Goal: Task Accomplishment & Management: Complete application form

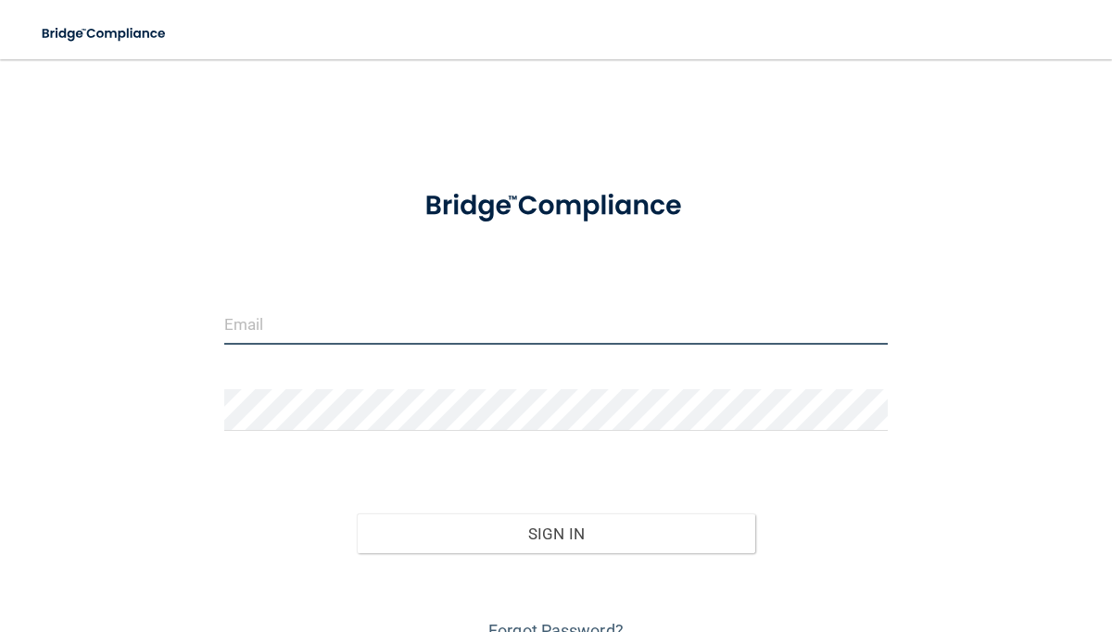
click at [282, 334] on input "email" at bounding box center [556, 324] width 664 height 42
type input "[EMAIL_ADDRESS][DOMAIN_NAME]"
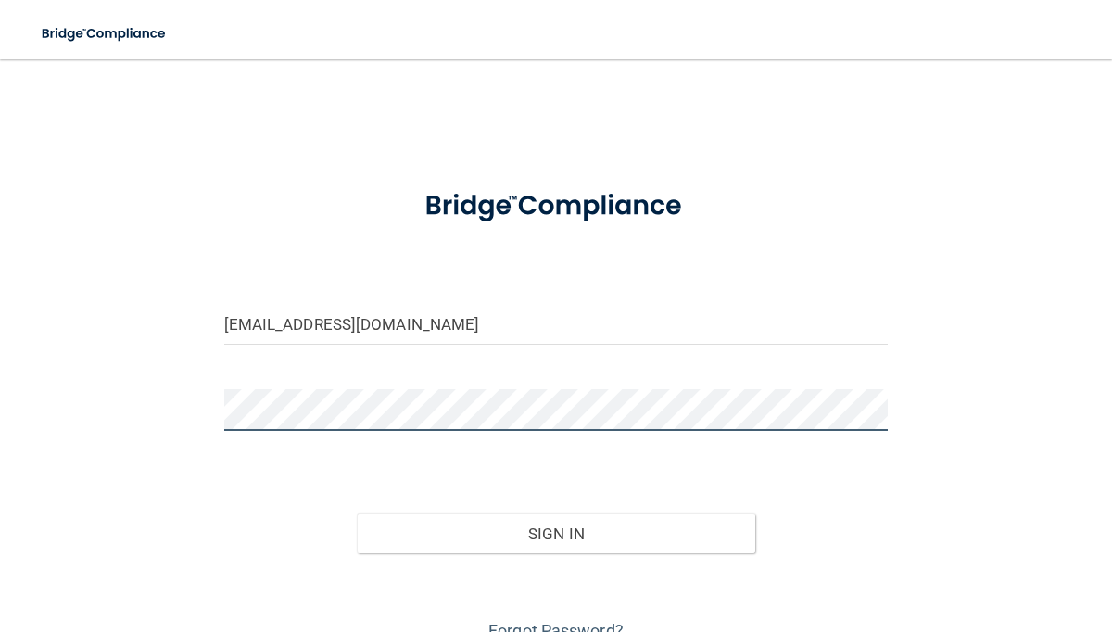
click at [357, 513] on button "Sign In" at bounding box center [556, 533] width 398 height 41
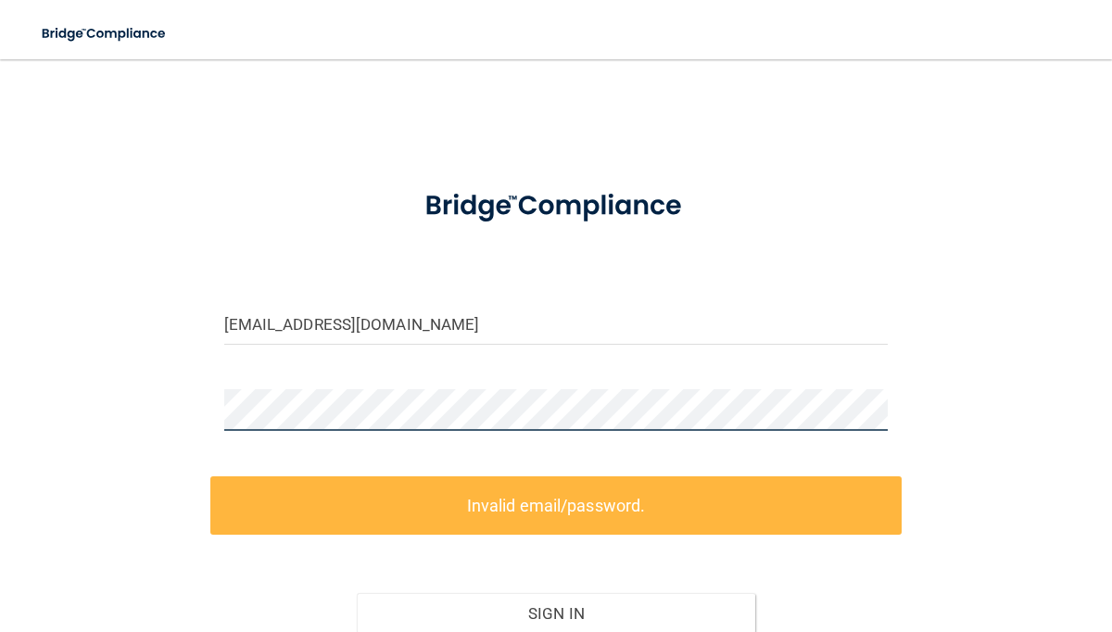
scroll to position [168, 0]
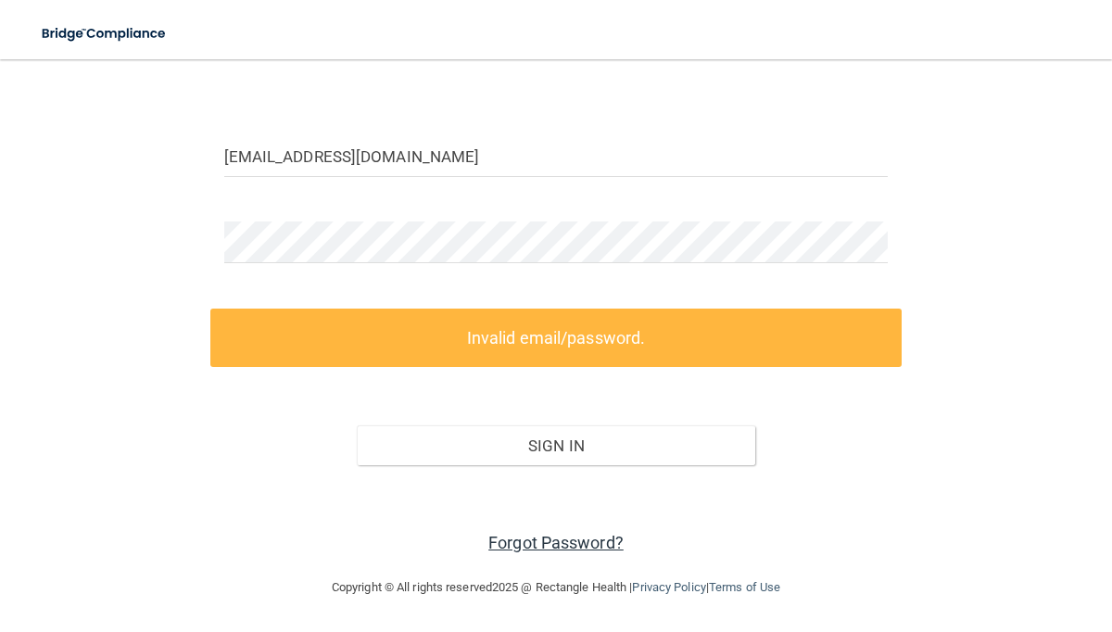
click at [539, 547] on link "Forgot Password?" at bounding box center [555, 542] width 135 height 19
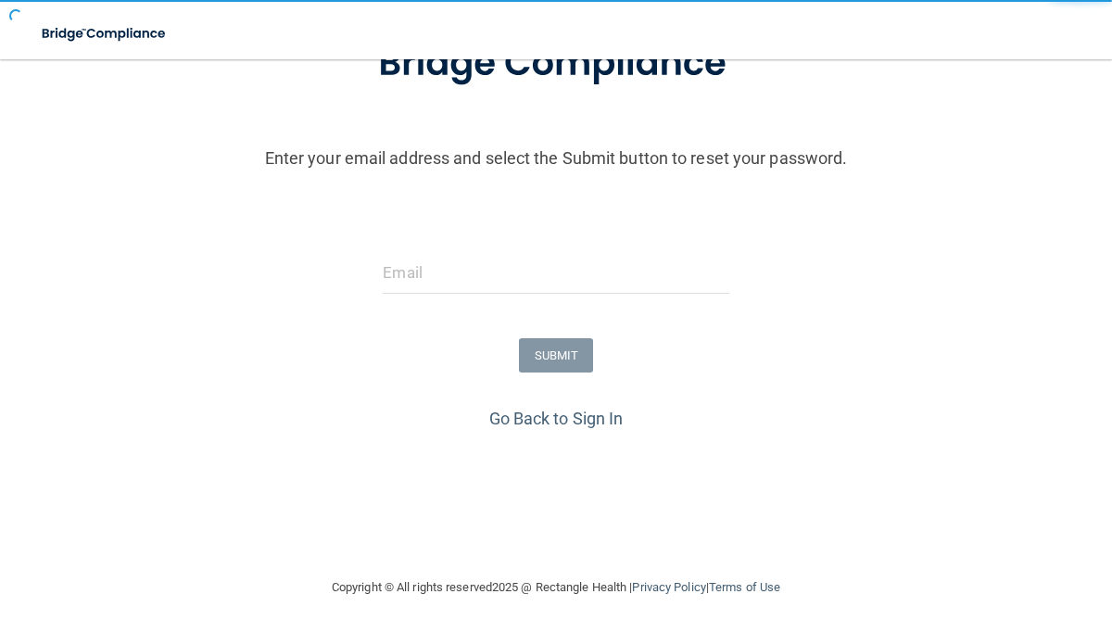
scroll to position [155, 0]
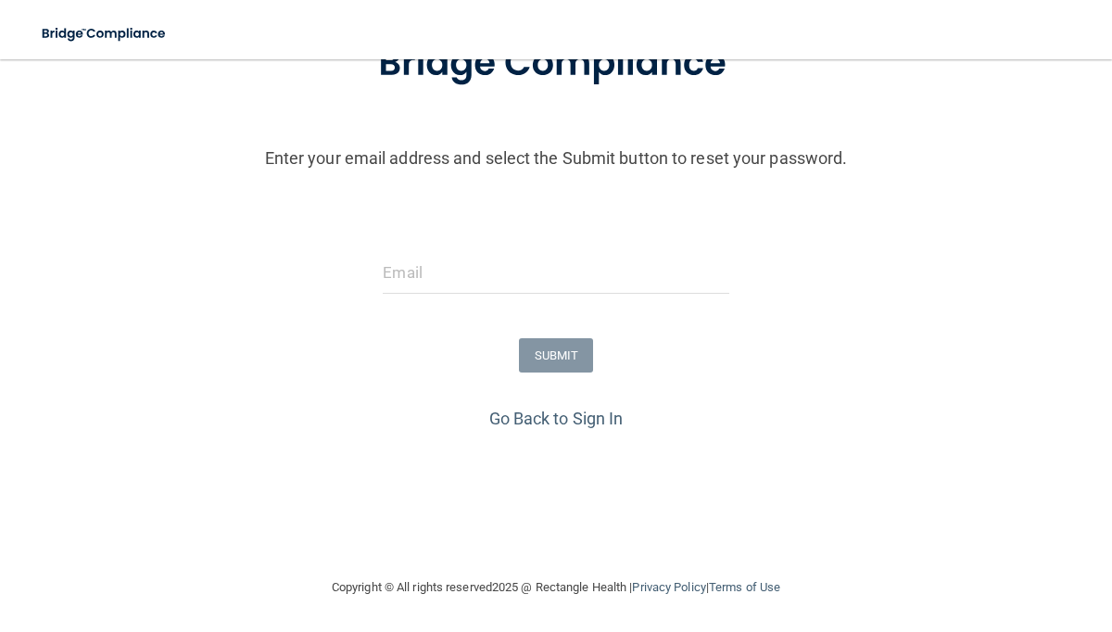
click at [379, 281] on div at bounding box center [555, 280] width 373 height 56
click at [401, 268] on input "email" at bounding box center [556, 273] width 346 height 42
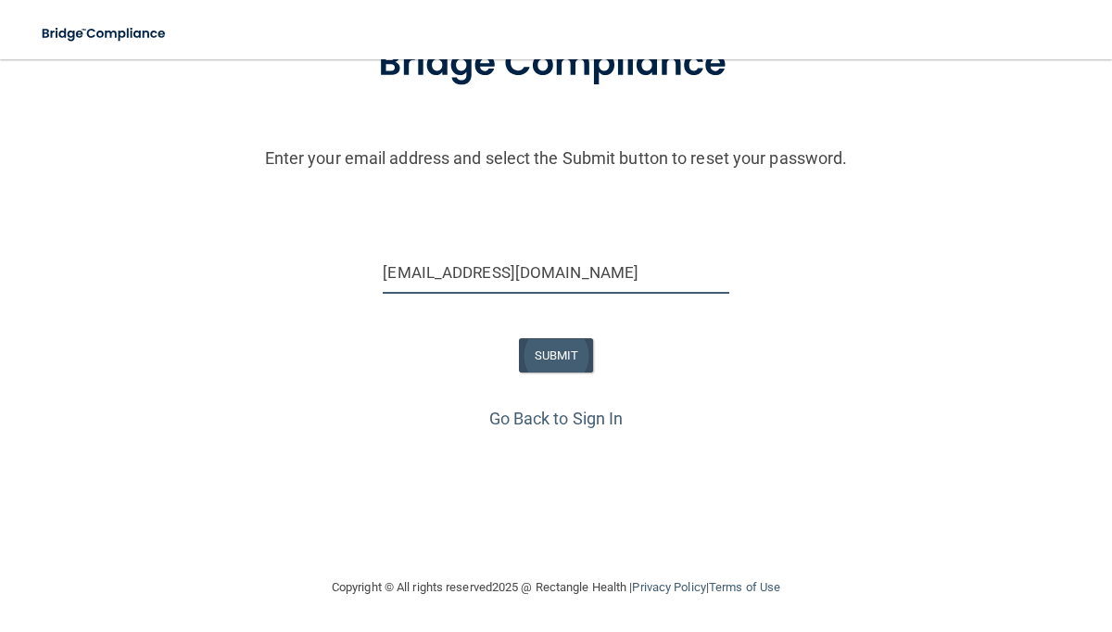
type input "[EMAIL_ADDRESS][DOMAIN_NAME]"
click at [560, 361] on button "SUBMIT" at bounding box center [556, 355] width 75 height 34
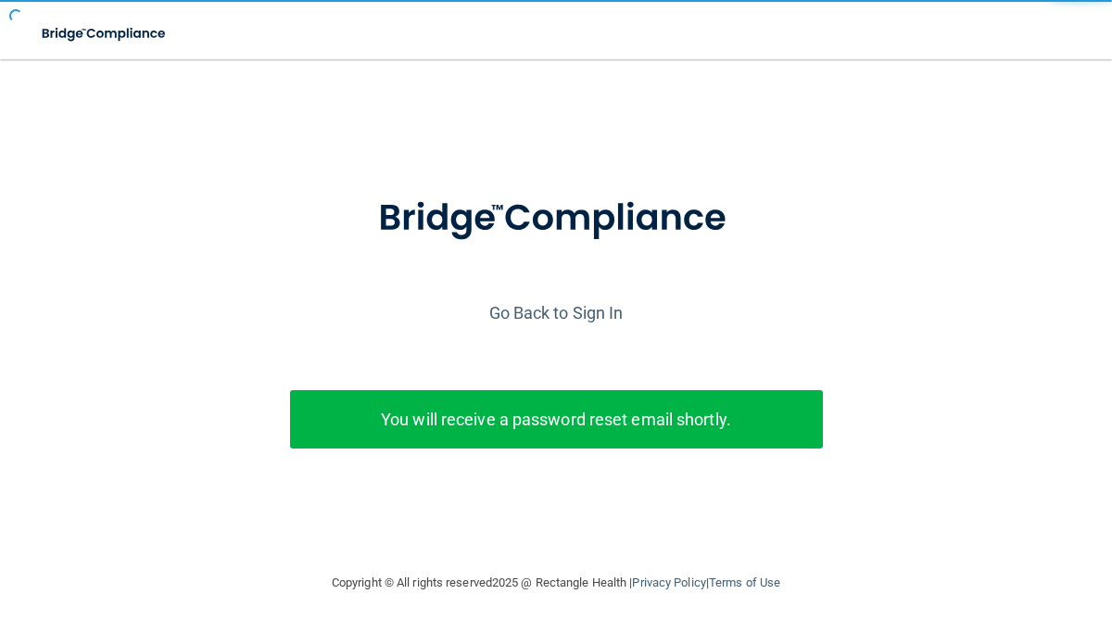
scroll to position [0, 0]
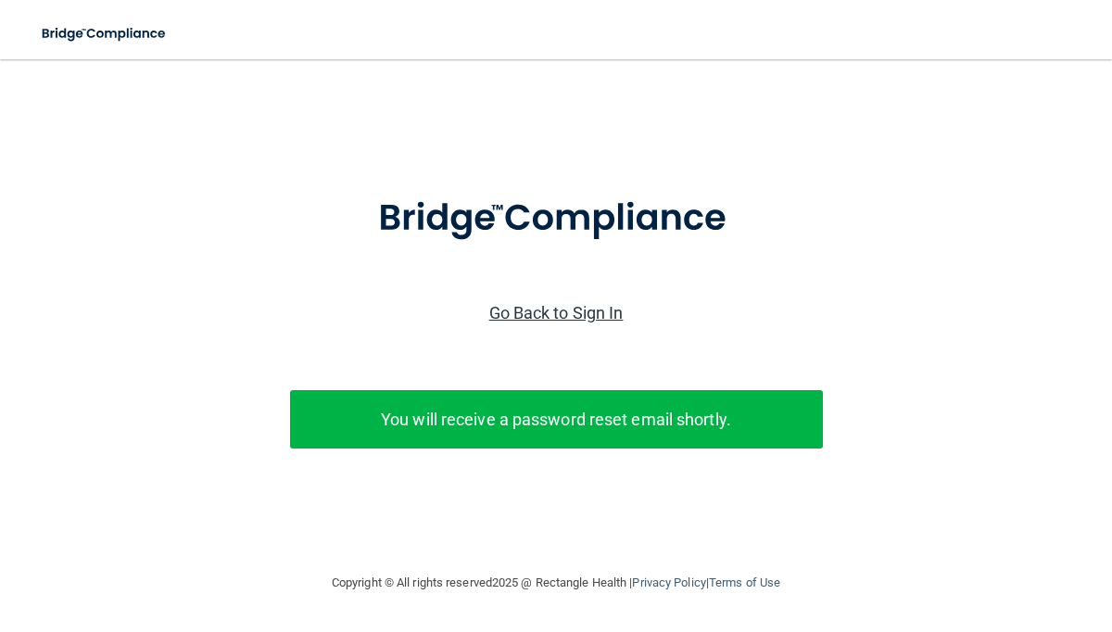
click at [552, 313] on link "Go Back to Sign In" at bounding box center [556, 312] width 134 height 19
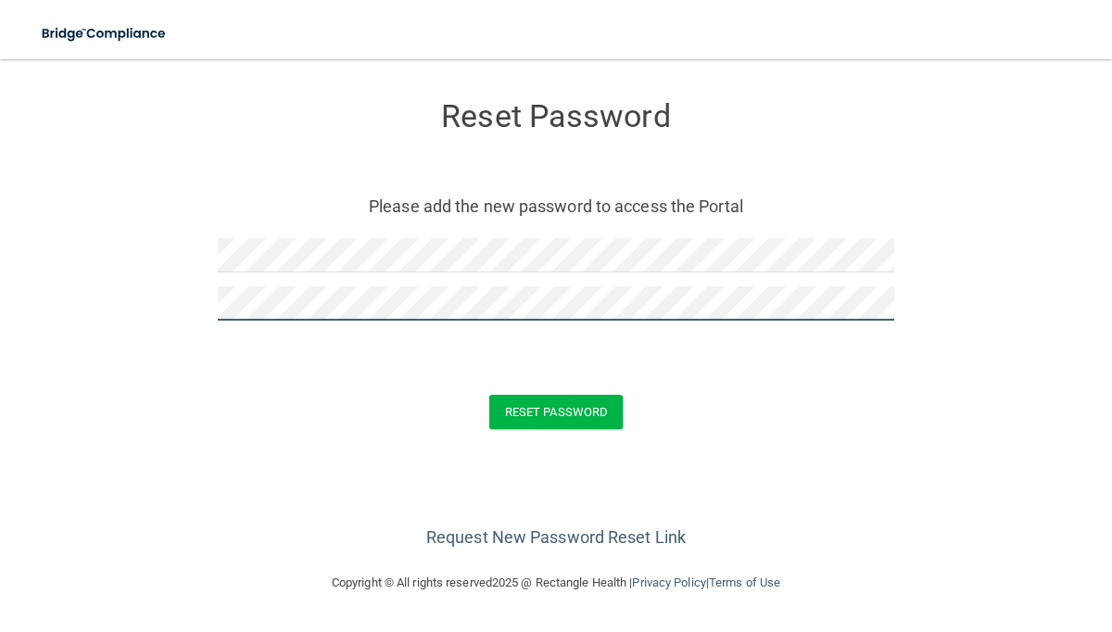
click at [489, 395] on button "Reset Password" at bounding box center [555, 412] width 133 height 34
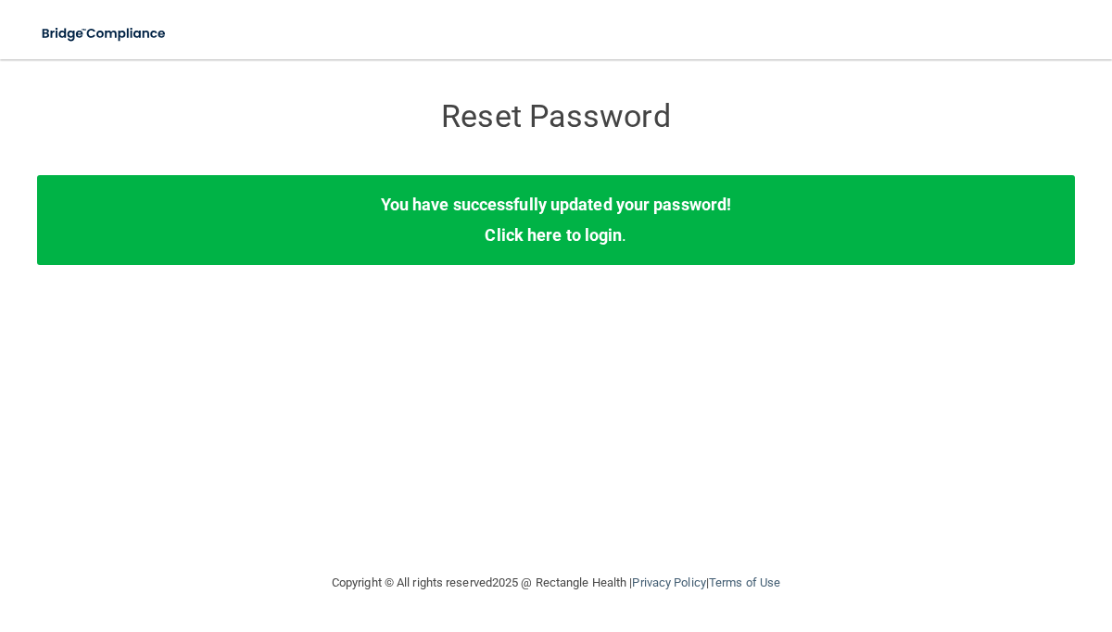
click at [576, 245] on div "You have successfully updated your password! Click here to login ." at bounding box center [556, 219] width 1038 height 89
click at [584, 239] on link "Click here to login" at bounding box center [553, 234] width 137 height 19
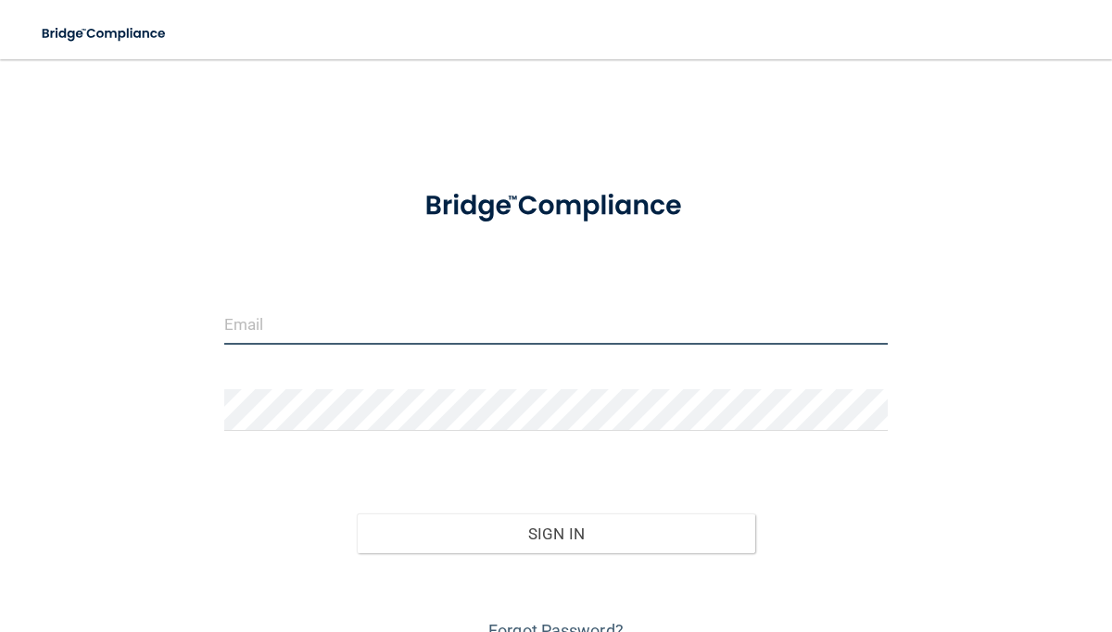
click at [355, 309] on input "email" at bounding box center [556, 324] width 664 height 42
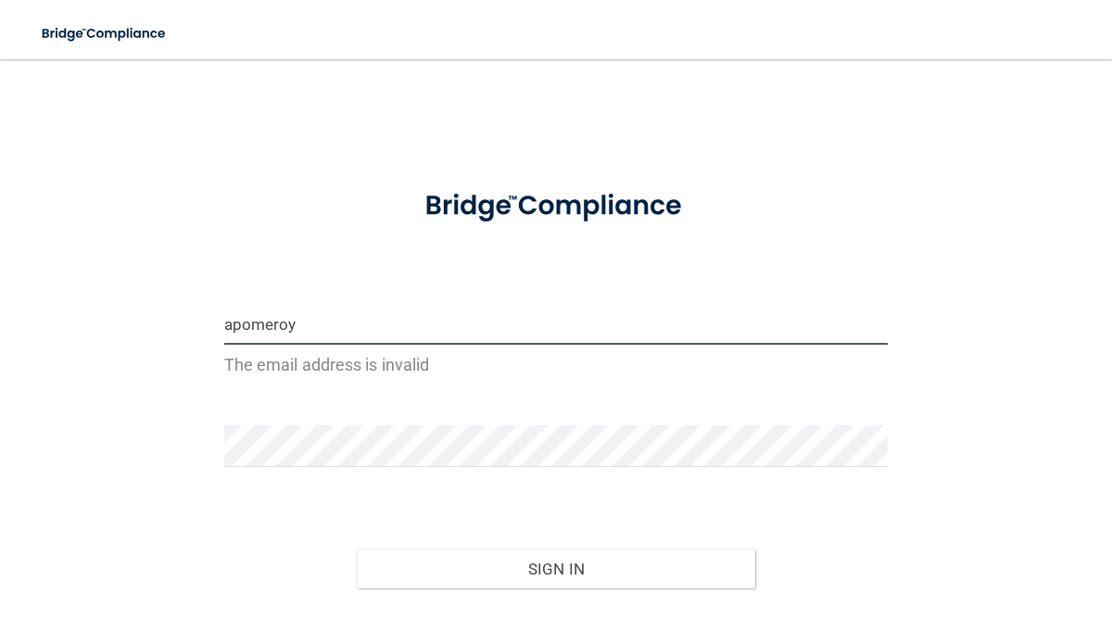
type input "[EMAIL_ADDRESS][DOMAIN_NAME]"
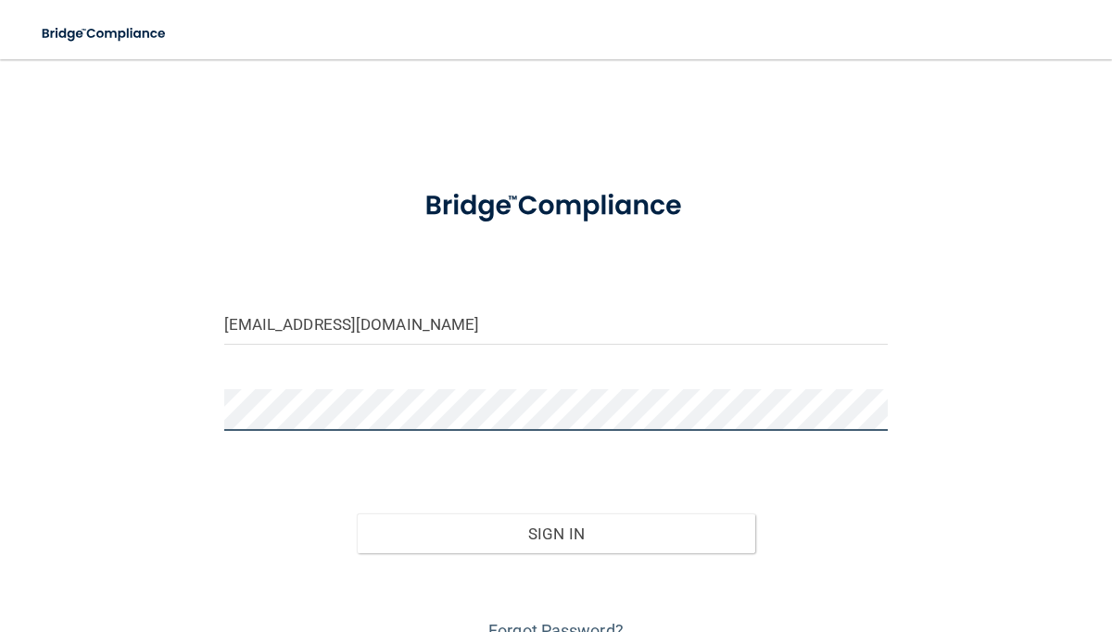
click at [357, 513] on button "Sign In" at bounding box center [556, 533] width 398 height 41
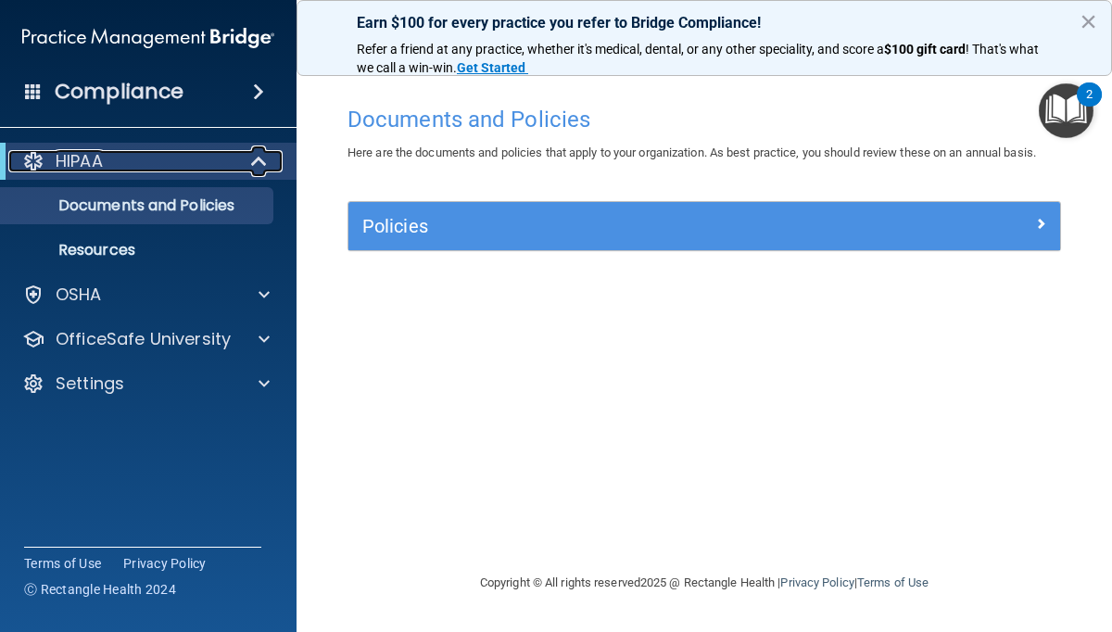
click at [109, 160] on div "HIPAA" at bounding box center [122, 161] width 229 height 22
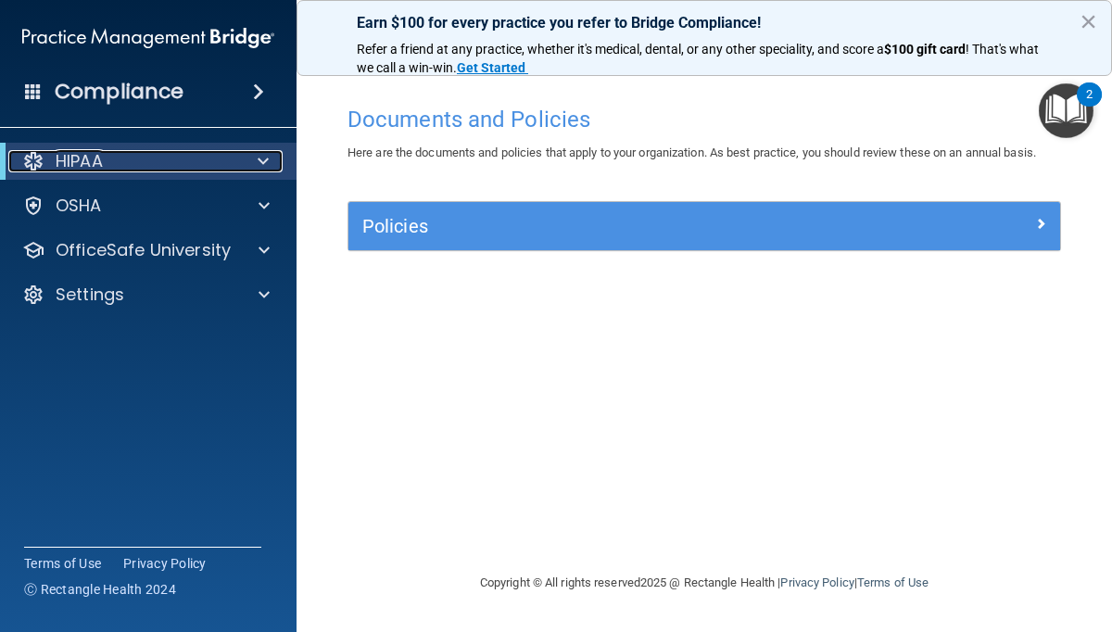
click at [146, 154] on div "HIPAA" at bounding box center [122, 161] width 229 height 22
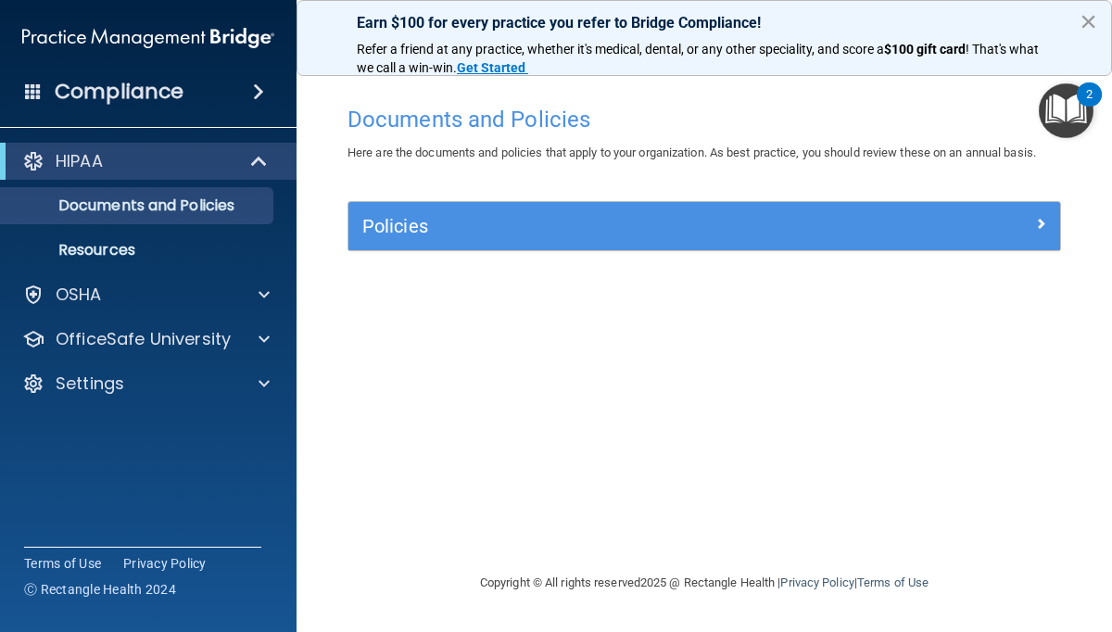
click at [1079, 22] on button "×" at bounding box center [1088, 21] width 18 height 30
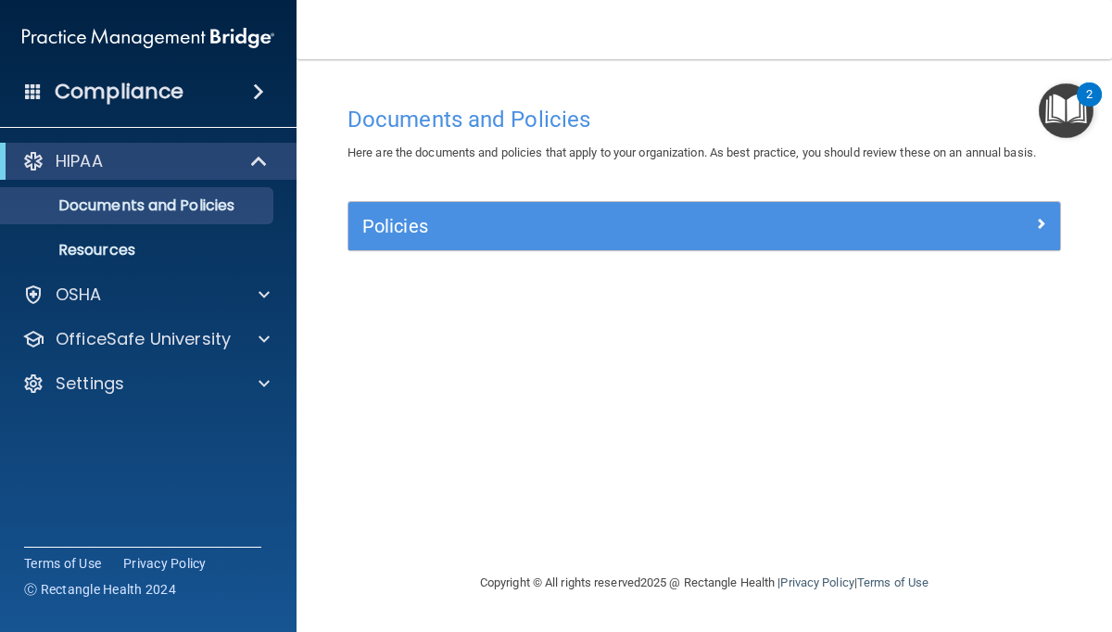
click at [1075, 110] on img "Open Resource Center, 2 new notifications" at bounding box center [1066, 110] width 55 height 55
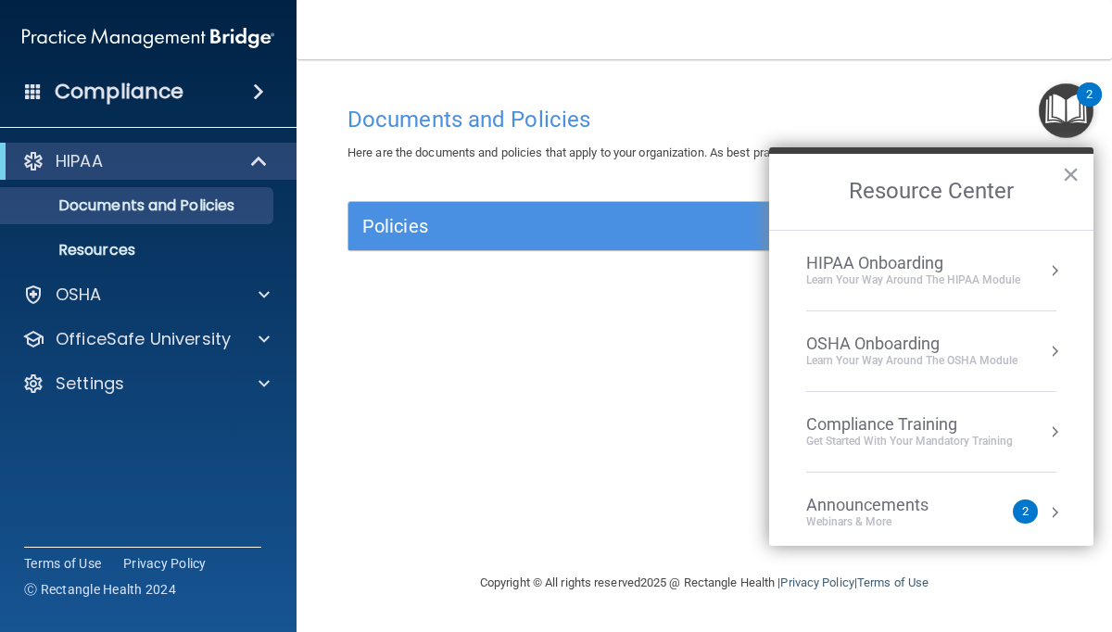
click at [882, 425] on div "Compliance Training" at bounding box center [909, 424] width 207 height 20
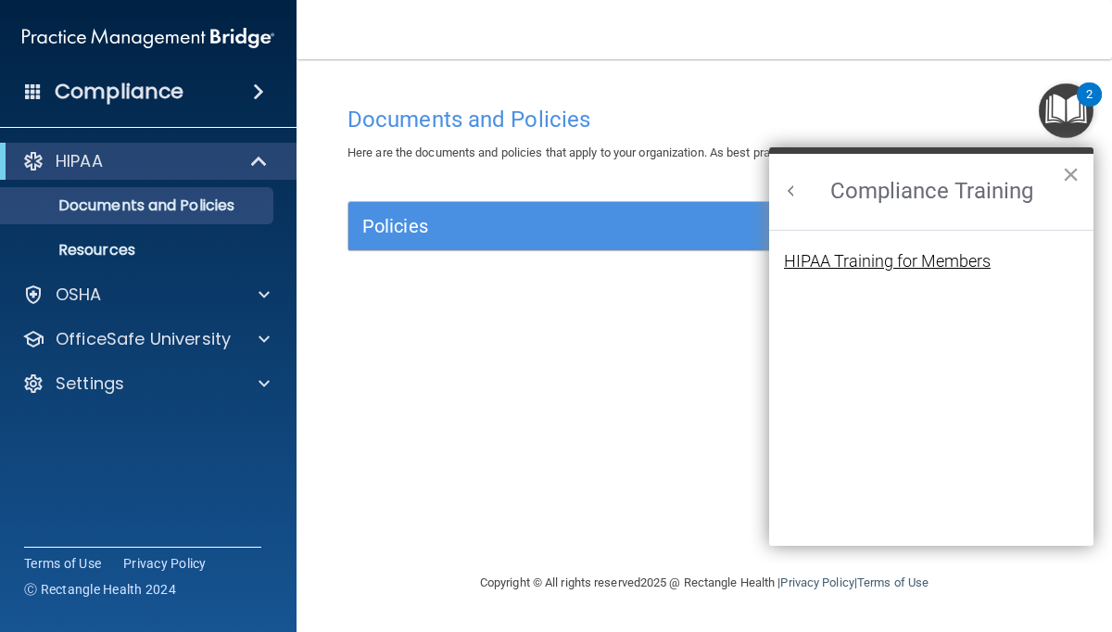
click at [828, 258] on div "HIPAA Training for Members" at bounding box center [887, 261] width 207 height 17
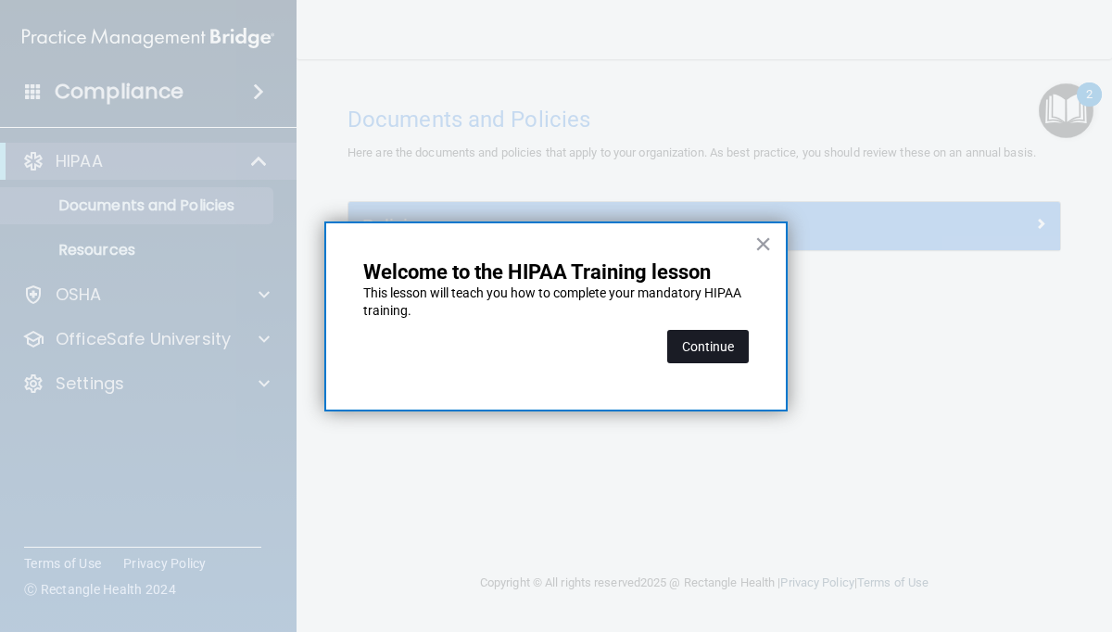
click at [706, 353] on button "Continue" at bounding box center [708, 346] width 82 height 33
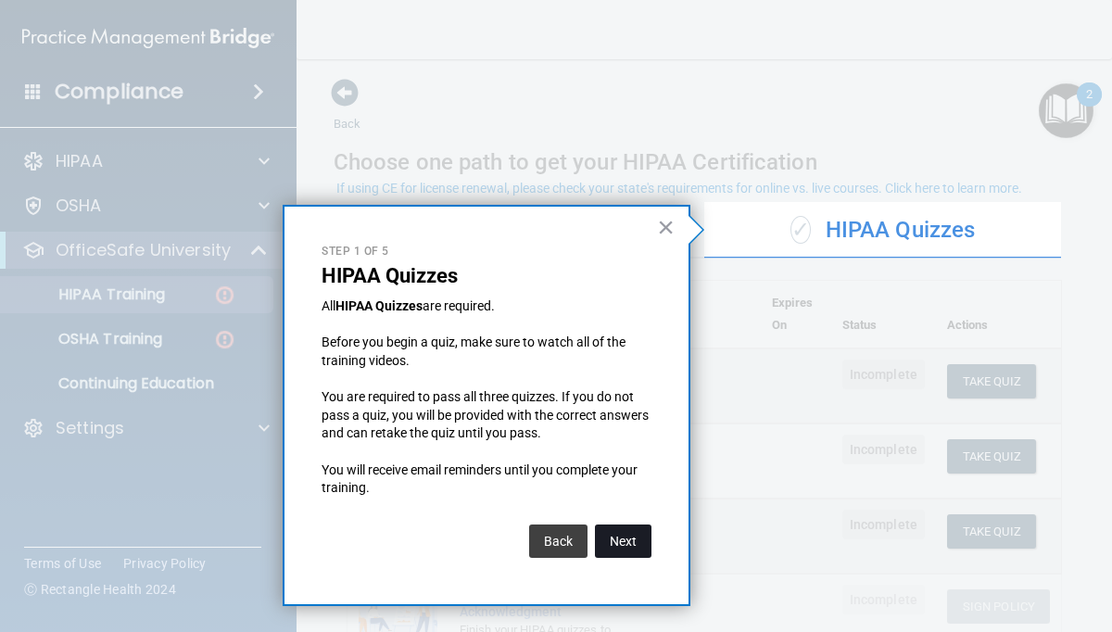
click at [628, 542] on button "Next" at bounding box center [623, 540] width 57 height 33
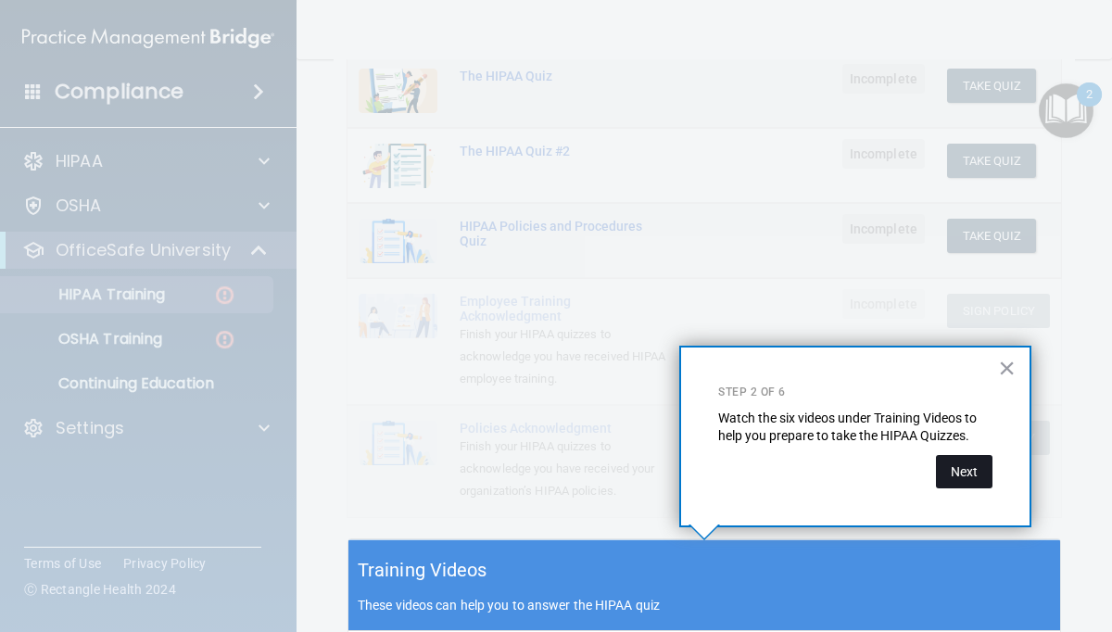
click at [955, 480] on button "Next" at bounding box center [964, 471] width 57 height 33
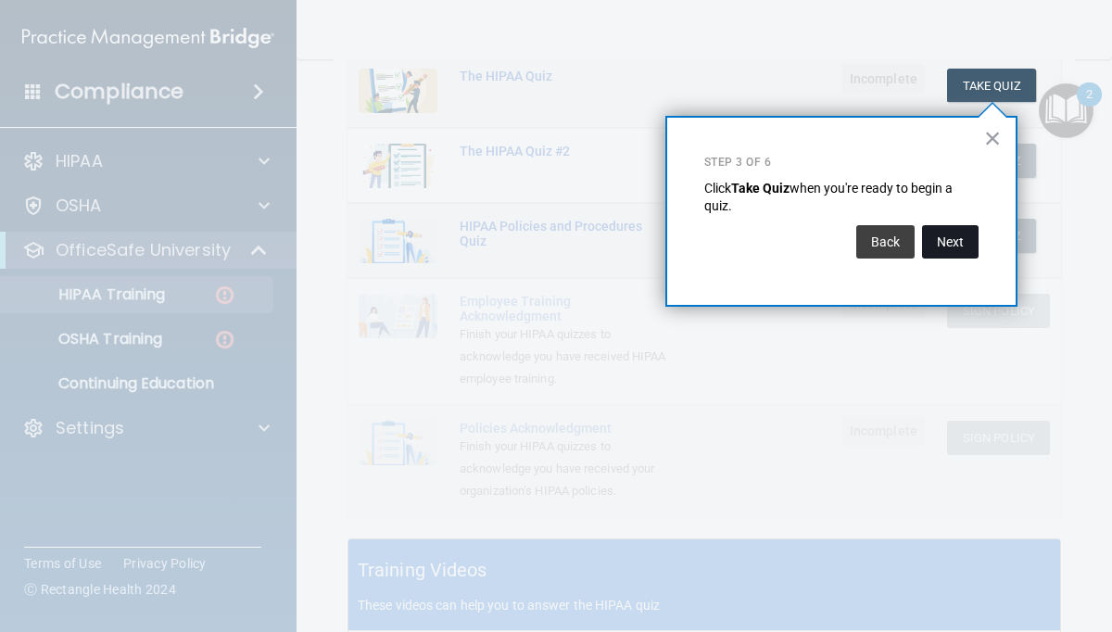
click at [942, 246] on button "Next" at bounding box center [950, 241] width 57 height 33
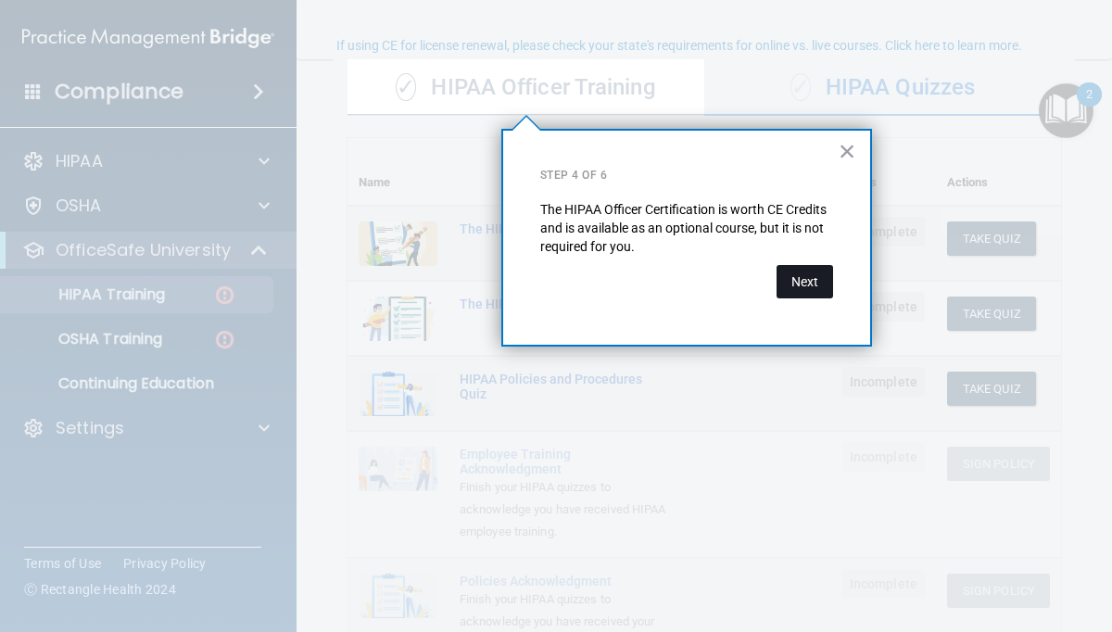
click at [801, 280] on button "Next" at bounding box center [804, 281] width 57 height 33
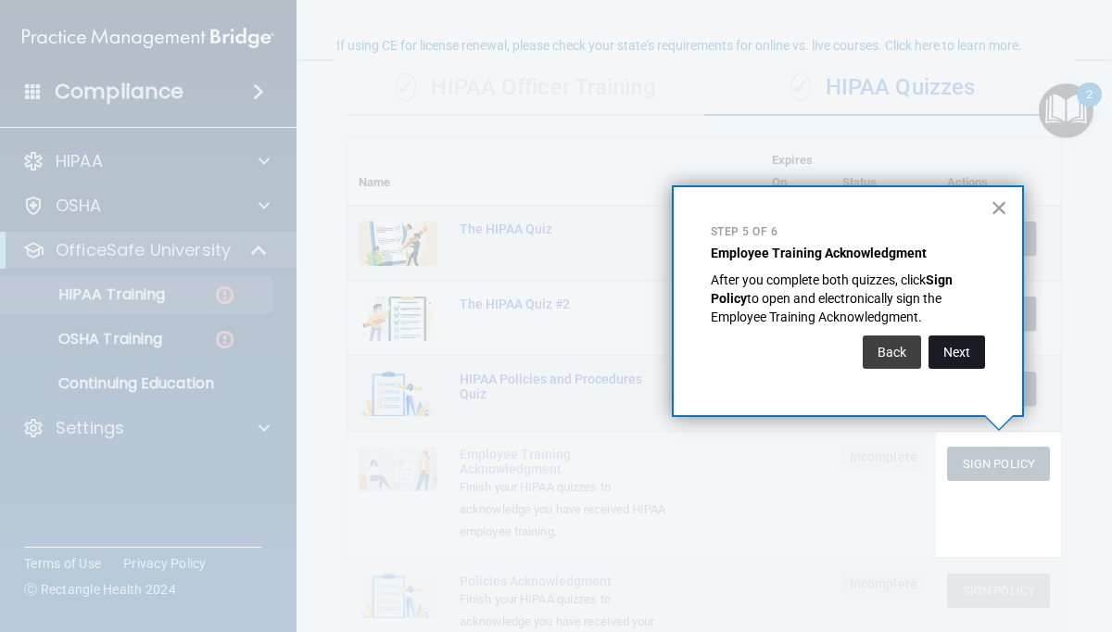
click at [965, 357] on button "Next" at bounding box center [956, 351] width 57 height 33
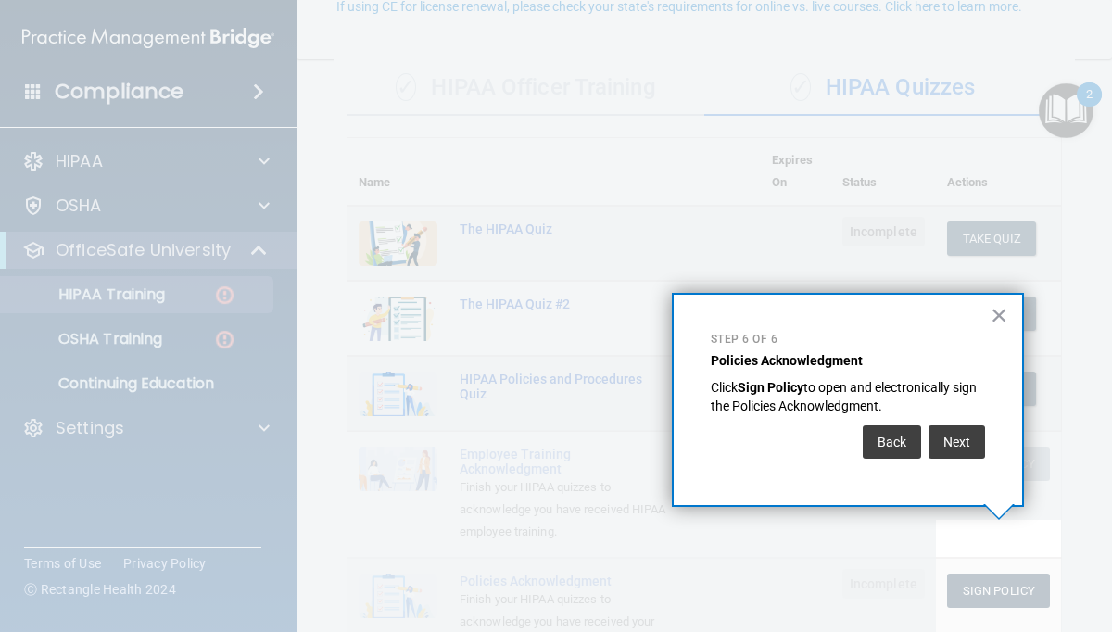
scroll to position [182, 0]
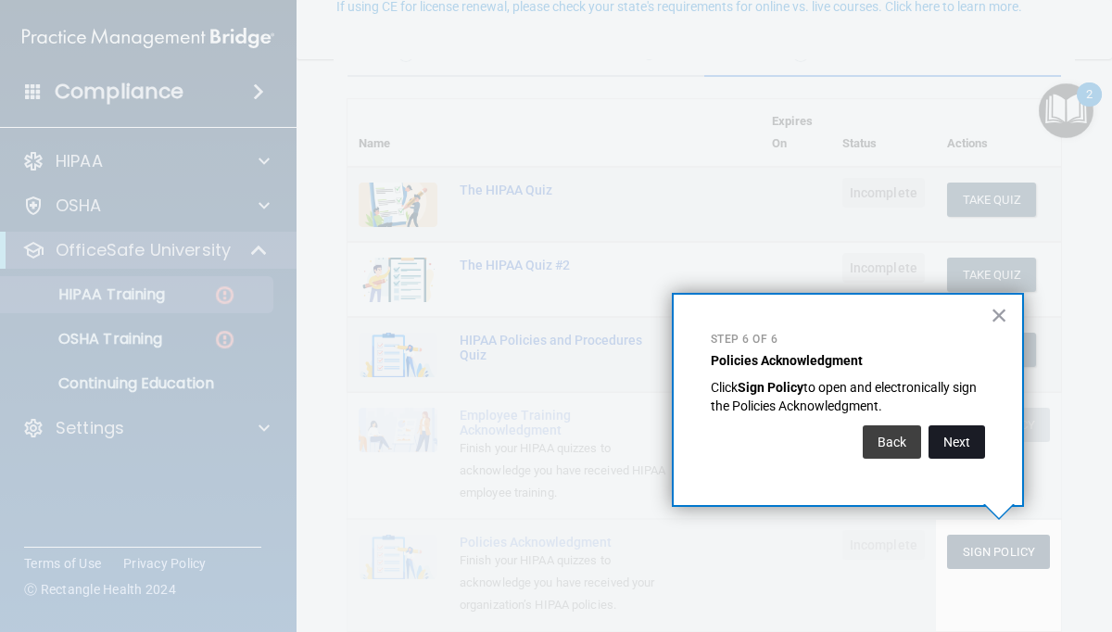
click at [950, 435] on button "Next" at bounding box center [956, 441] width 57 height 33
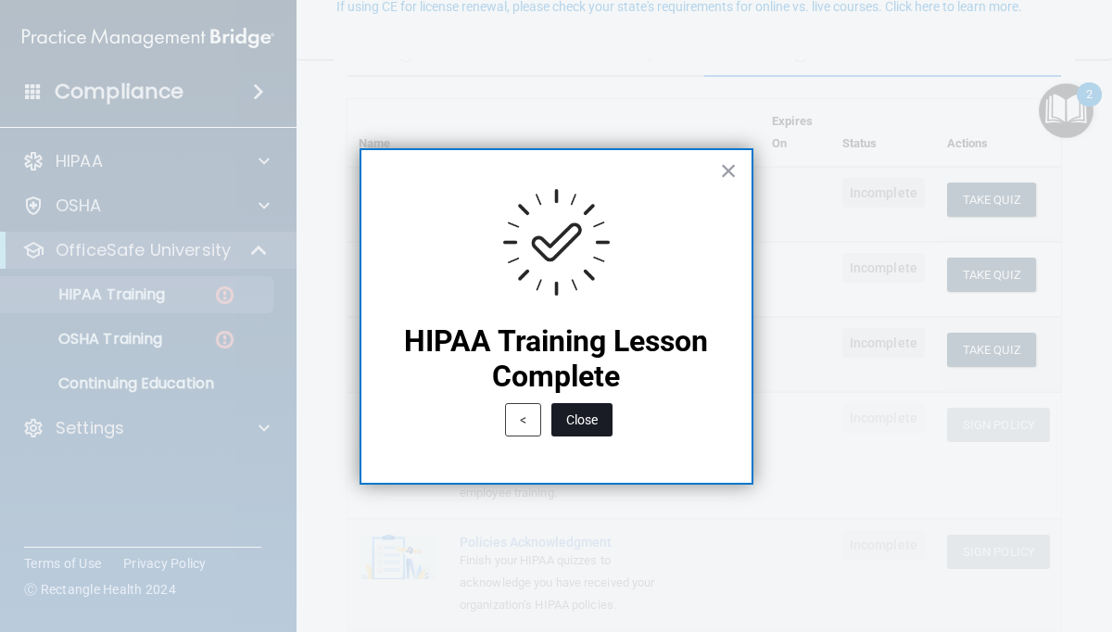
click at [580, 418] on button "Close" at bounding box center [581, 419] width 61 height 33
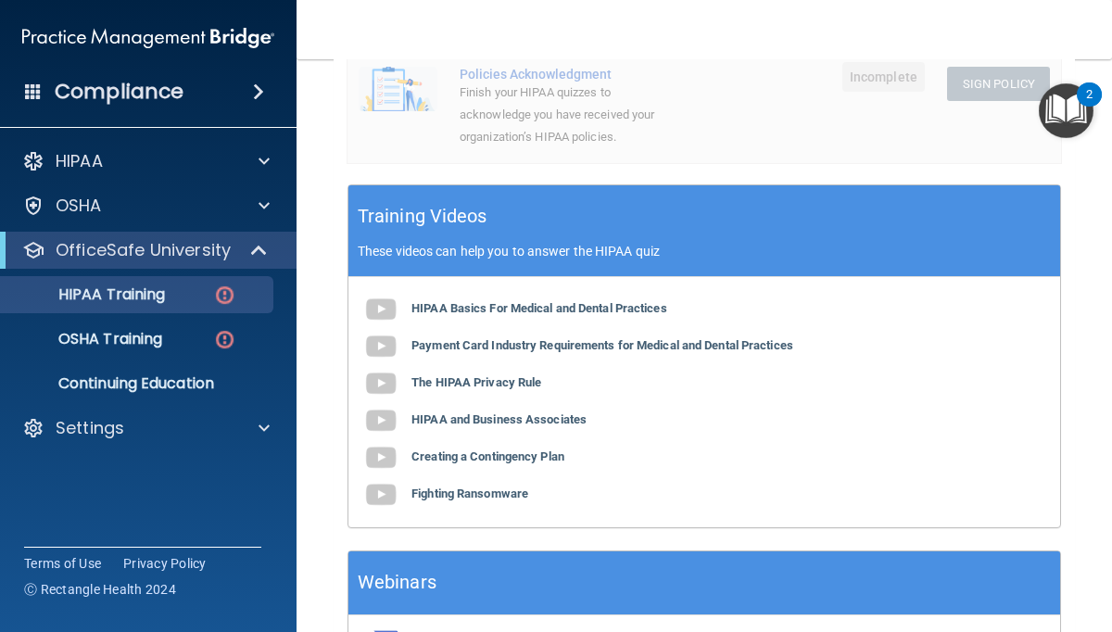
scroll to position [664, 0]
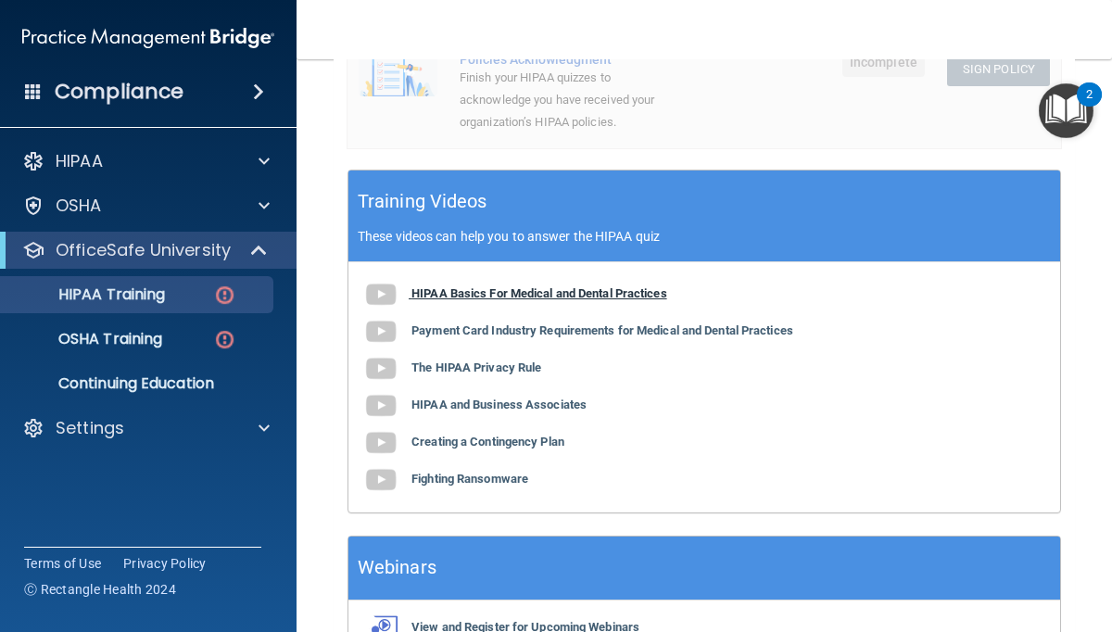
click at [377, 291] on img at bounding box center [380, 294] width 37 height 37
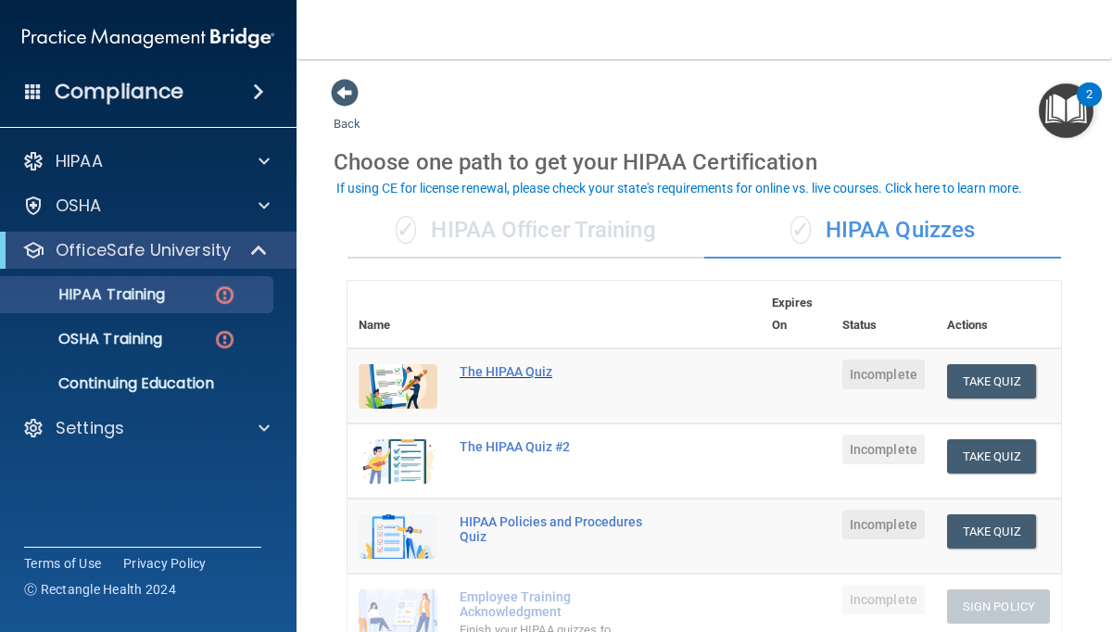
click at [525, 375] on div "The HIPAA Quiz" at bounding box center [564, 371] width 208 height 15
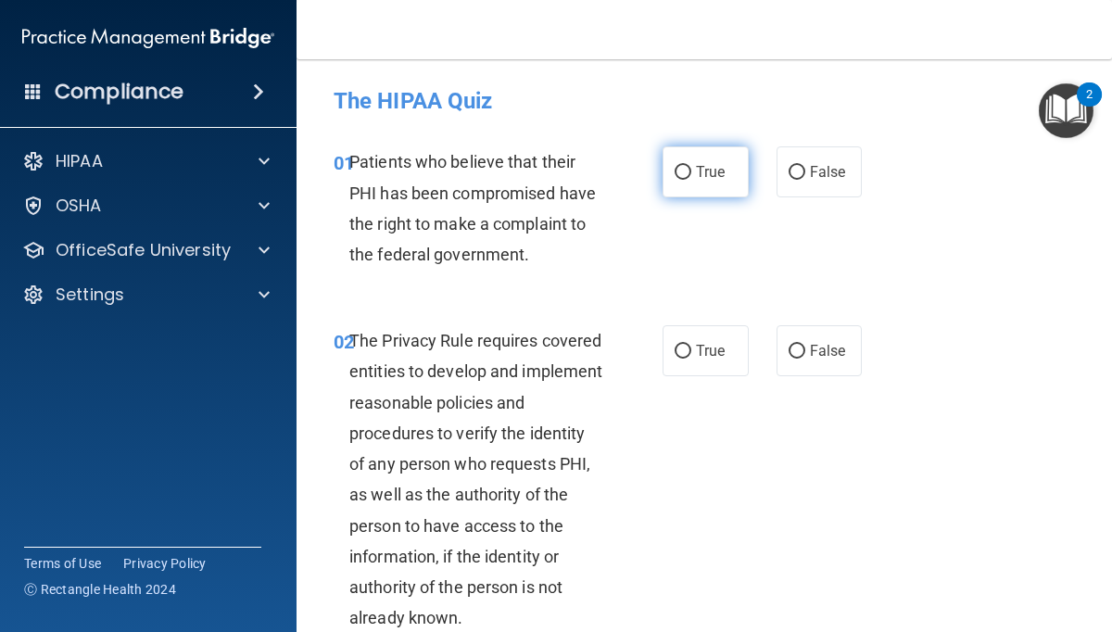
click at [685, 172] on input "True" at bounding box center [683, 173] width 17 height 14
radio input "true"
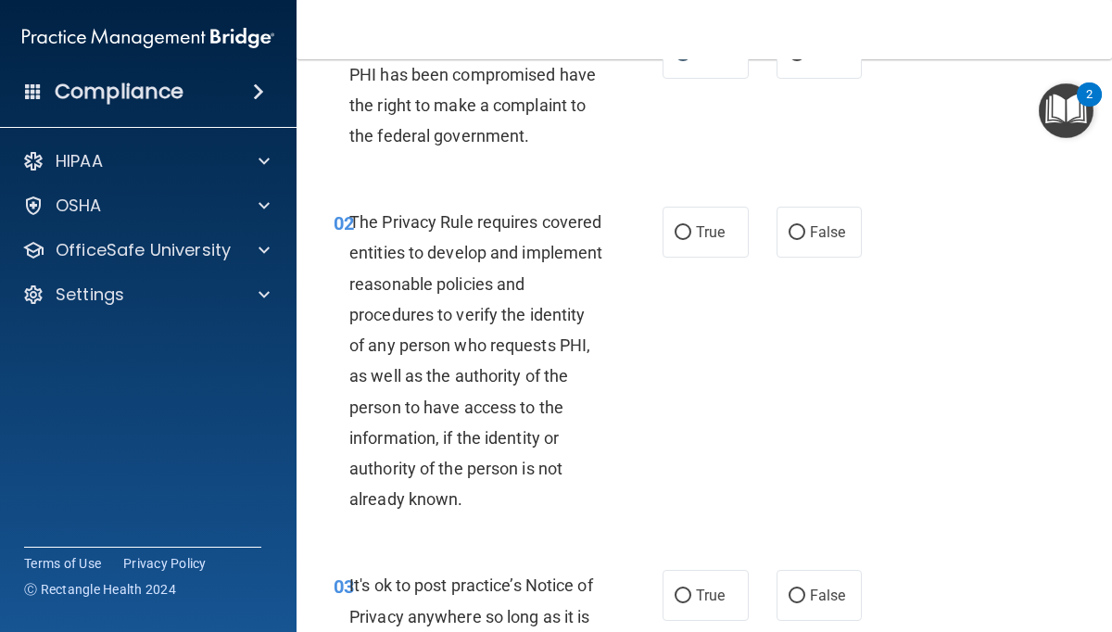
scroll to position [136, 0]
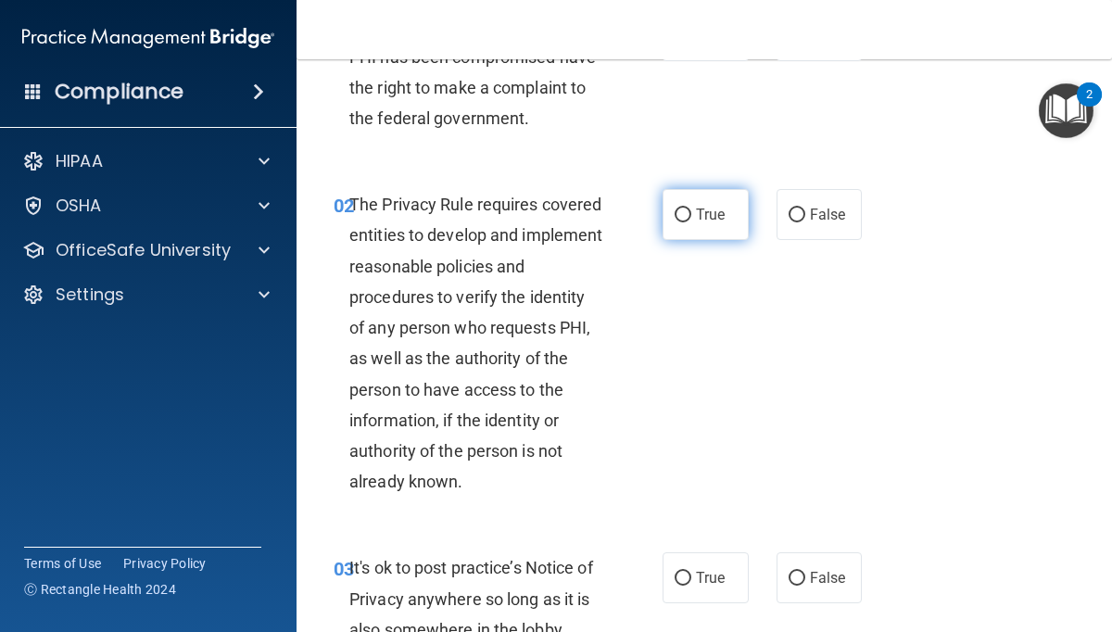
click at [684, 219] on input "True" at bounding box center [683, 215] width 17 height 14
radio input "true"
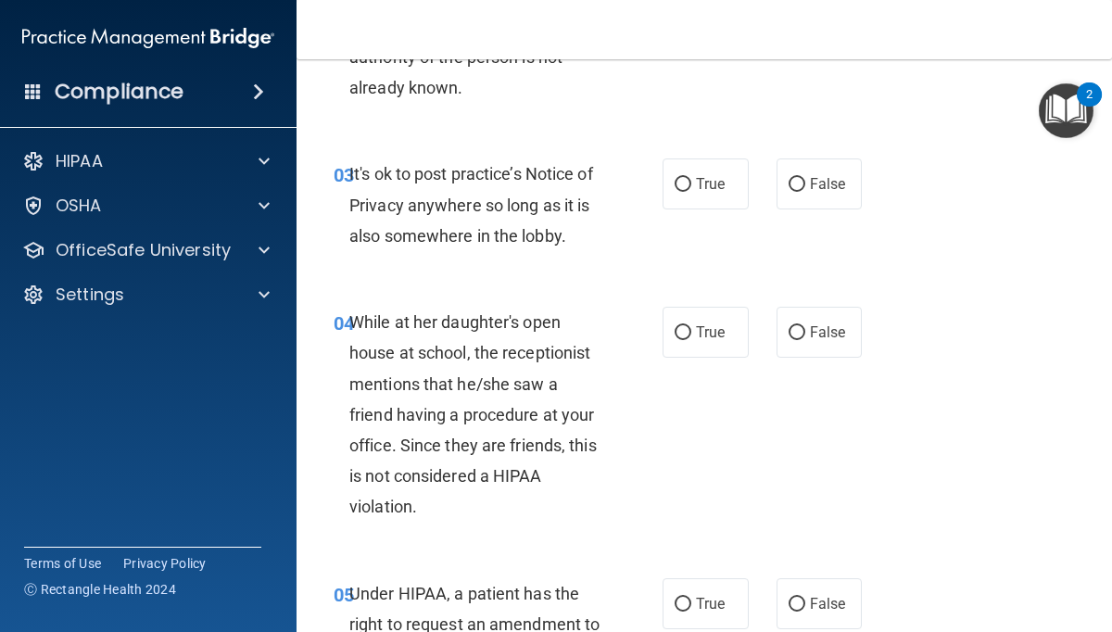
scroll to position [532, 0]
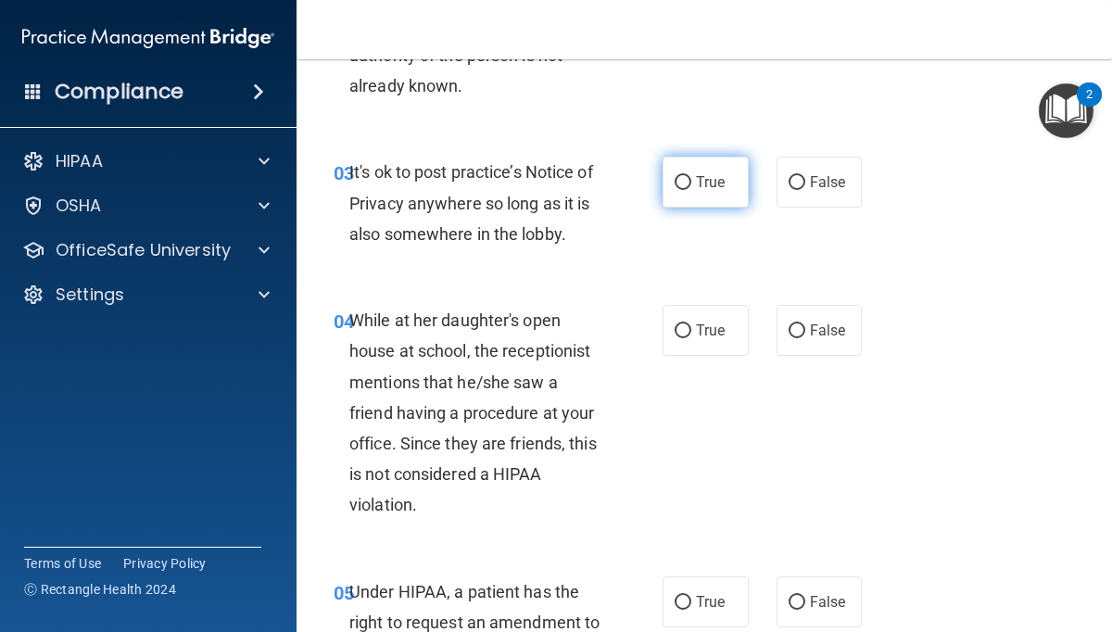
click at [677, 190] on input "True" at bounding box center [683, 183] width 17 height 14
radio input "true"
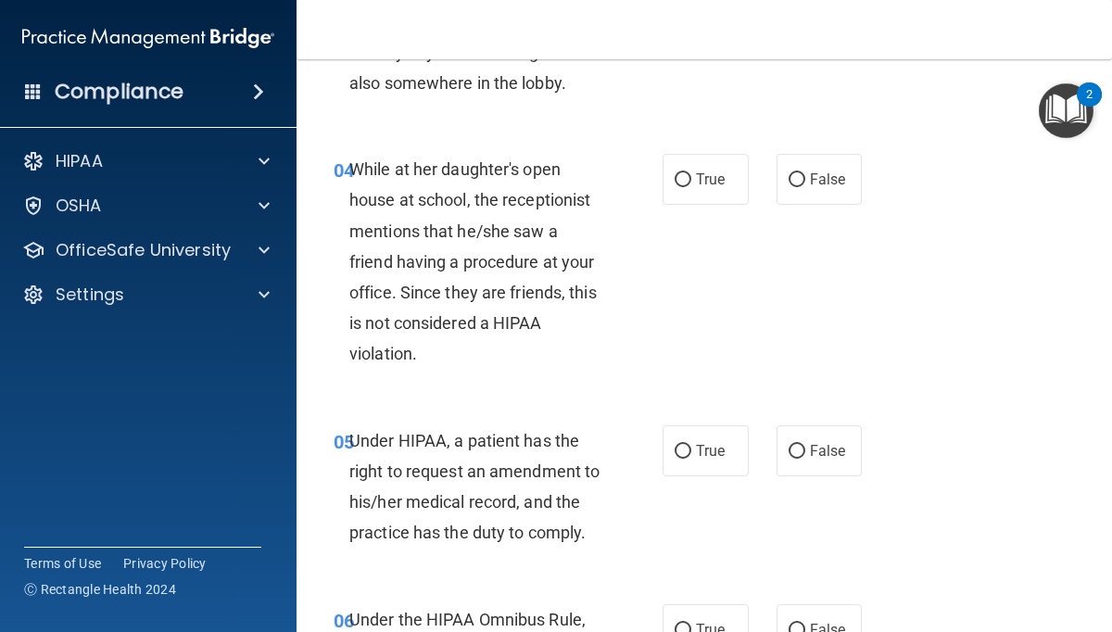
scroll to position [686, 0]
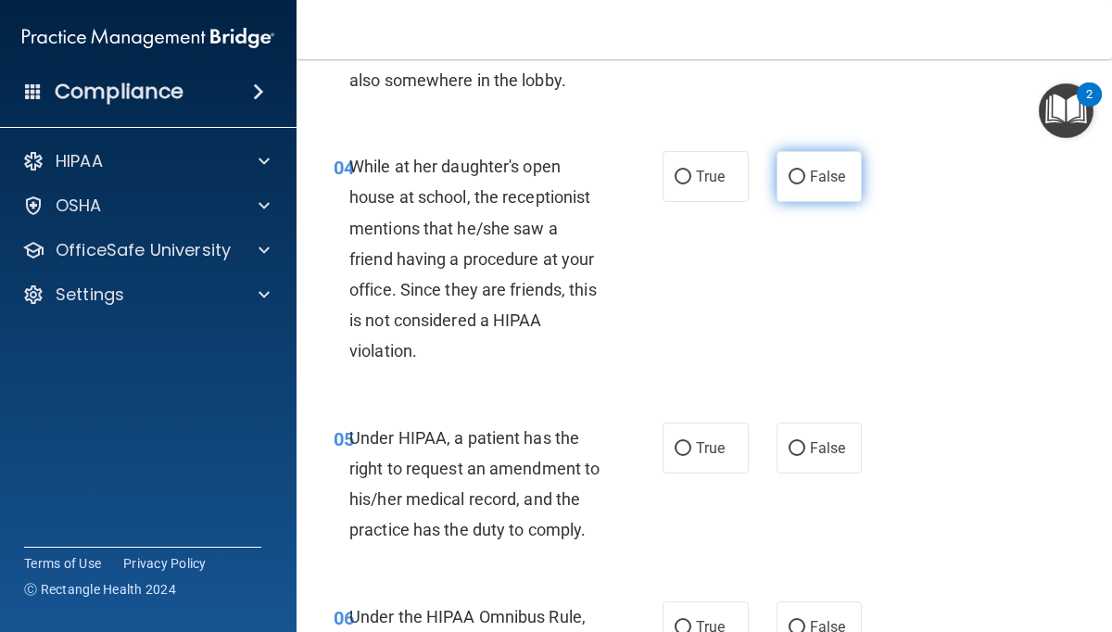
click at [798, 173] on input "False" at bounding box center [796, 177] width 17 height 14
radio input "true"
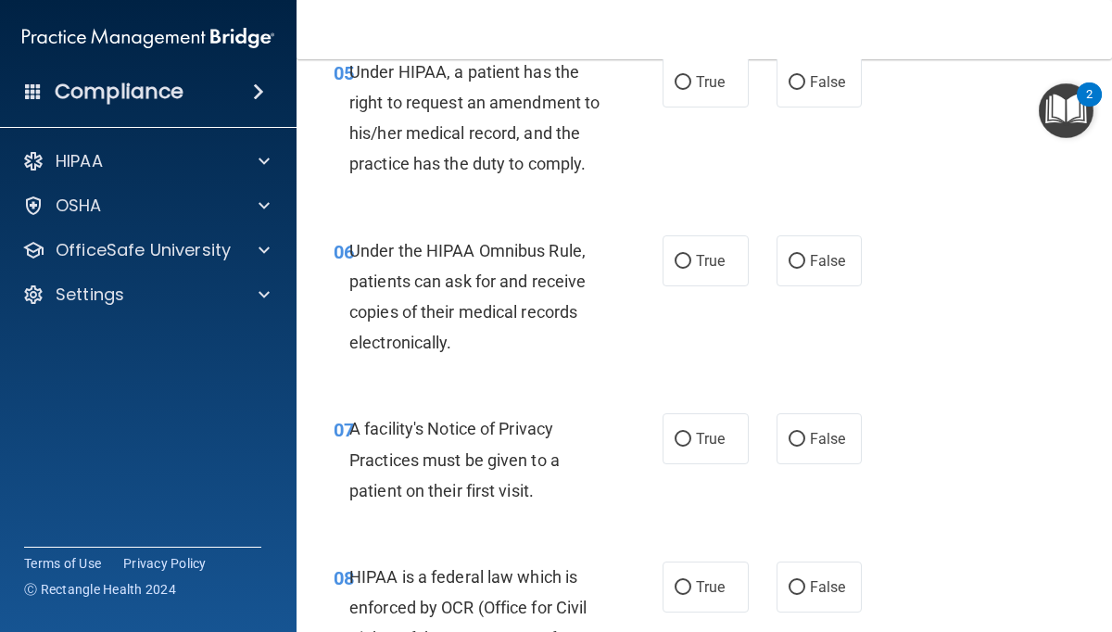
scroll to position [1037, 0]
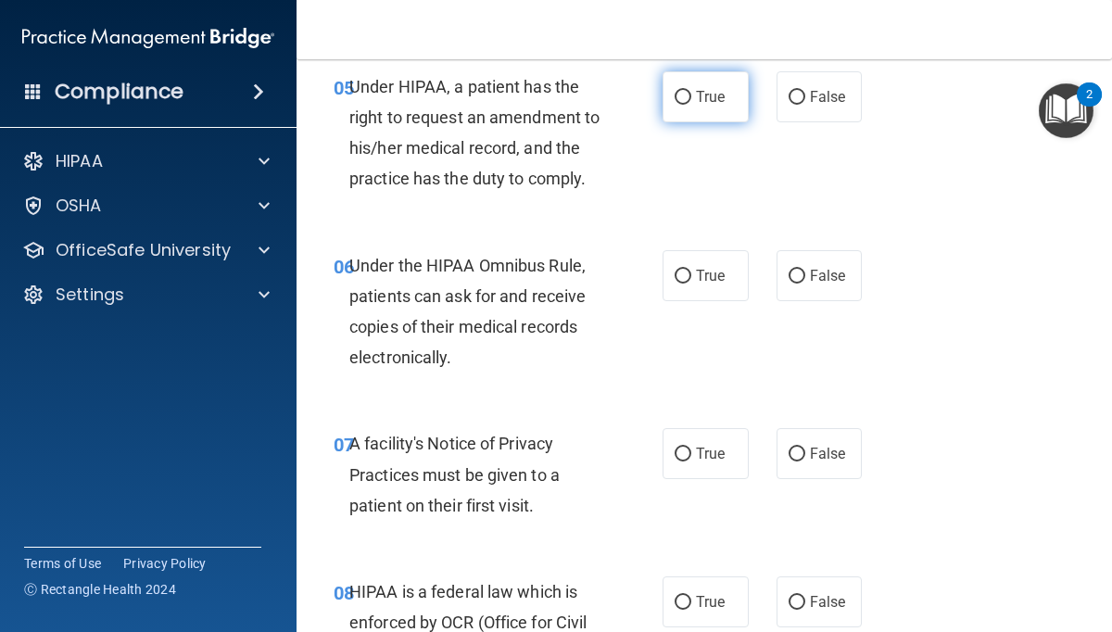
click at [686, 94] on input "True" at bounding box center [683, 98] width 17 height 14
radio input "true"
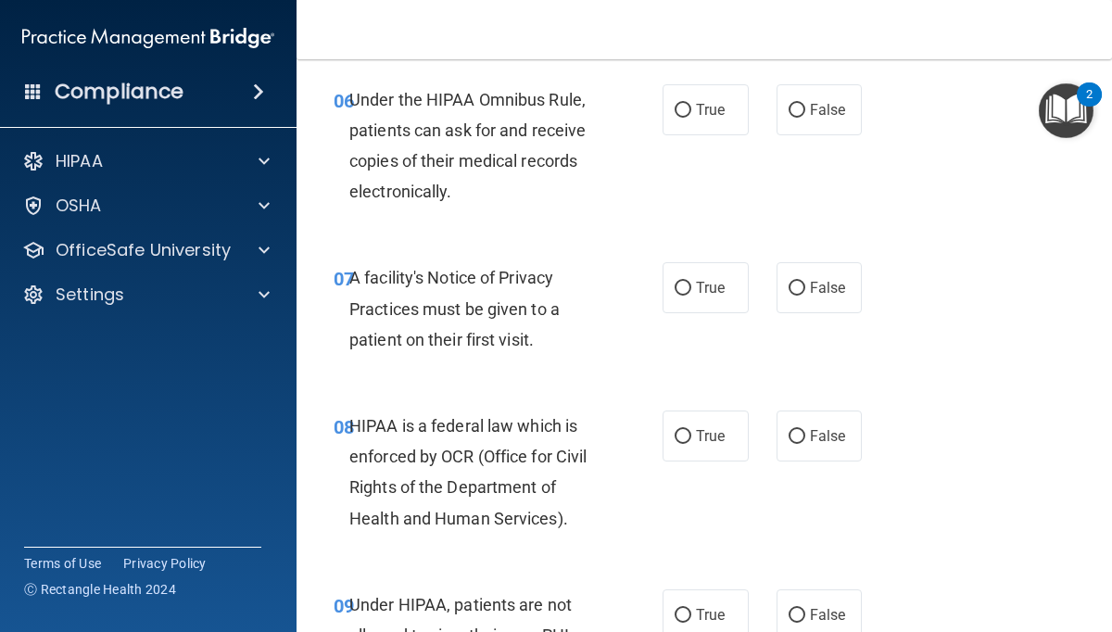
scroll to position [1171, 0]
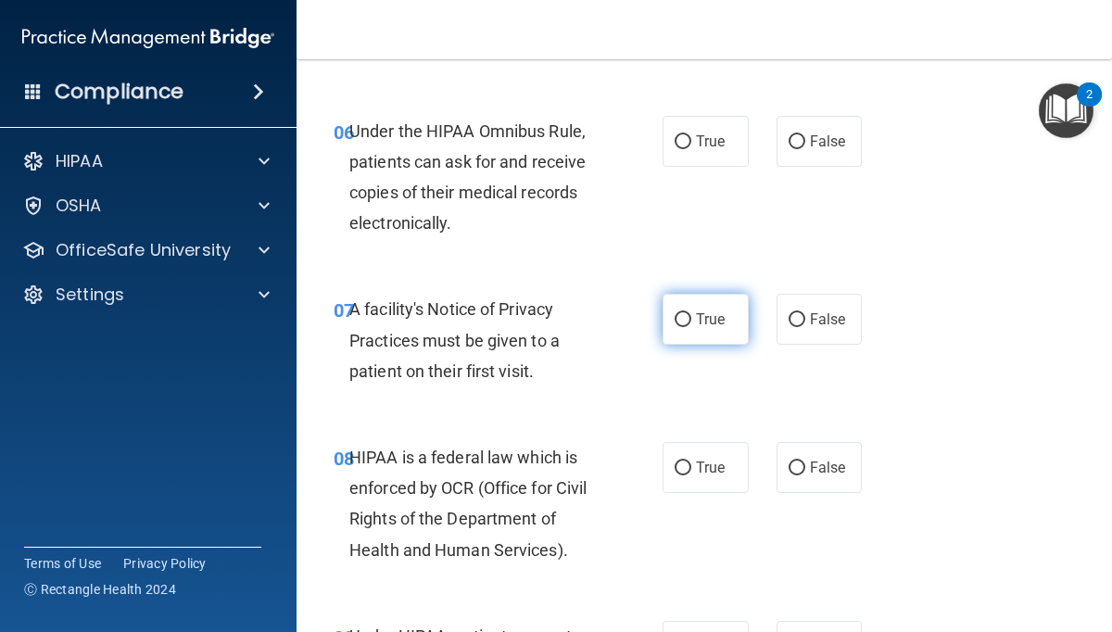
click at [684, 318] on input "True" at bounding box center [683, 320] width 17 height 14
radio input "true"
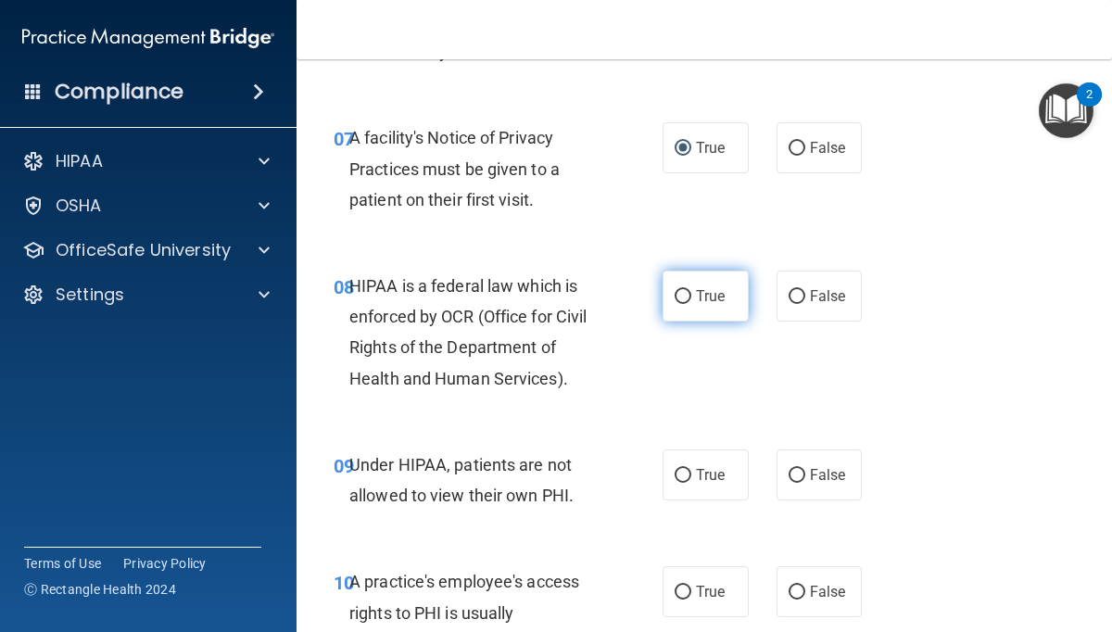
click at [681, 295] on input "True" at bounding box center [683, 297] width 17 height 14
radio input "true"
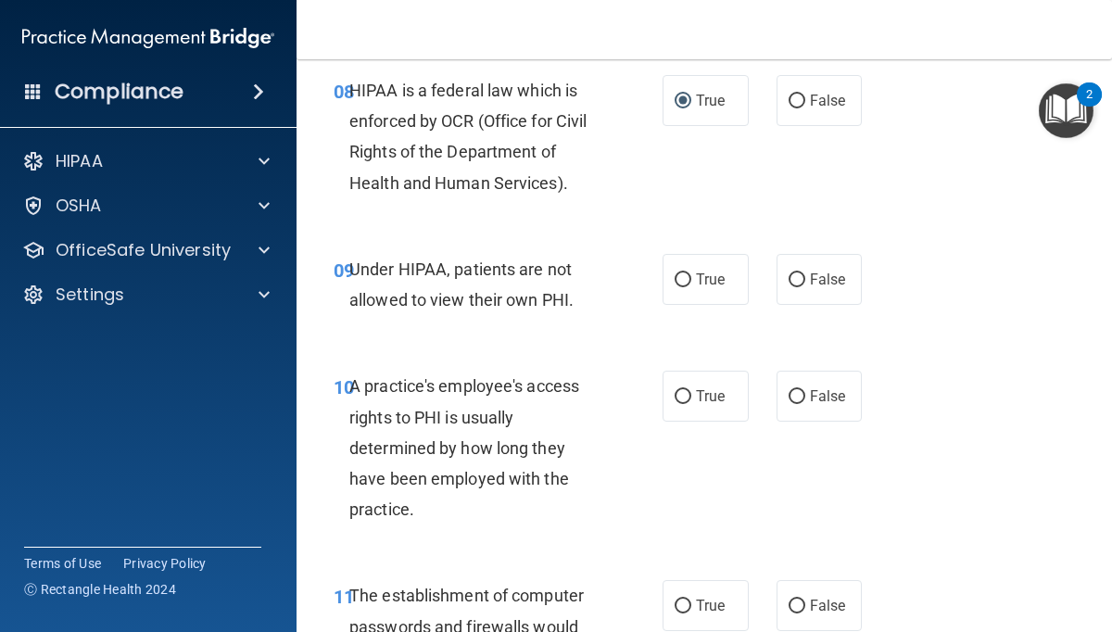
scroll to position [1540, 0]
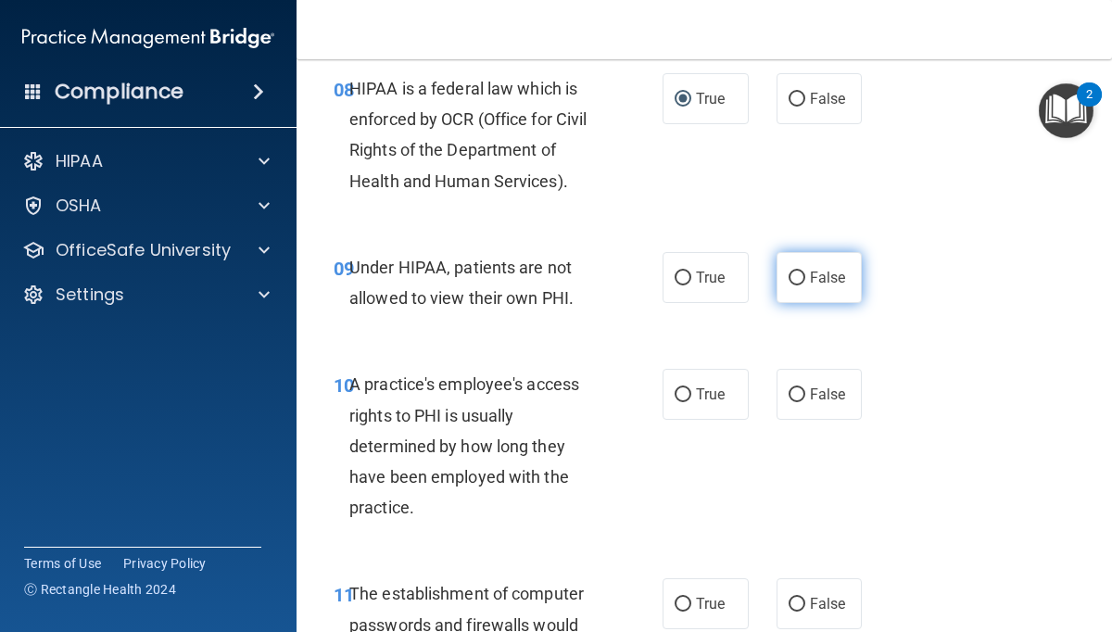
click at [791, 278] on input "False" at bounding box center [796, 278] width 17 height 14
radio input "true"
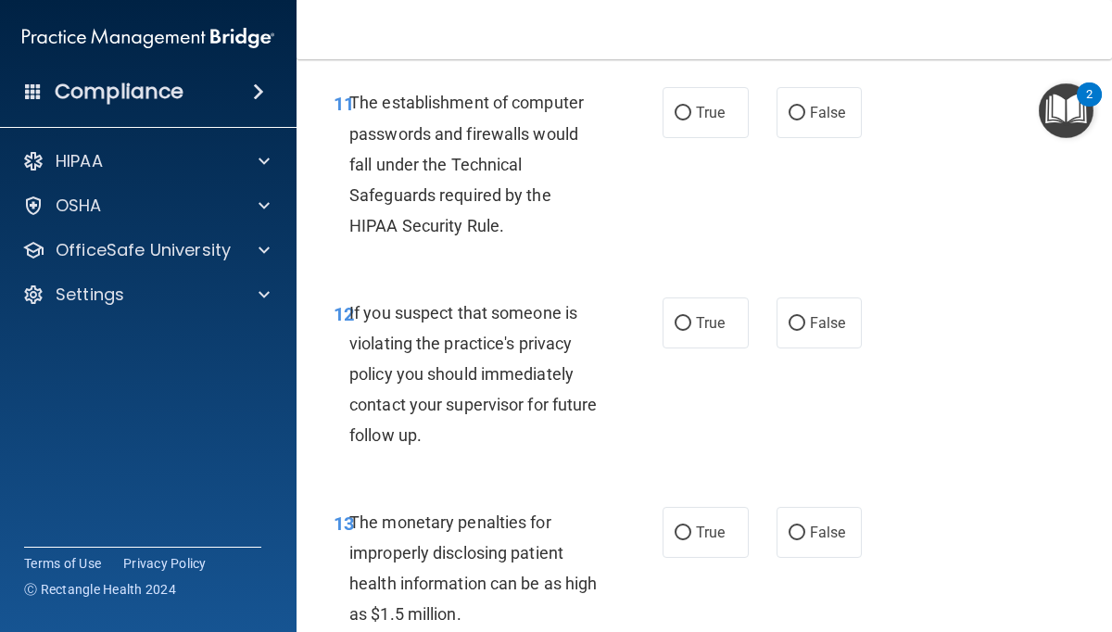
scroll to position [2036, 0]
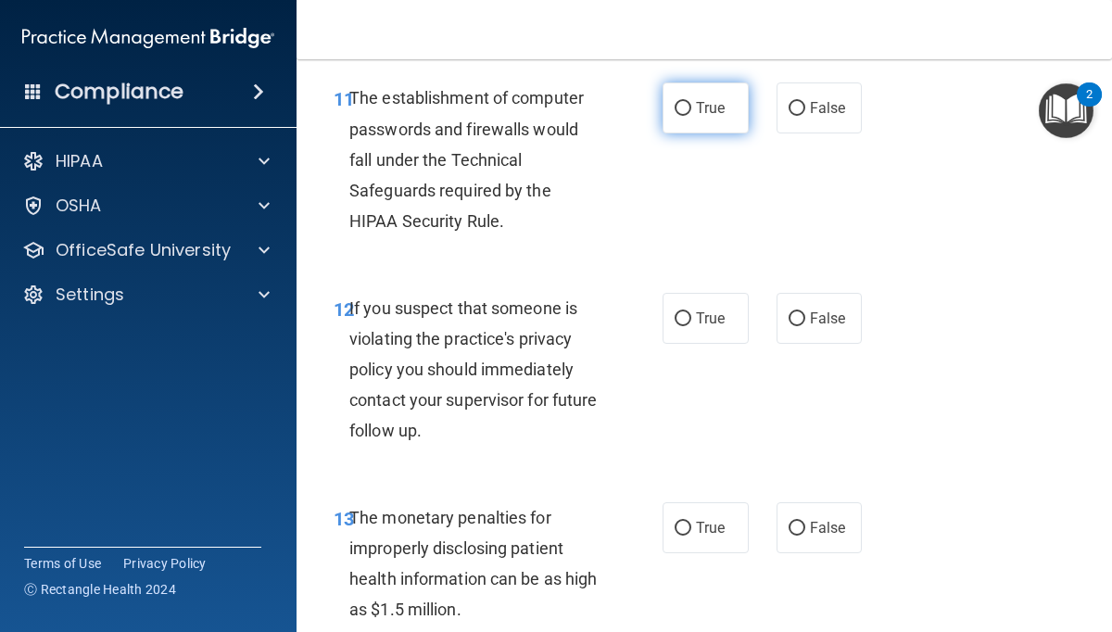
click at [682, 107] on input "True" at bounding box center [683, 109] width 17 height 14
radio input "true"
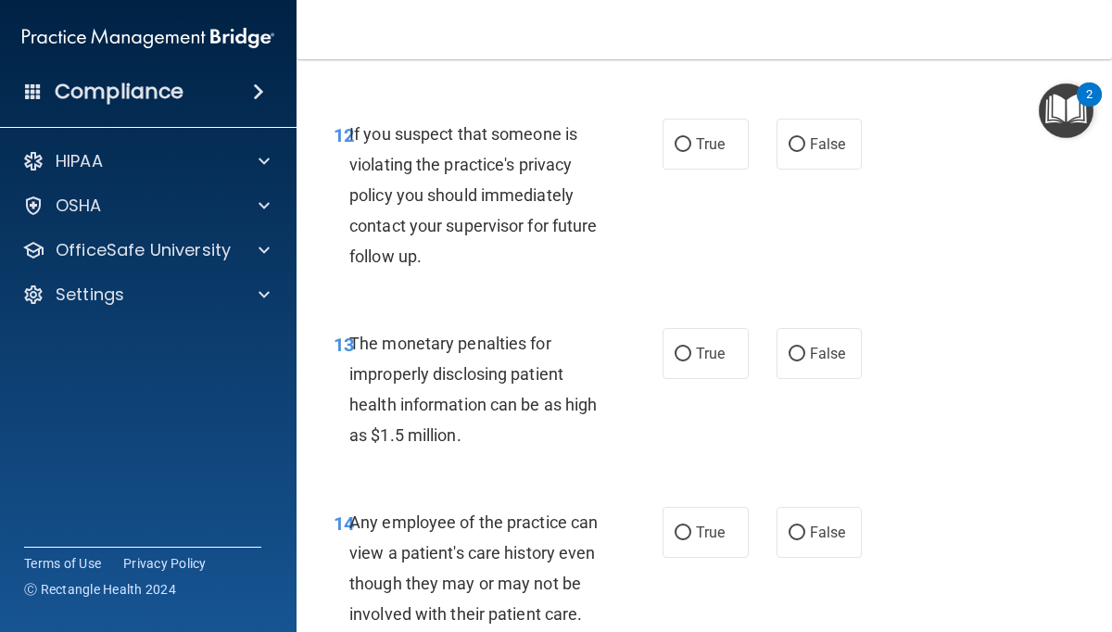
scroll to position [2211, 0]
click at [681, 140] on input "True" at bounding box center [683, 144] width 17 height 14
radio input "true"
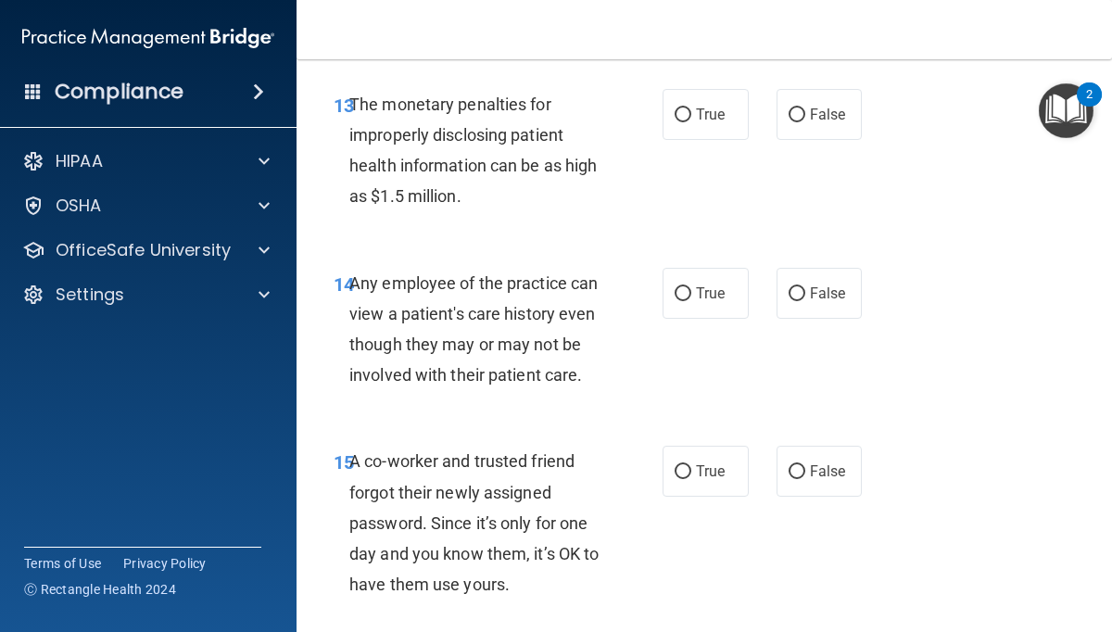
scroll to position [2452, 0]
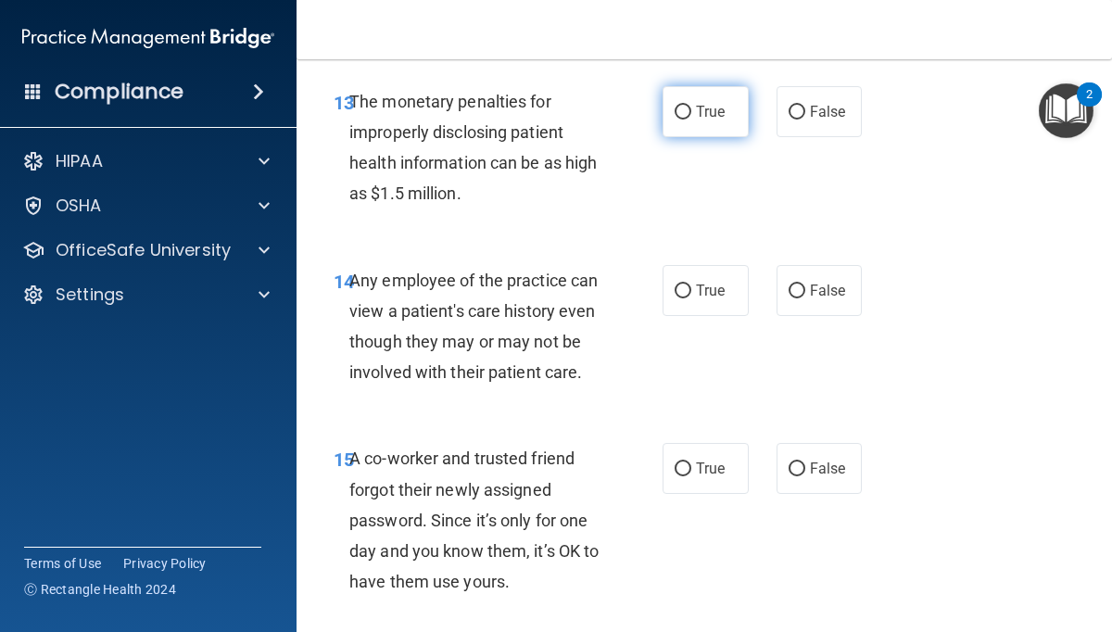
click at [687, 110] on input "True" at bounding box center [683, 113] width 17 height 14
radio input "true"
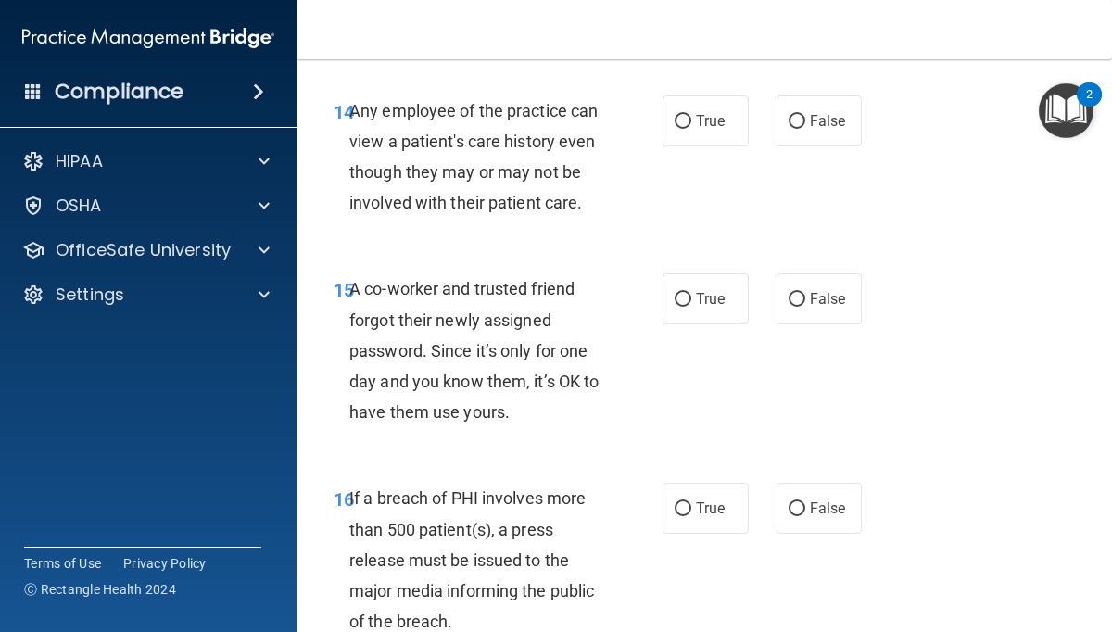
scroll to position [2622, 0]
click at [795, 115] on input "False" at bounding box center [796, 121] width 17 height 14
radio input "true"
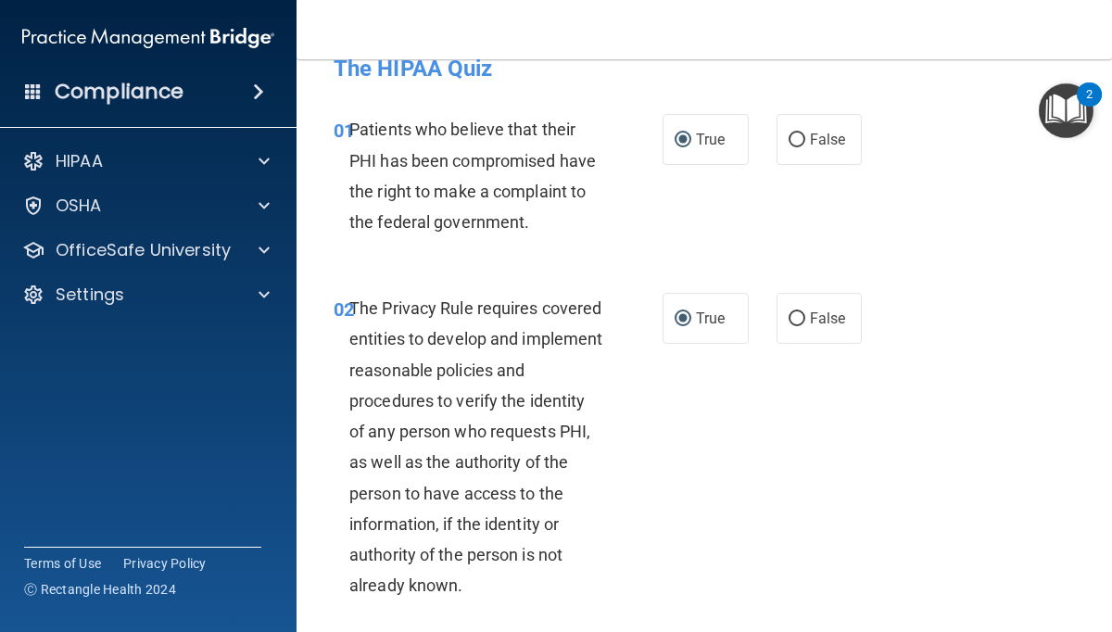
scroll to position [0, 0]
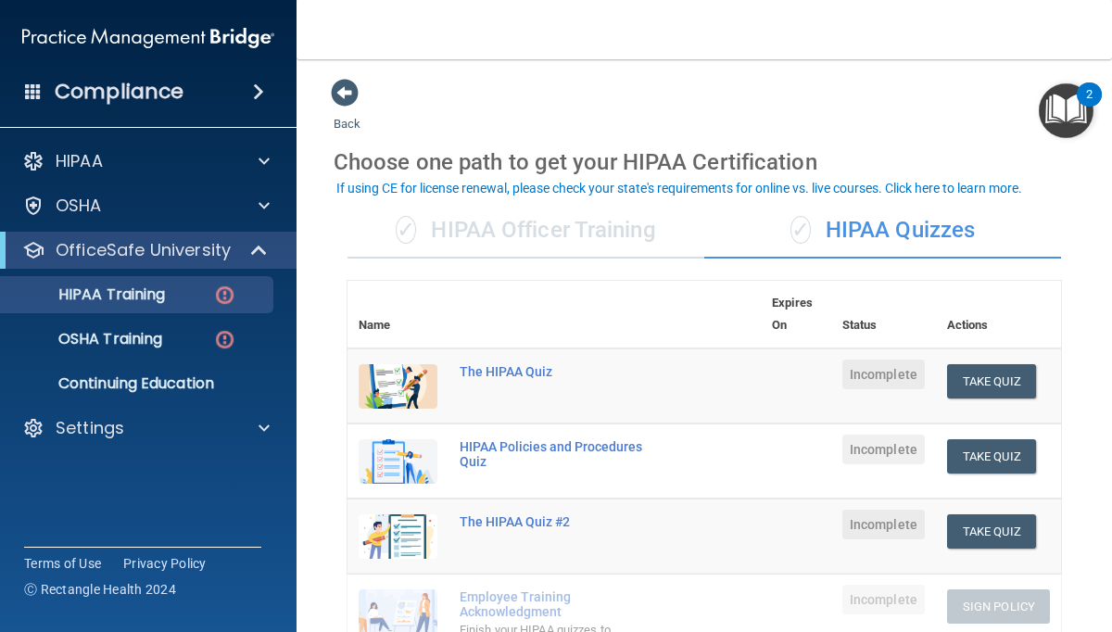
click at [619, 395] on td "The HIPAA Quiz" at bounding box center [604, 386] width 312 height 76
click at [520, 373] on div "The HIPAA Quiz" at bounding box center [564, 371] width 208 height 15
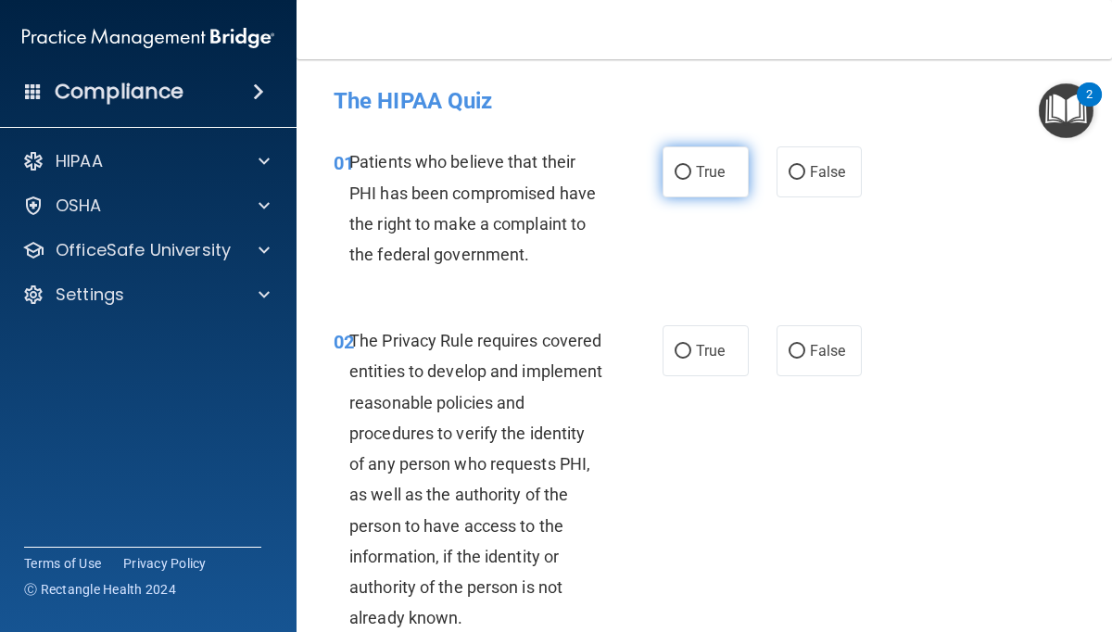
click at [682, 173] on input "True" at bounding box center [683, 173] width 17 height 14
radio input "true"
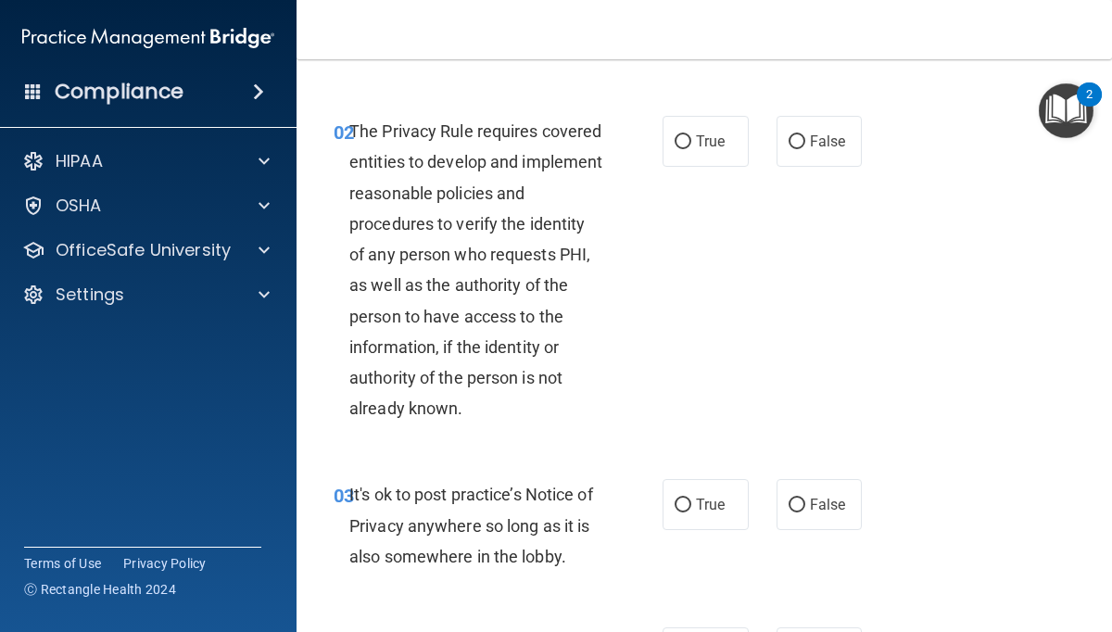
scroll to position [212, 0]
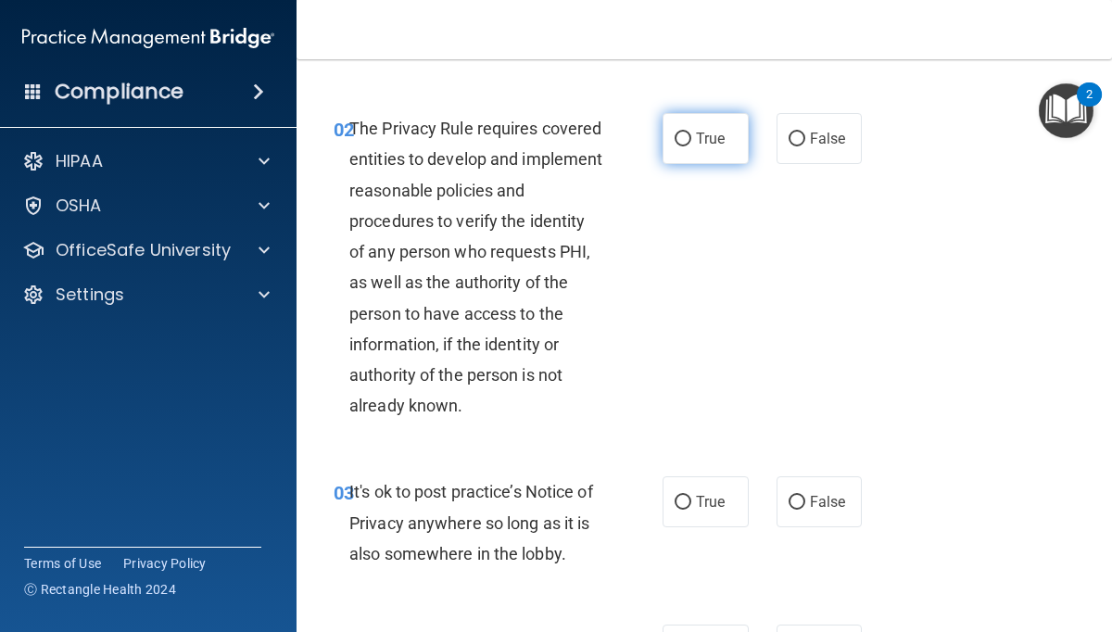
click at [687, 140] on input "True" at bounding box center [683, 139] width 17 height 14
radio input "true"
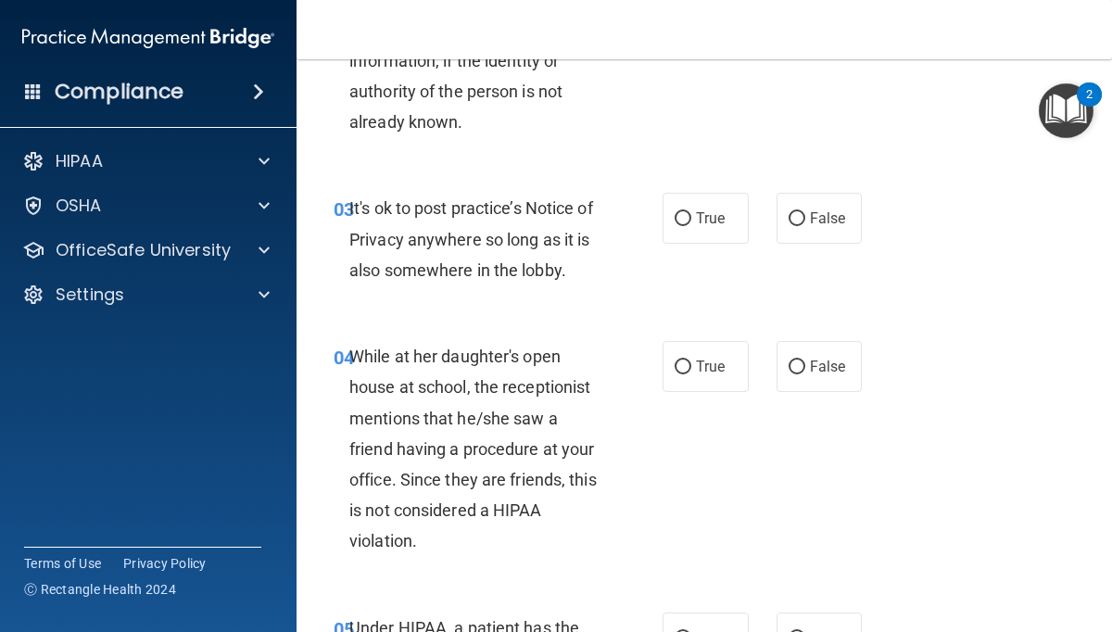
scroll to position [504, 0]
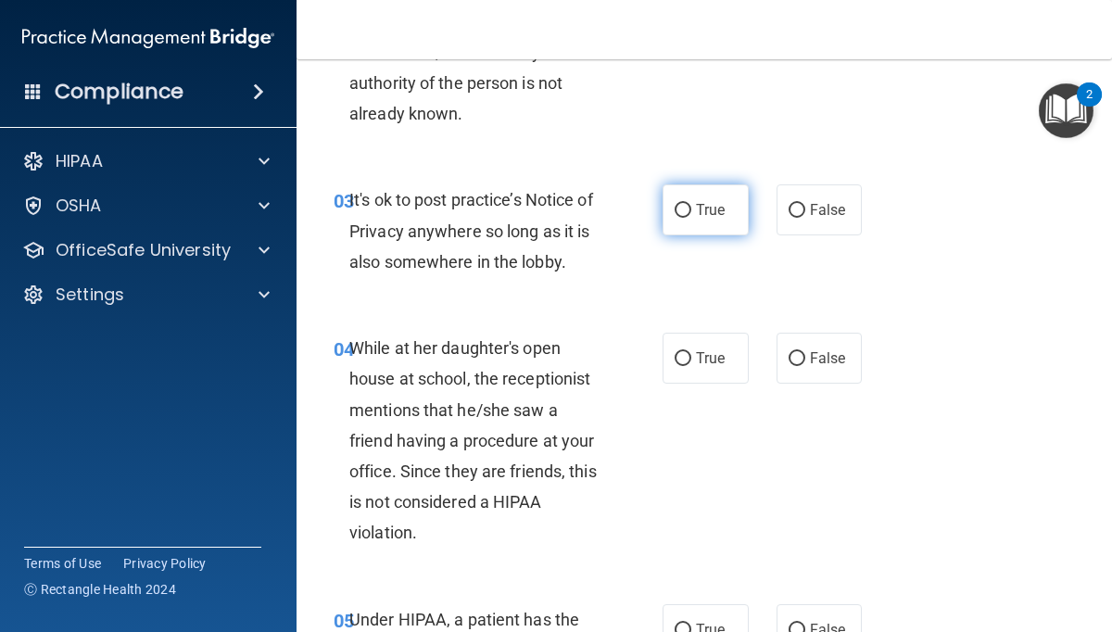
click at [676, 206] on input "True" at bounding box center [683, 211] width 17 height 14
radio input "true"
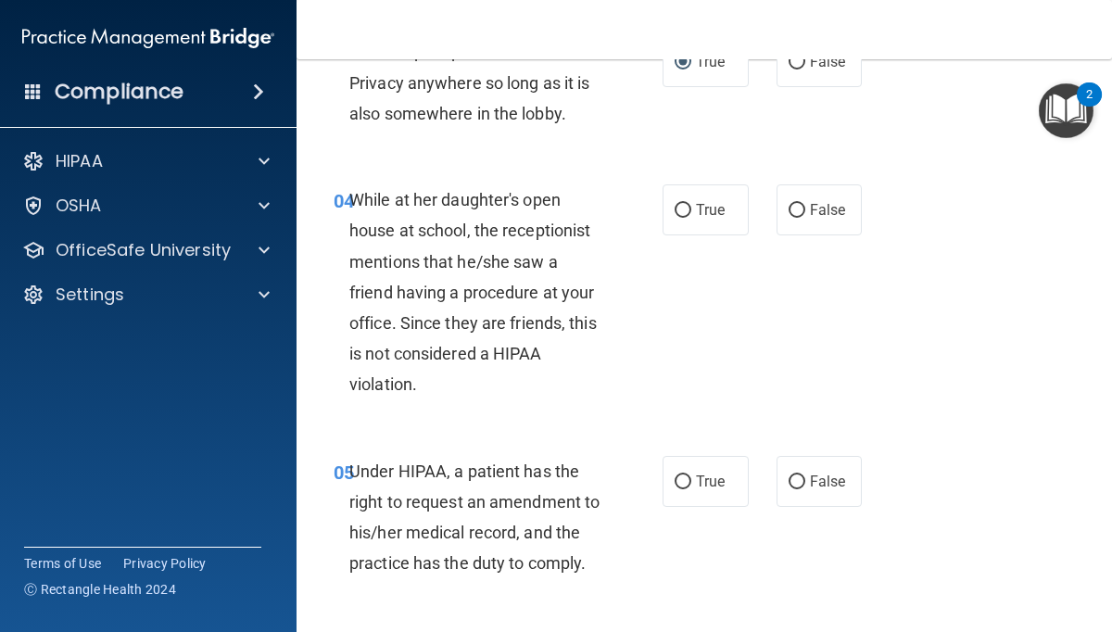
scroll to position [662, 0]
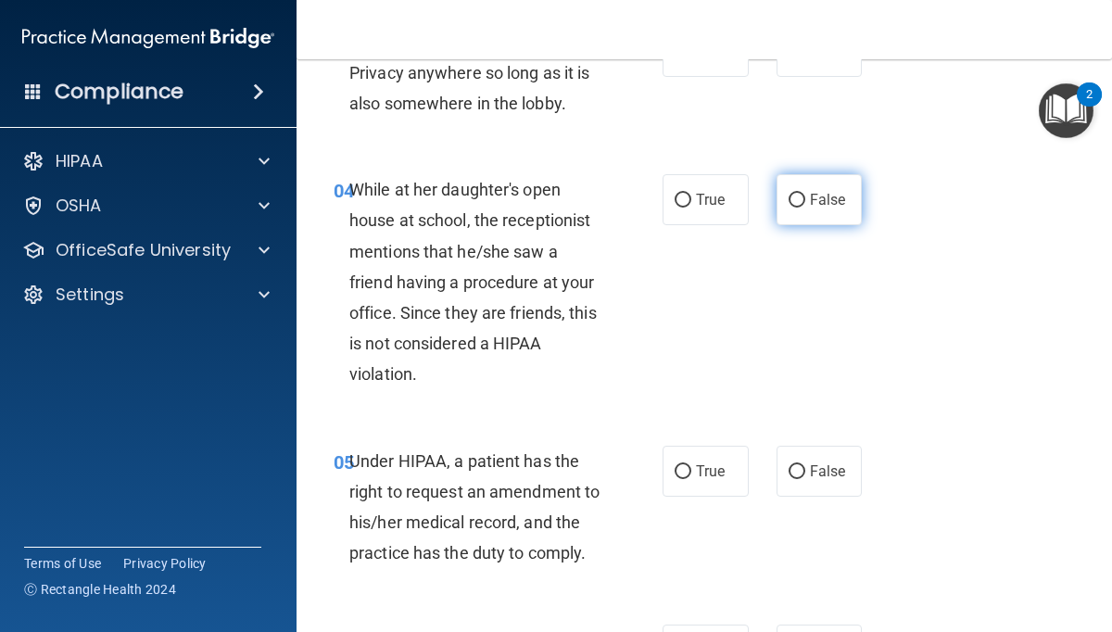
click at [798, 199] on input "False" at bounding box center [796, 201] width 17 height 14
radio input "true"
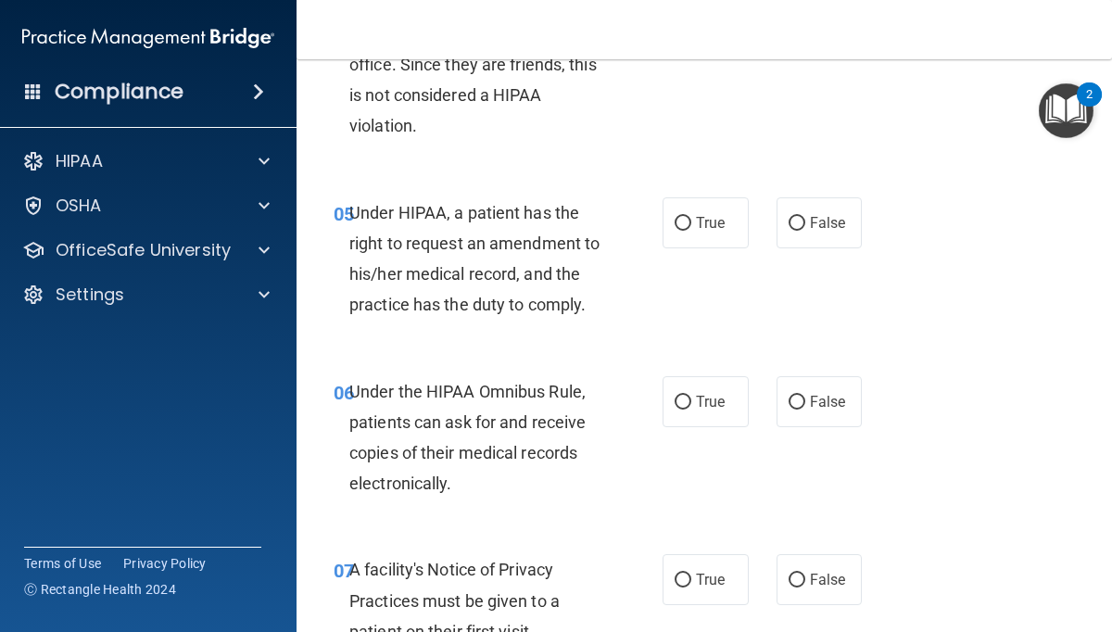
scroll to position [903, 0]
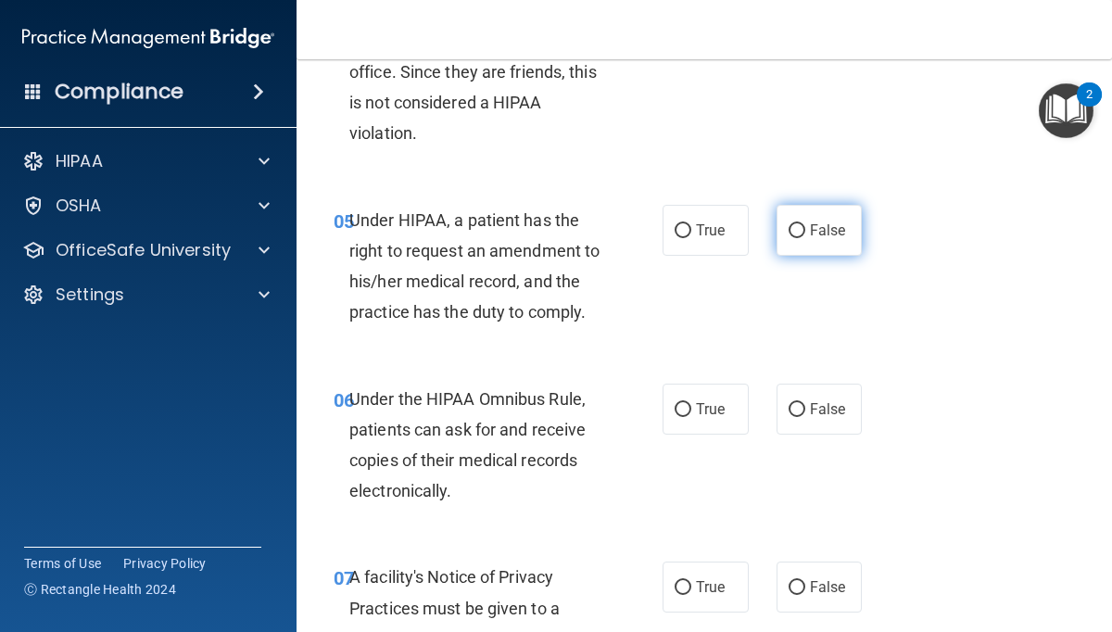
click at [795, 230] on input "False" at bounding box center [796, 231] width 17 height 14
radio input "true"
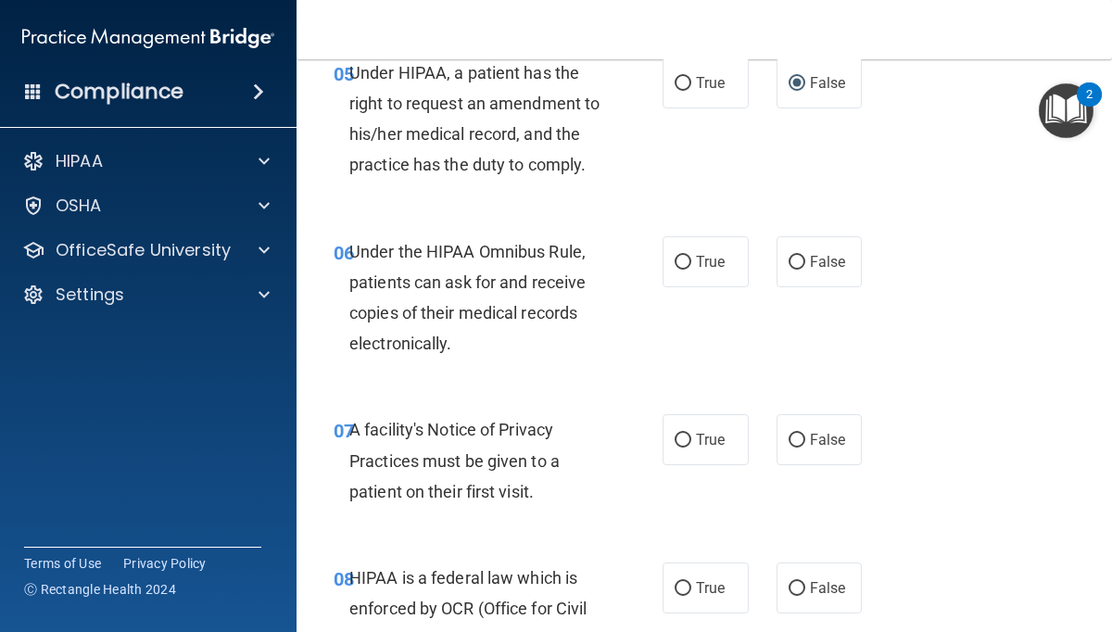
scroll to position [1073, 0]
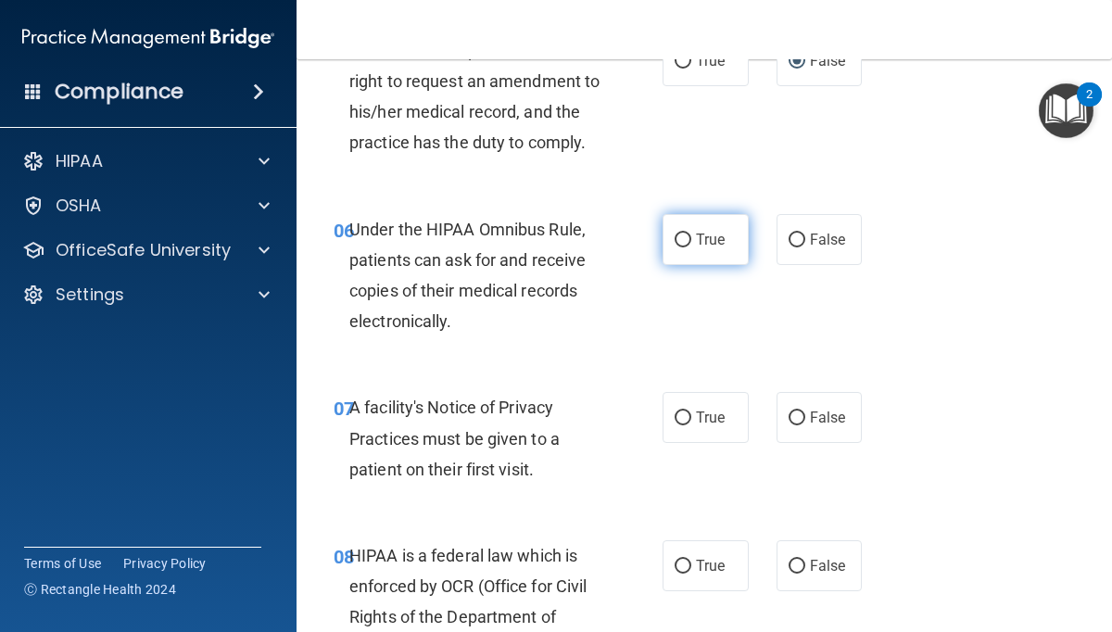
click at [684, 240] on input "True" at bounding box center [683, 240] width 17 height 14
radio input "true"
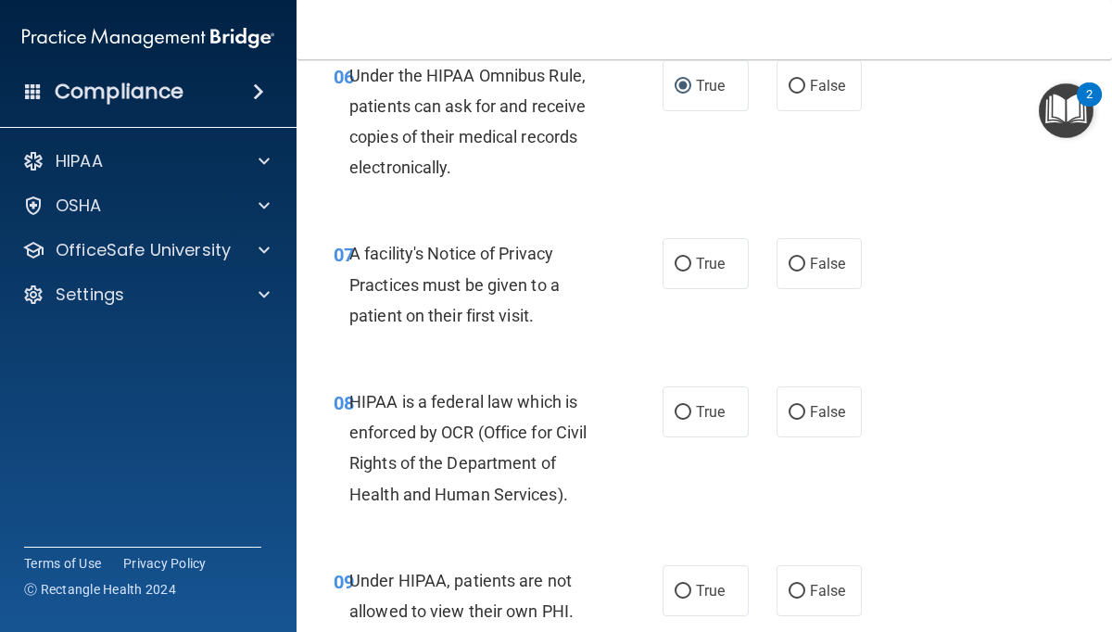
scroll to position [1229, 0]
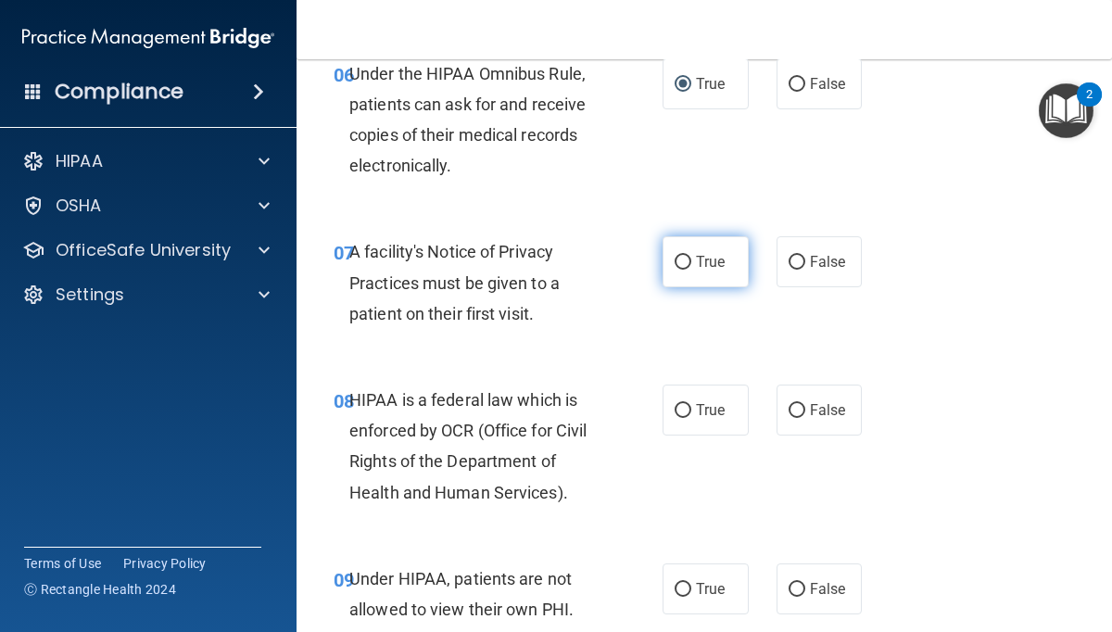
click at [685, 265] on input "True" at bounding box center [683, 263] width 17 height 14
radio input "true"
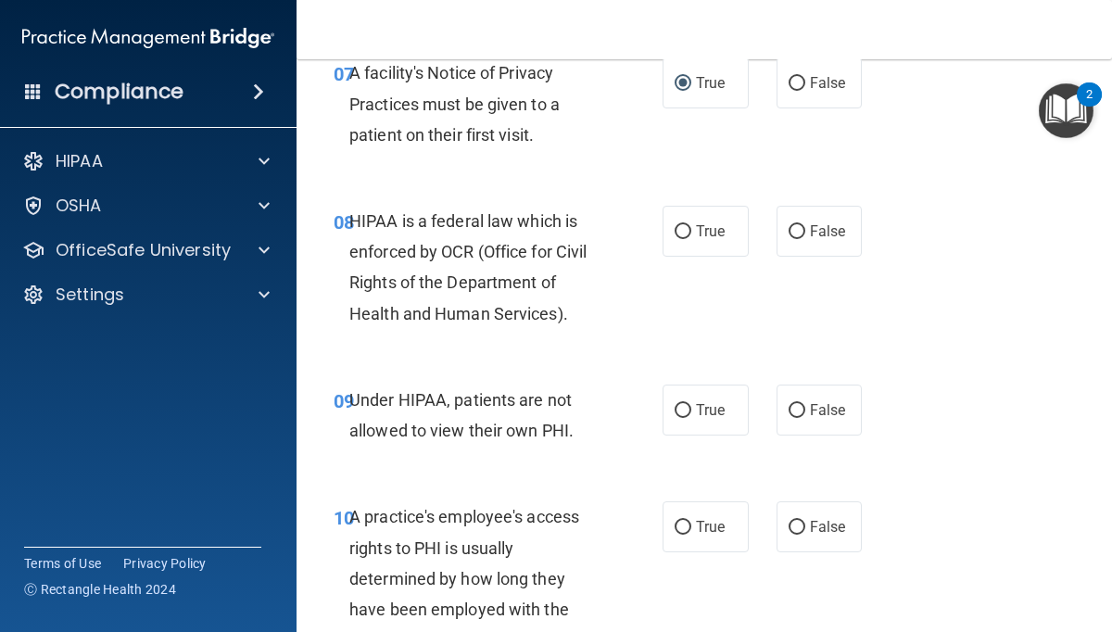
scroll to position [1418, 0]
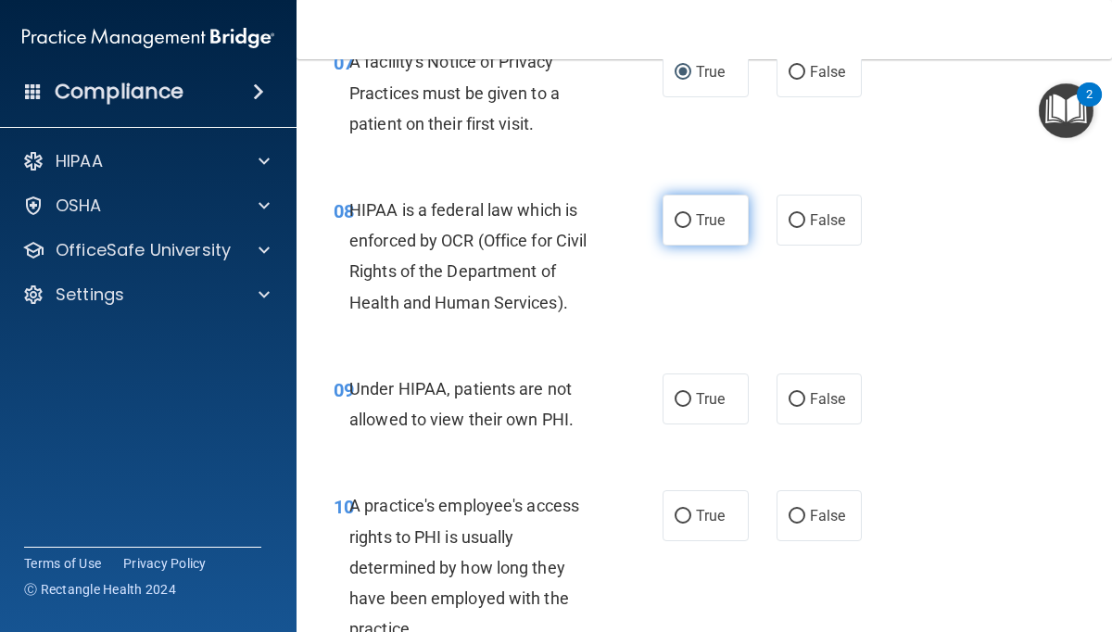
click at [686, 225] on input "True" at bounding box center [683, 221] width 17 height 14
radio input "true"
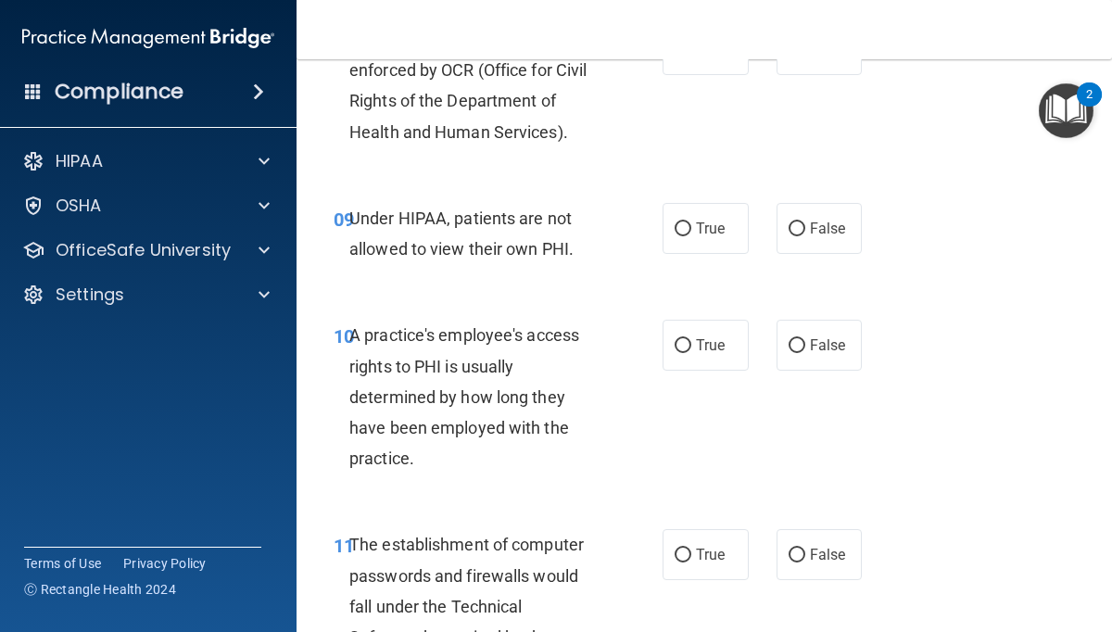
scroll to position [1589, 0]
click at [796, 230] on input "False" at bounding box center [796, 229] width 17 height 14
radio input "true"
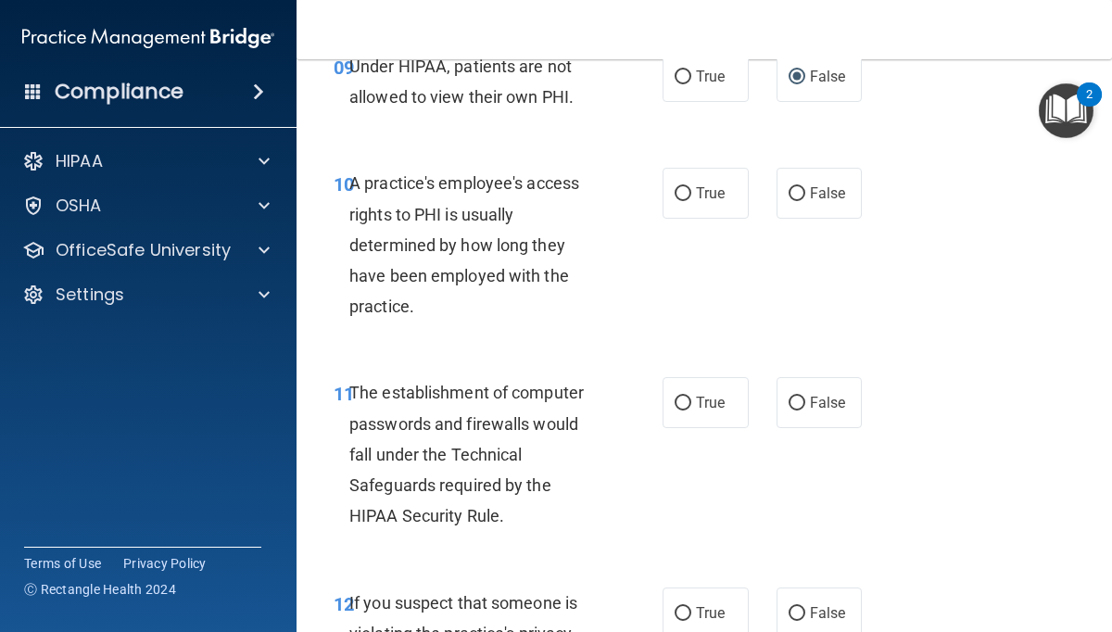
scroll to position [1751, 0]
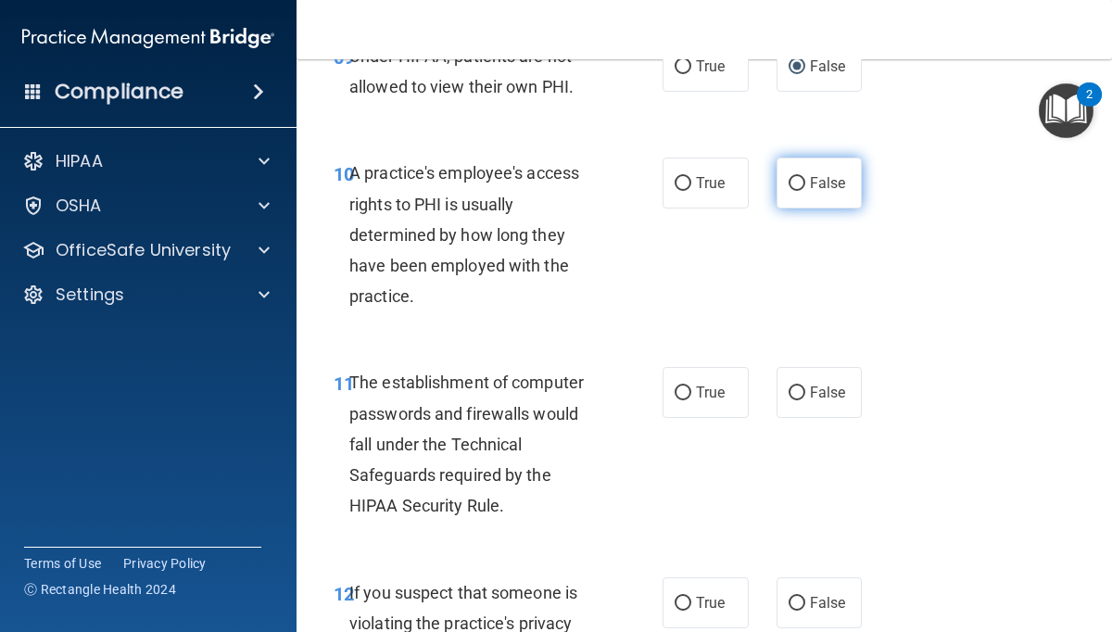
click at [791, 185] on input "False" at bounding box center [796, 184] width 17 height 14
radio input "true"
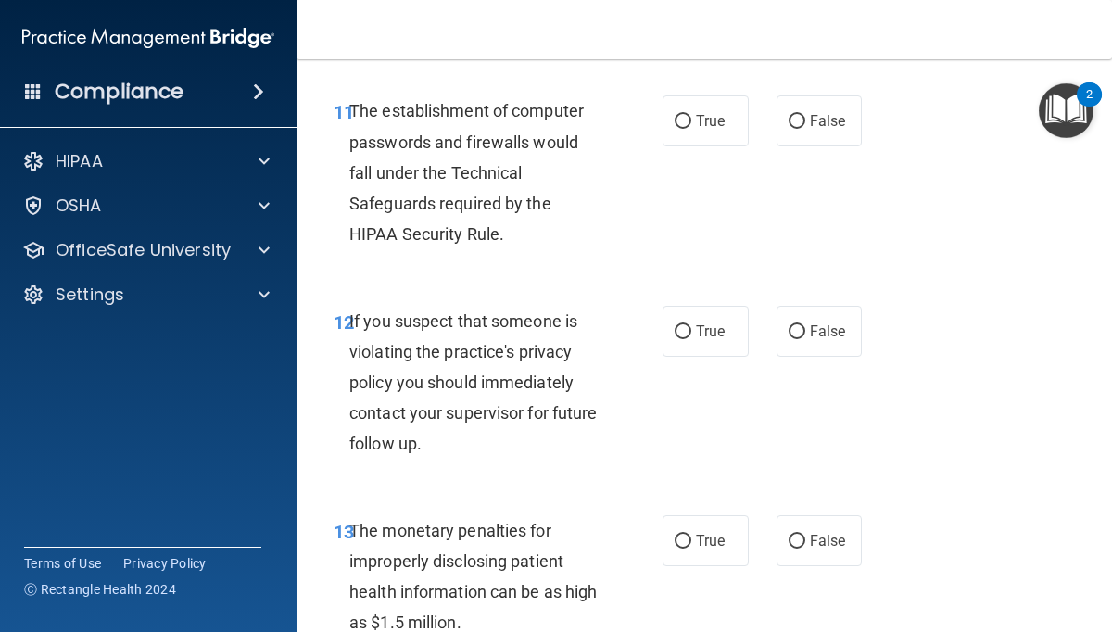
scroll to position [2026, 0]
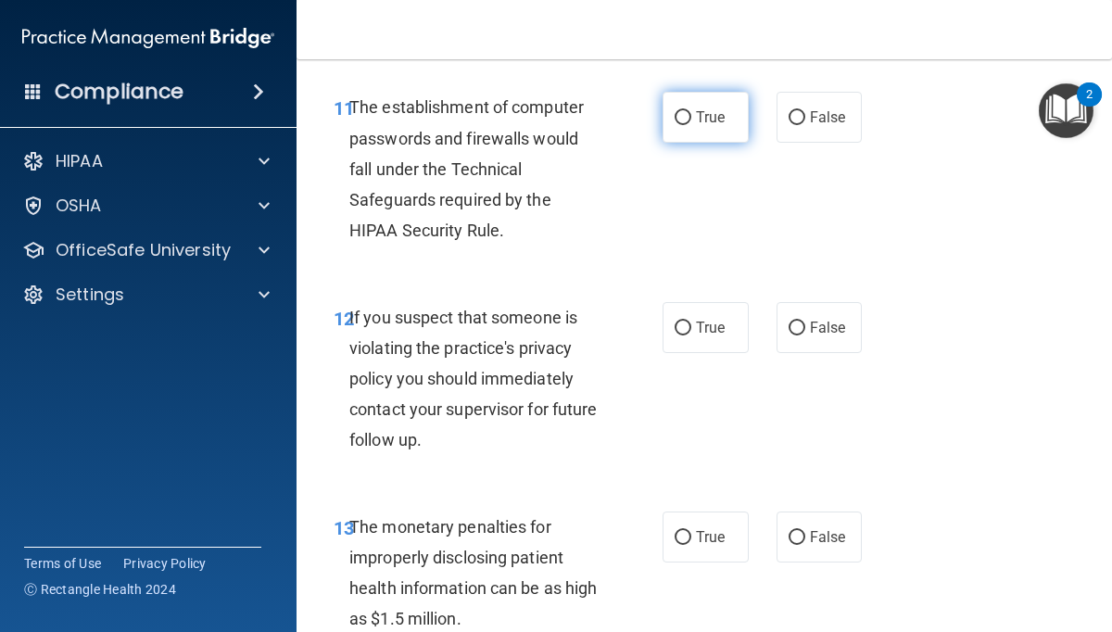
click at [687, 122] on input "True" at bounding box center [683, 118] width 17 height 14
radio input "true"
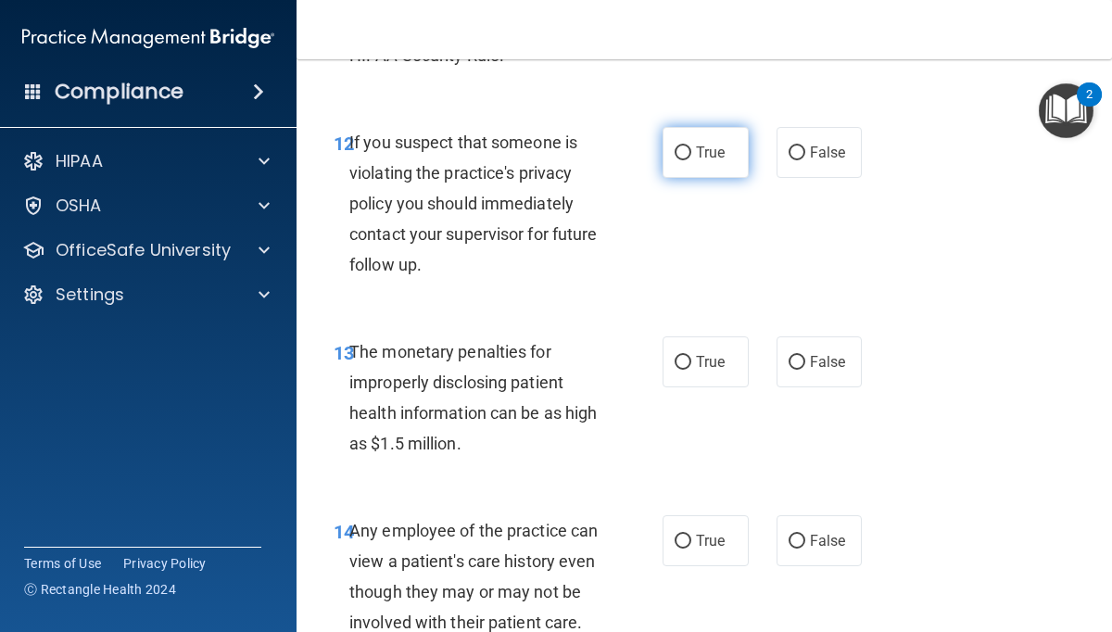
scroll to position [2202, 0]
click at [680, 155] on input "True" at bounding box center [683, 152] width 17 height 14
radio input "true"
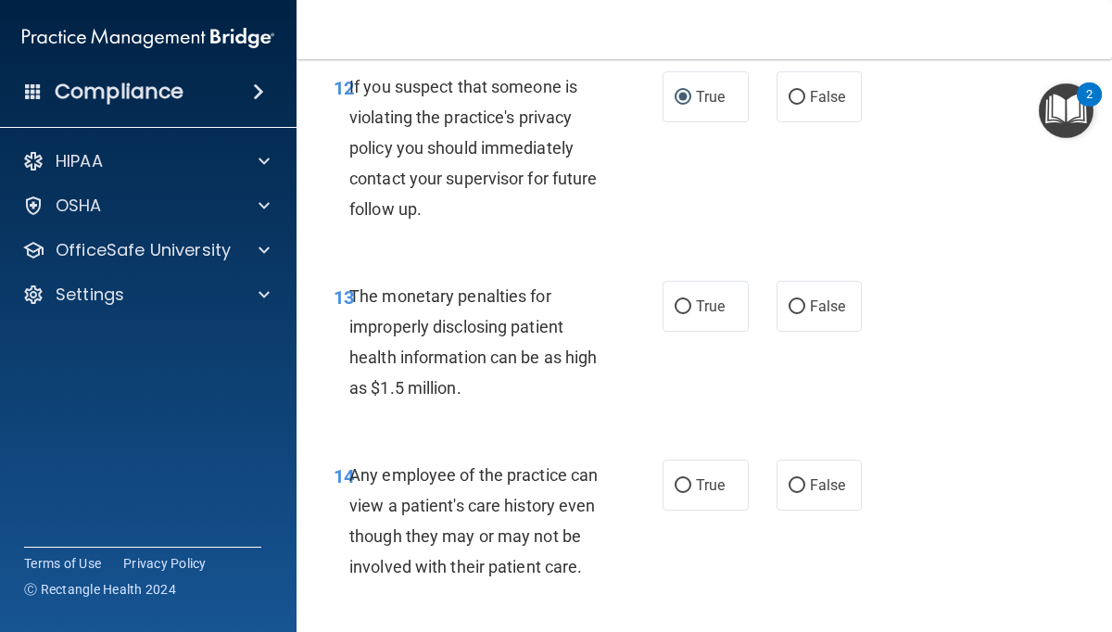
scroll to position [2264, 0]
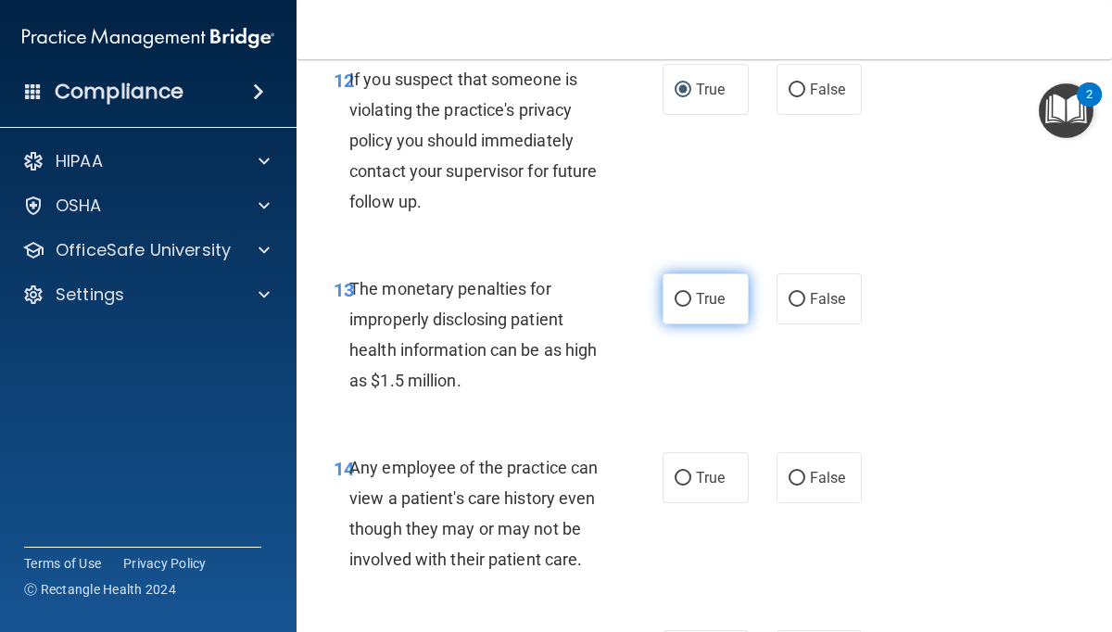
click at [693, 296] on label "True" at bounding box center [705, 298] width 86 height 51
click at [691, 296] on input "True" at bounding box center [683, 300] width 17 height 14
radio input "true"
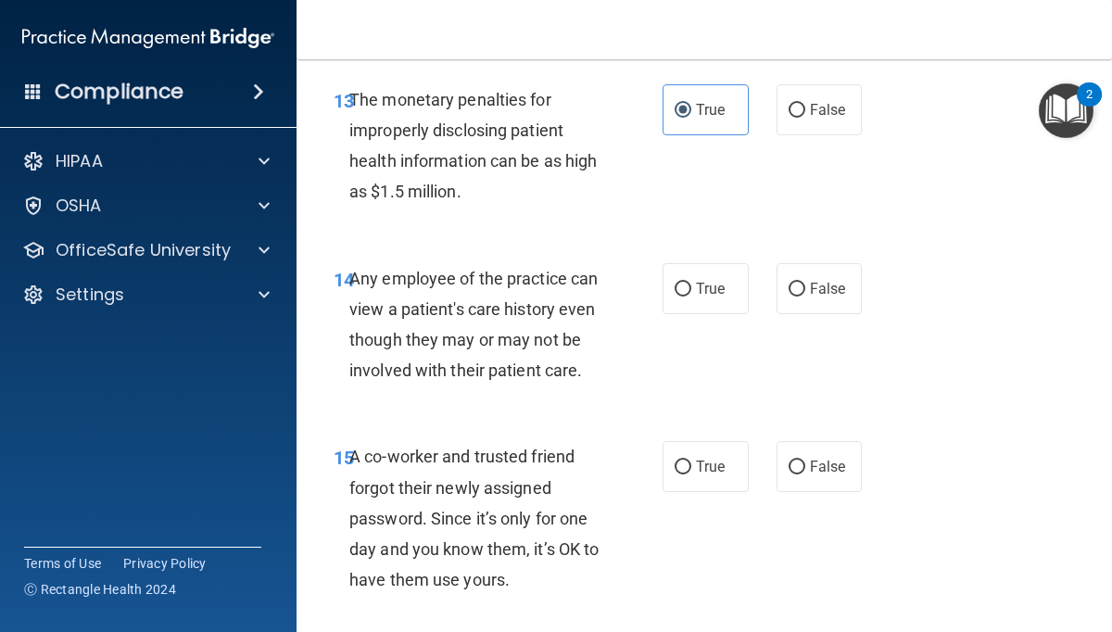
scroll to position [2485, 0]
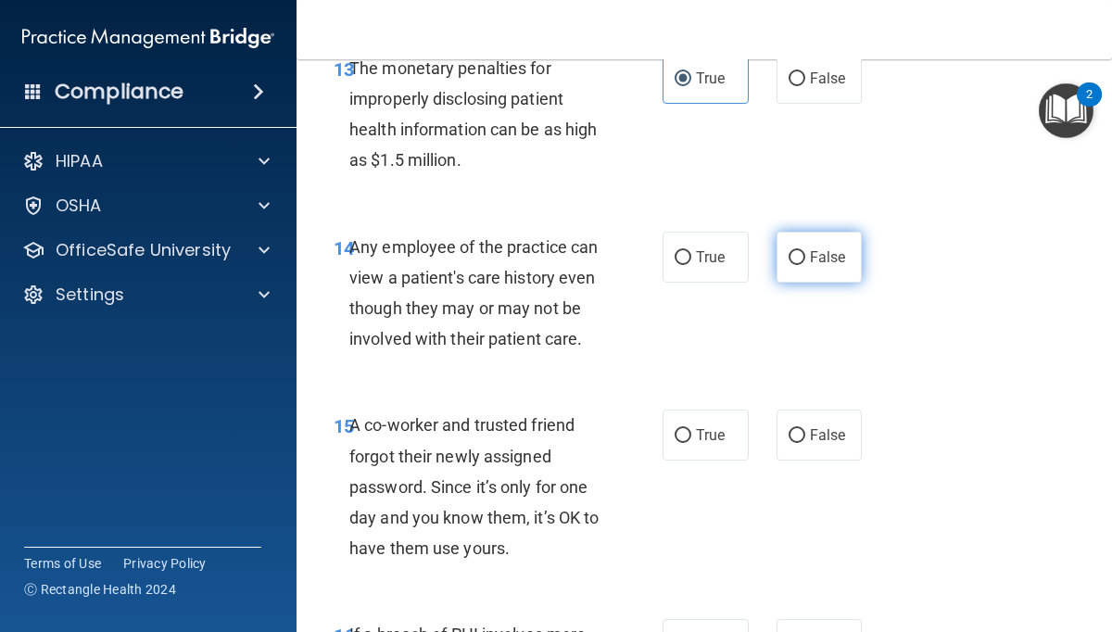
click at [789, 245] on label "False" at bounding box center [819, 257] width 86 height 51
click at [789, 251] on input "False" at bounding box center [796, 258] width 17 height 14
radio input "true"
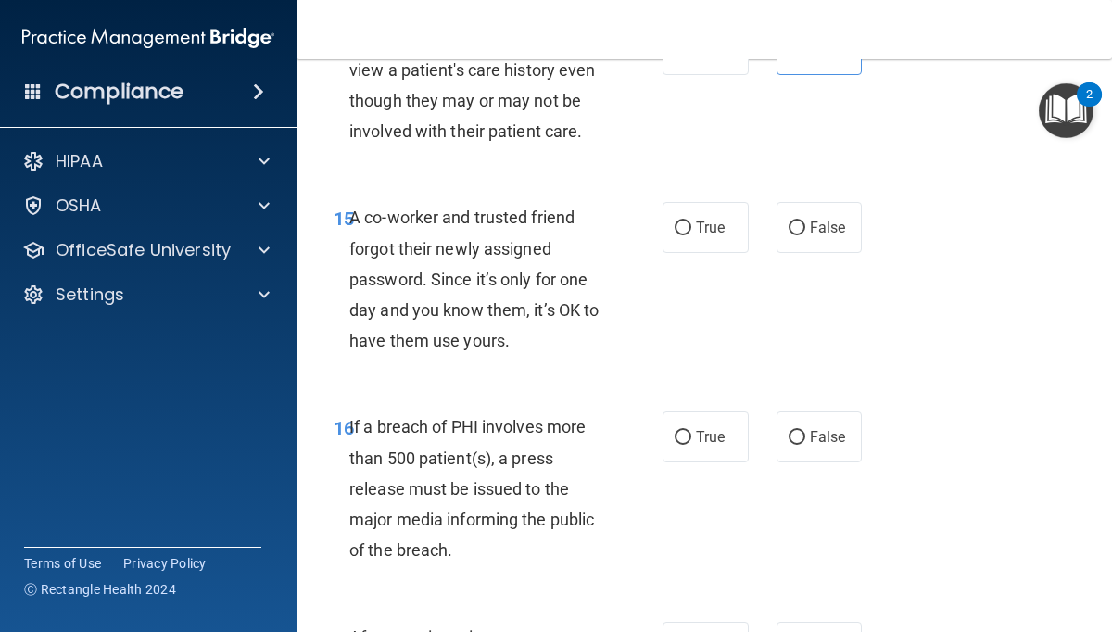
scroll to position [2701, 0]
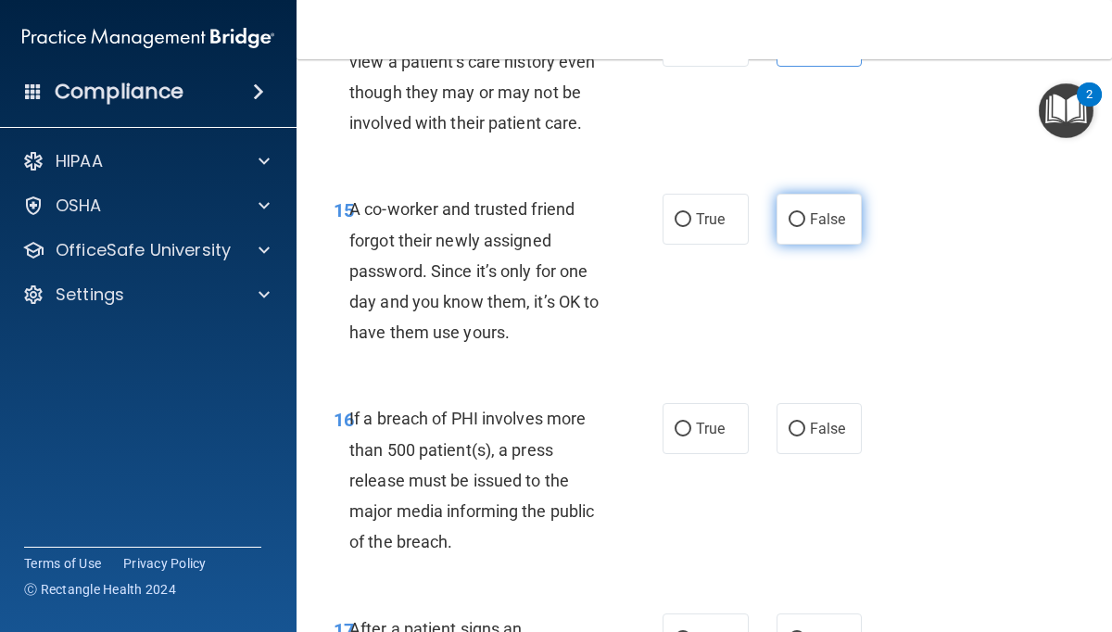
click at [799, 220] on input "False" at bounding box center [796, 220] width 17 height 14
radio input "true"
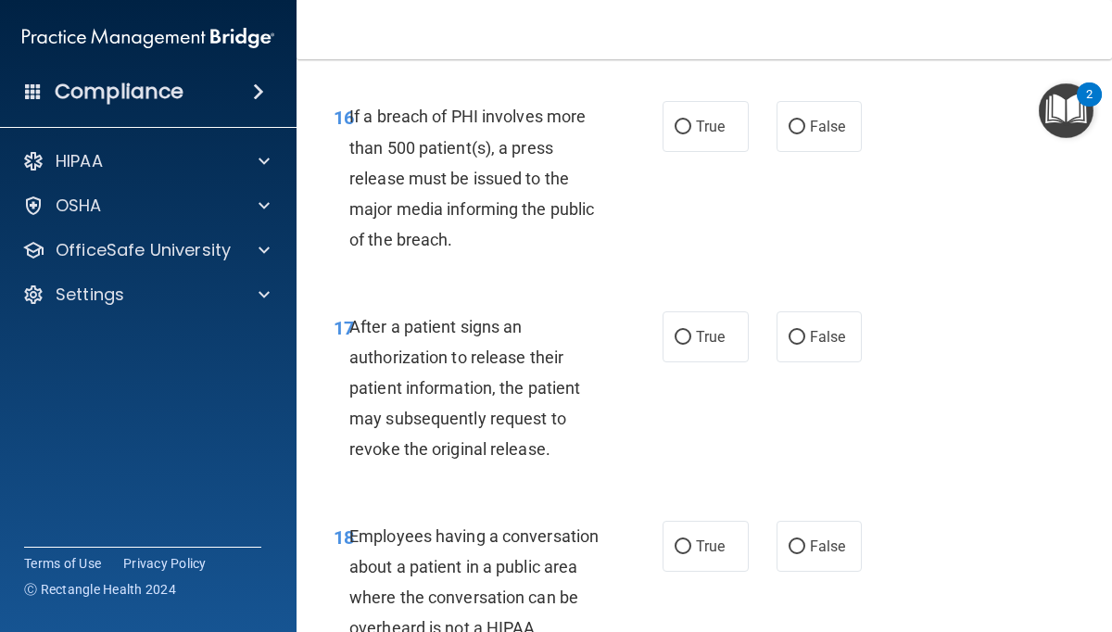
scroll to position [3011, 0]
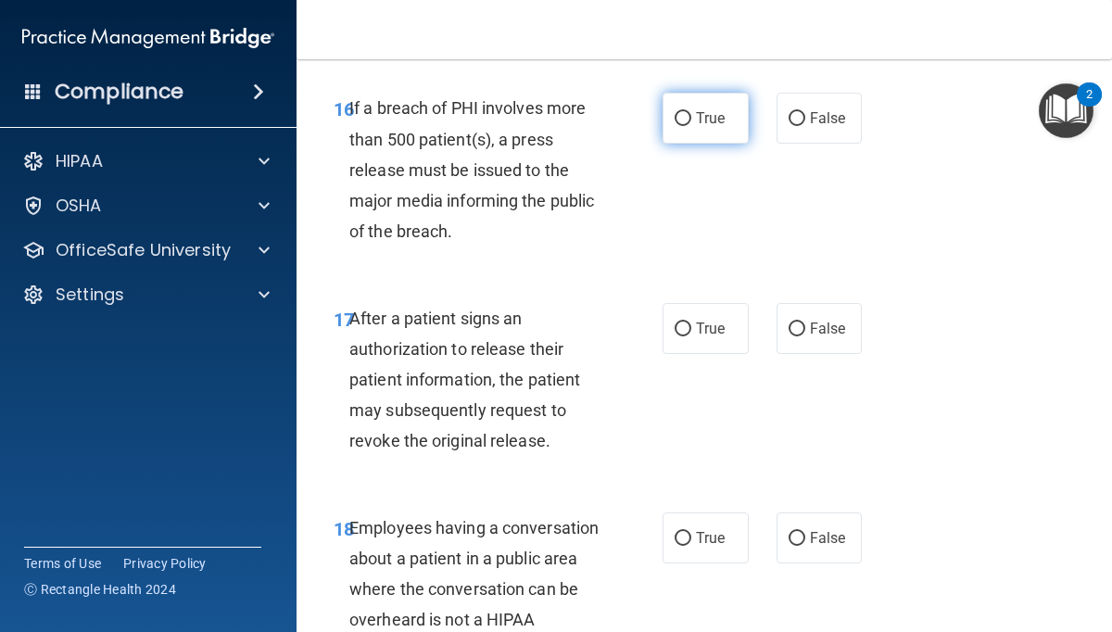
click at [688, 117] on input "True" at bounding box center [683, 119] width 17 height 14
radio input "true"
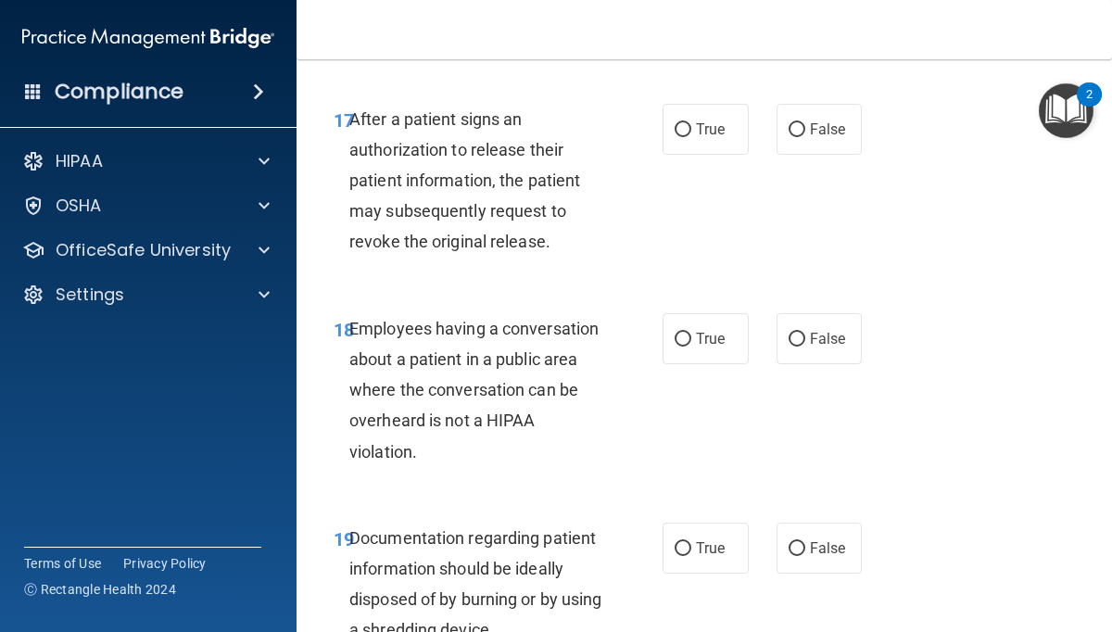
scroll to position [3215, 0]
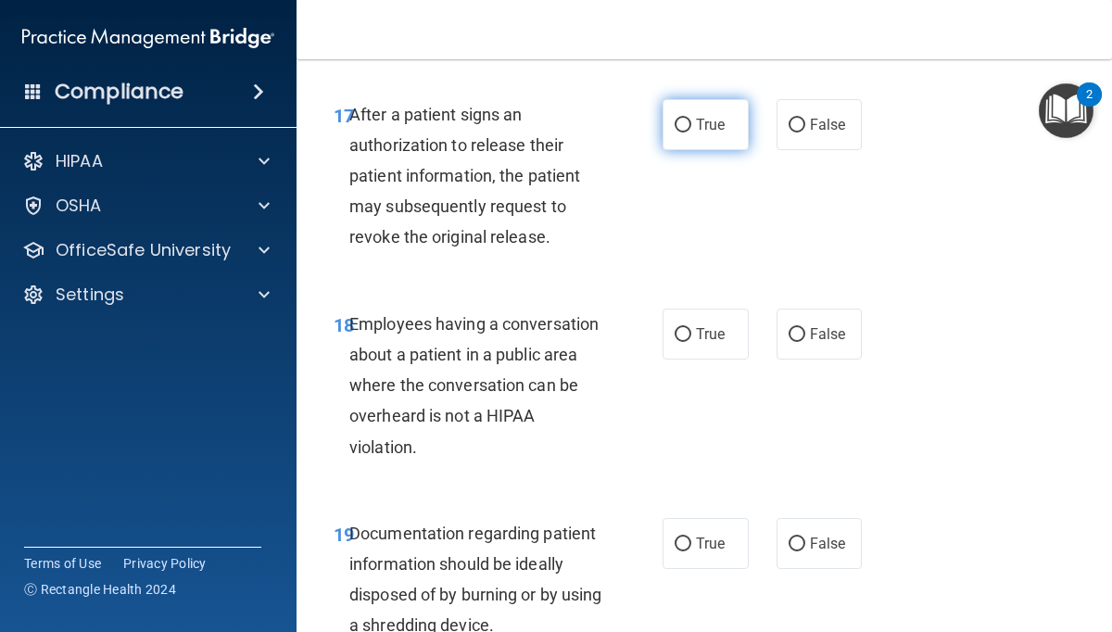
click at [691, 123] on label "True" at bounding box center [705, 124] width 86 height 51
click at [691, 123] on input "True" at bounding box center [683, 126] width 17 height 14
radio input "true"
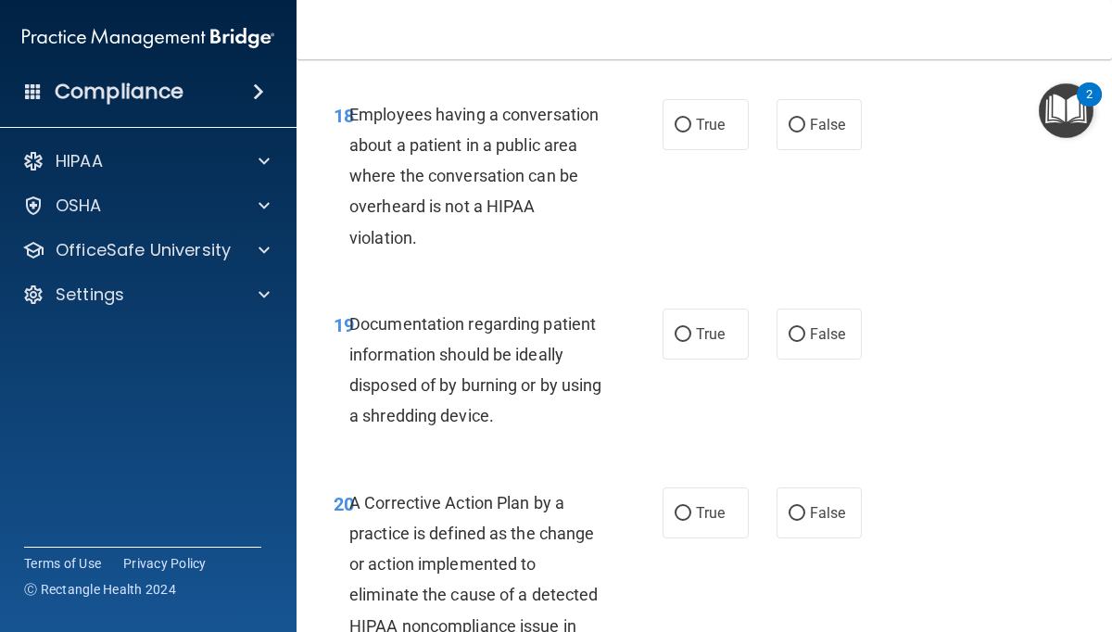
scroll to position [3425, 0]
click at [793, 126] on input "False" at bounding box center [796, 125] width 17 height 14
radio input "true"
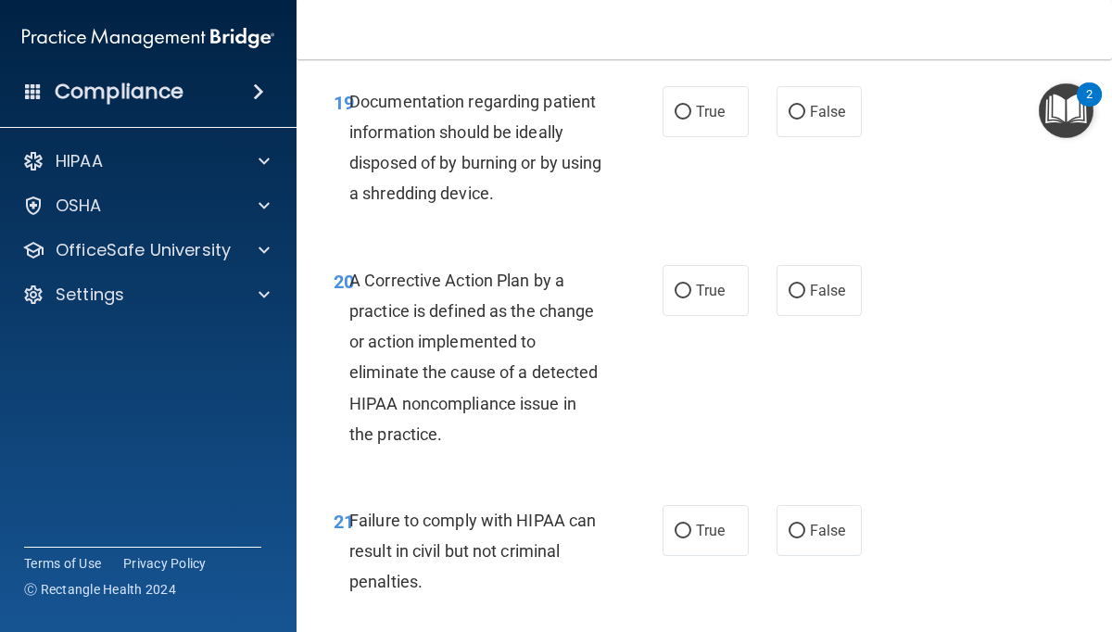
scroll to position [3650, 0]
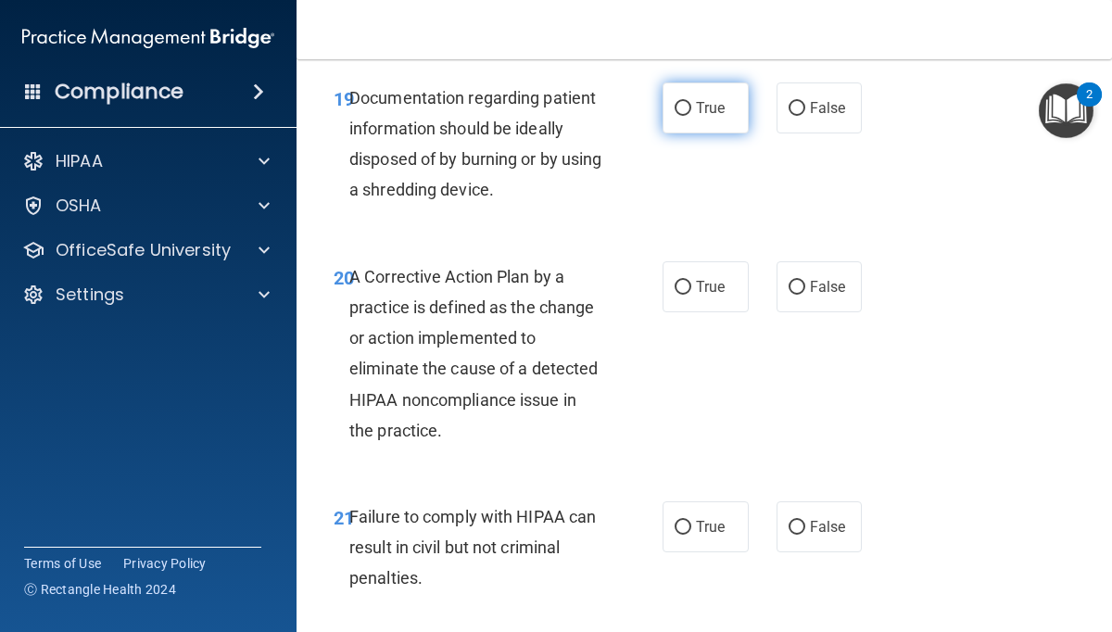
click at [687, 111] on input "True" at bounding box center [683, 109] width 17 height 14
radio input "true"
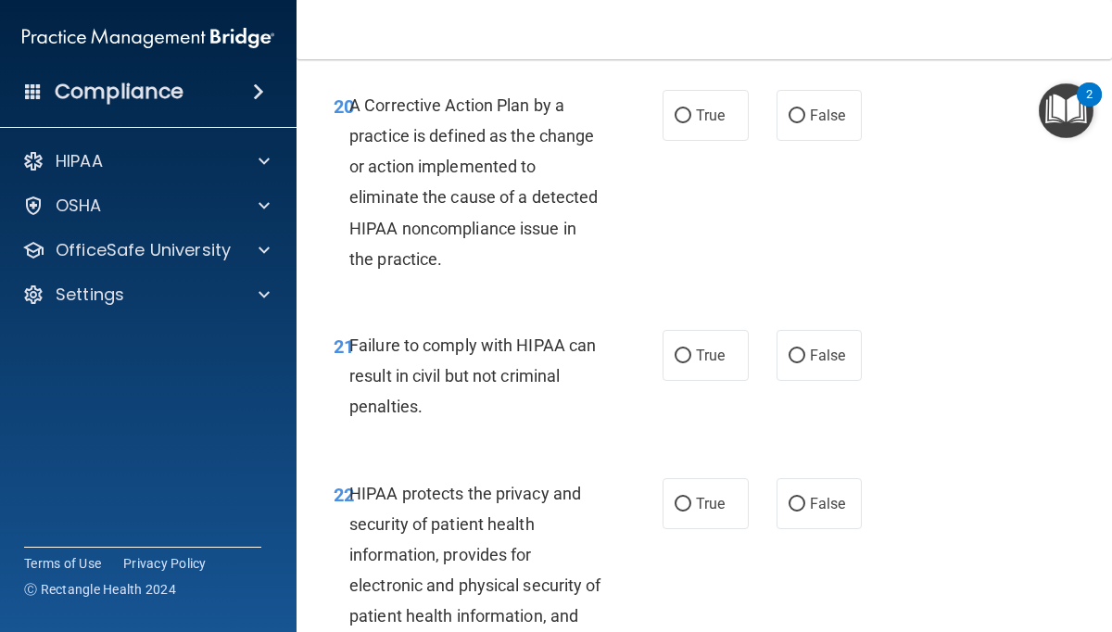
scroll to position [3824, 0]
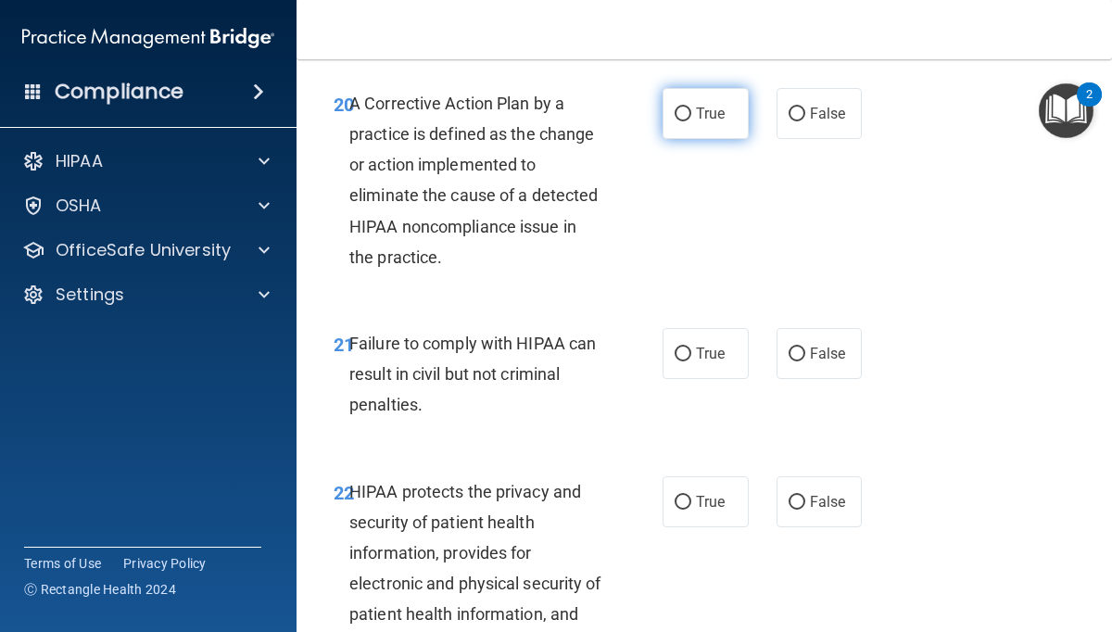
click at [684, 114] on input "True" at bounding box center [683, 114] width 17 height 14
radio input "true"
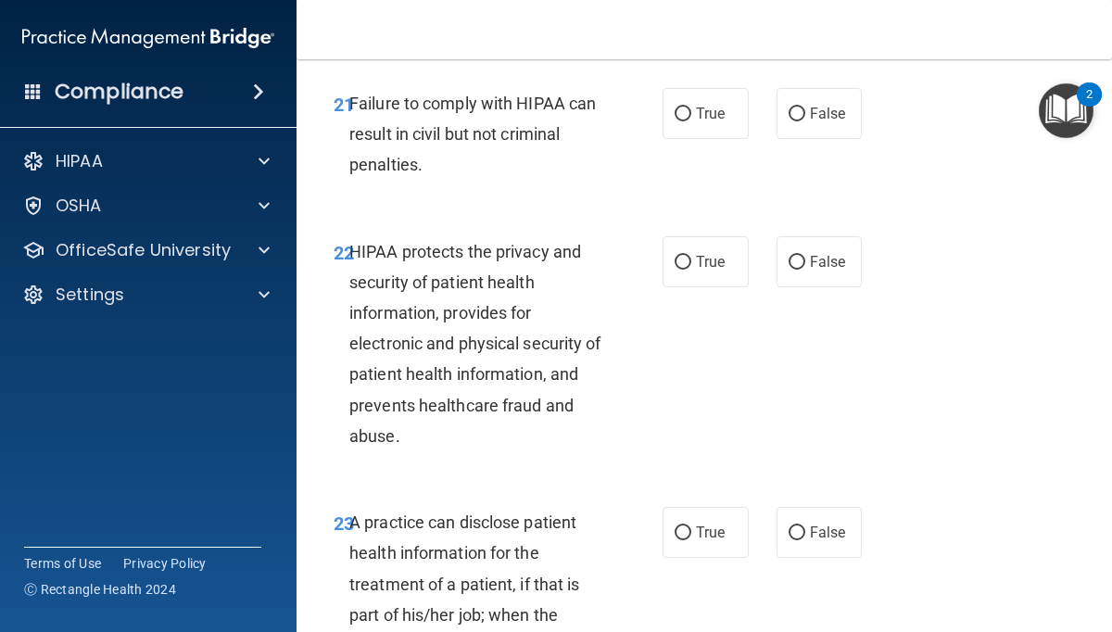
scroll to position [4069, 0]
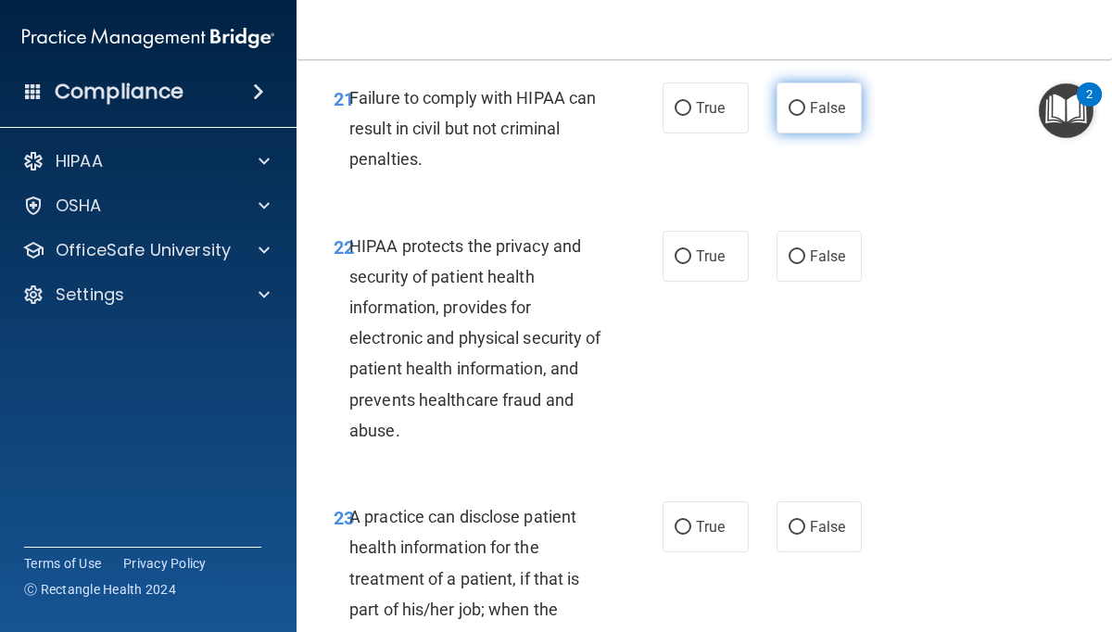
click at [795, 107] on input "False" at bounding box center [796, 109] width 17 height 14
radio input "true"
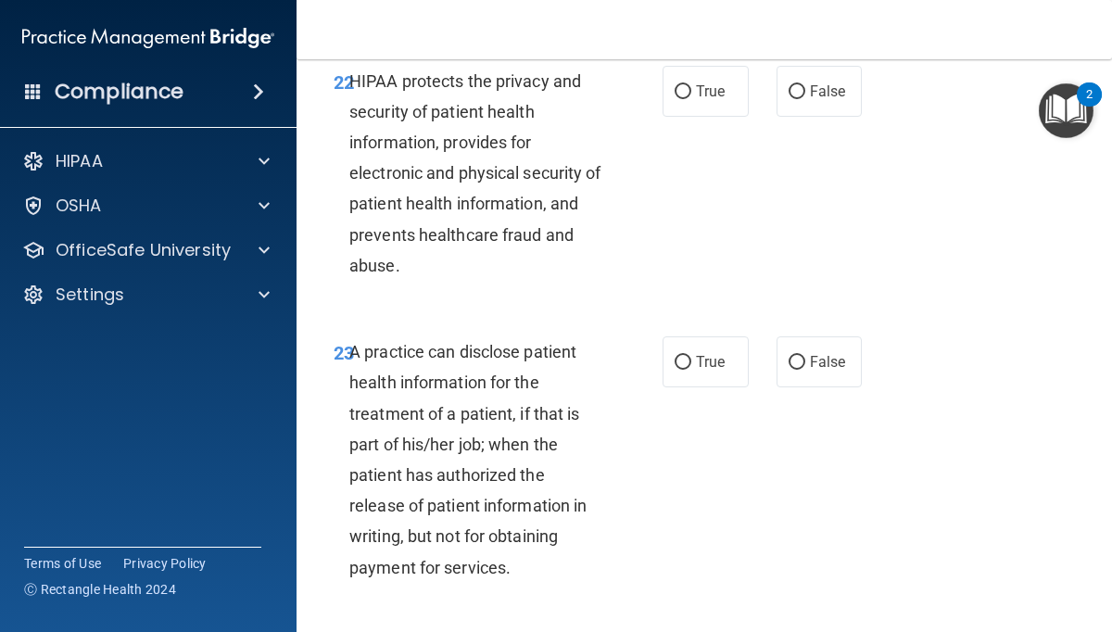
scroll to position [4226, 0]
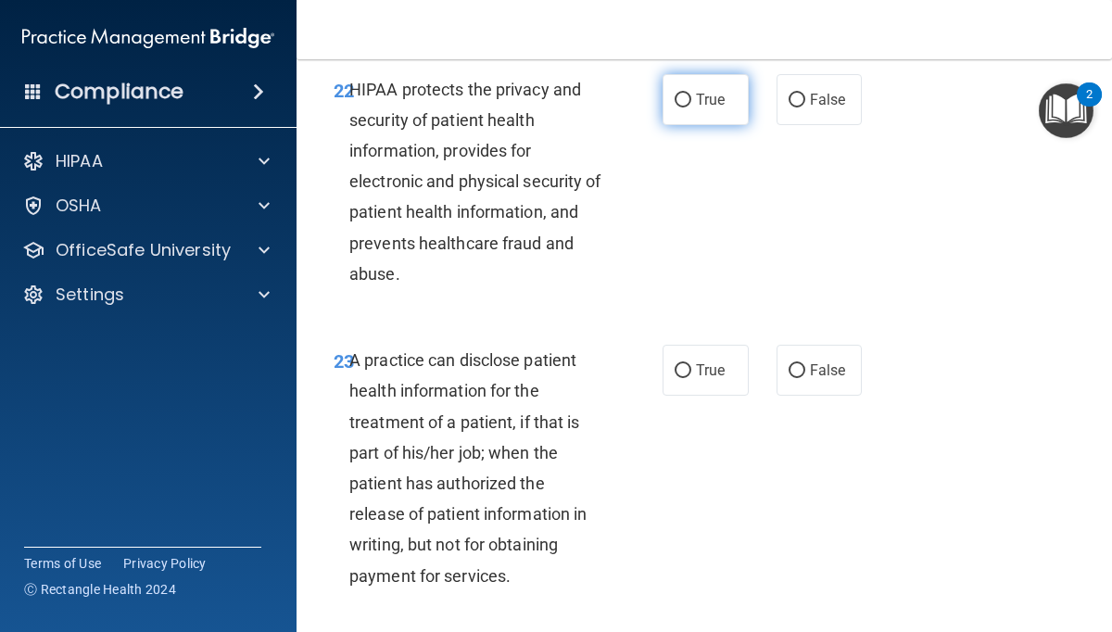
click at [671, 94] on label "True" at bounding box center [705, 99] width 86 height 51
click at [675, 94] on input "True" at bounding box center [683, 101] width 17 height 14
radio input "true"
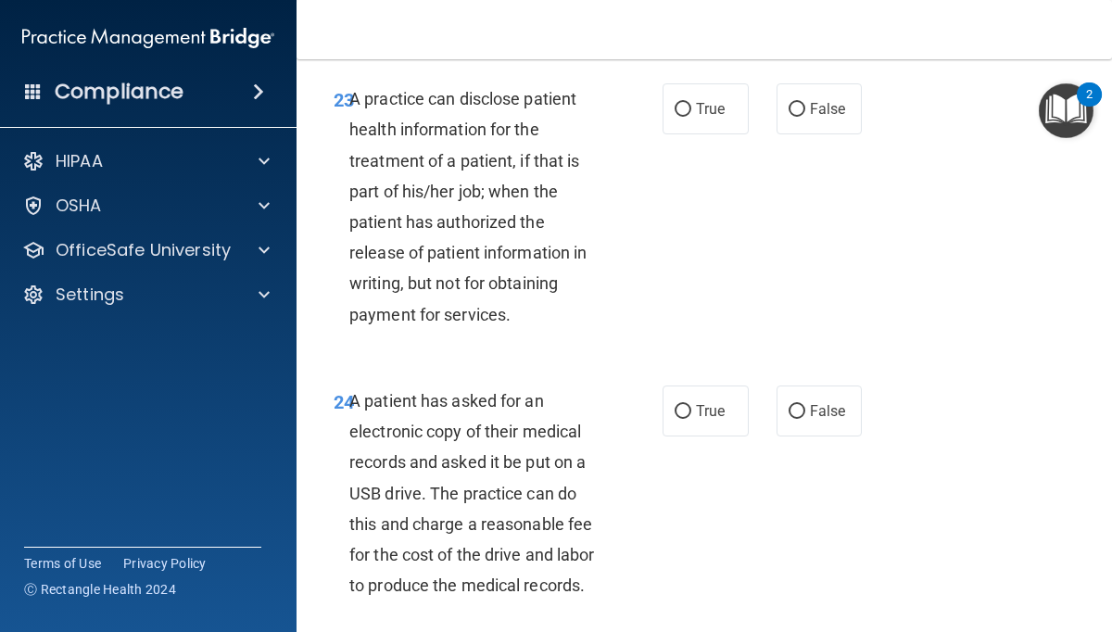
scroll to position [4488, 0]
click at [687, 107] on input "True" at bounding box center [683, 109] width 17 height 14
radio input "true"
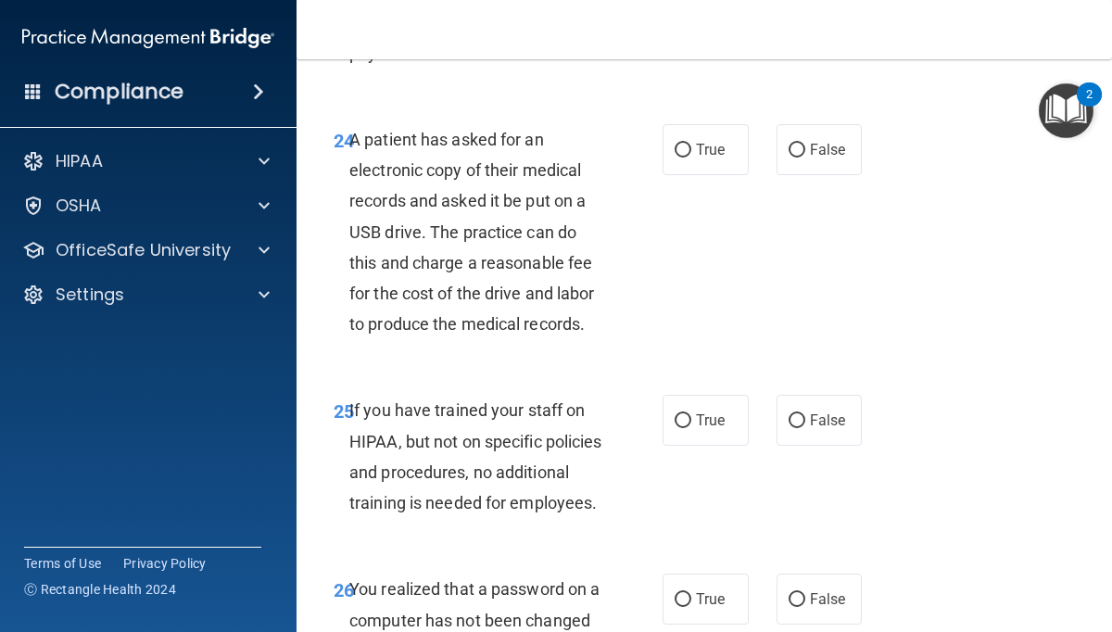
scroll to position [4717, 0]
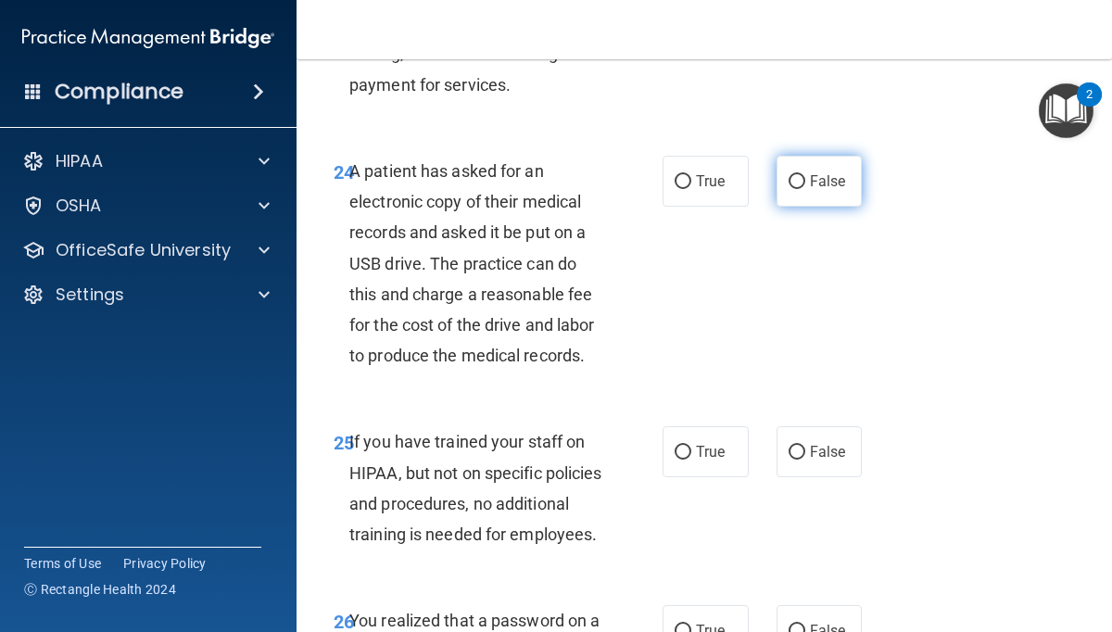
click at [794, 186] on input "False" at bounding box center [796, 182] width 17 height 14
radio input "true"
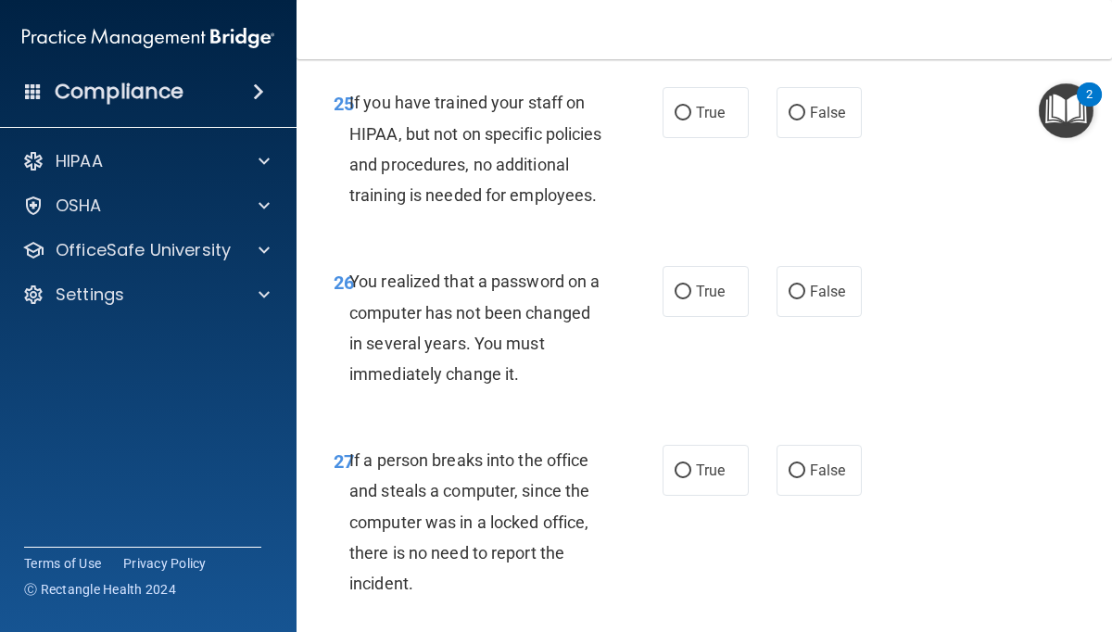
scroll to position [5069, 0]
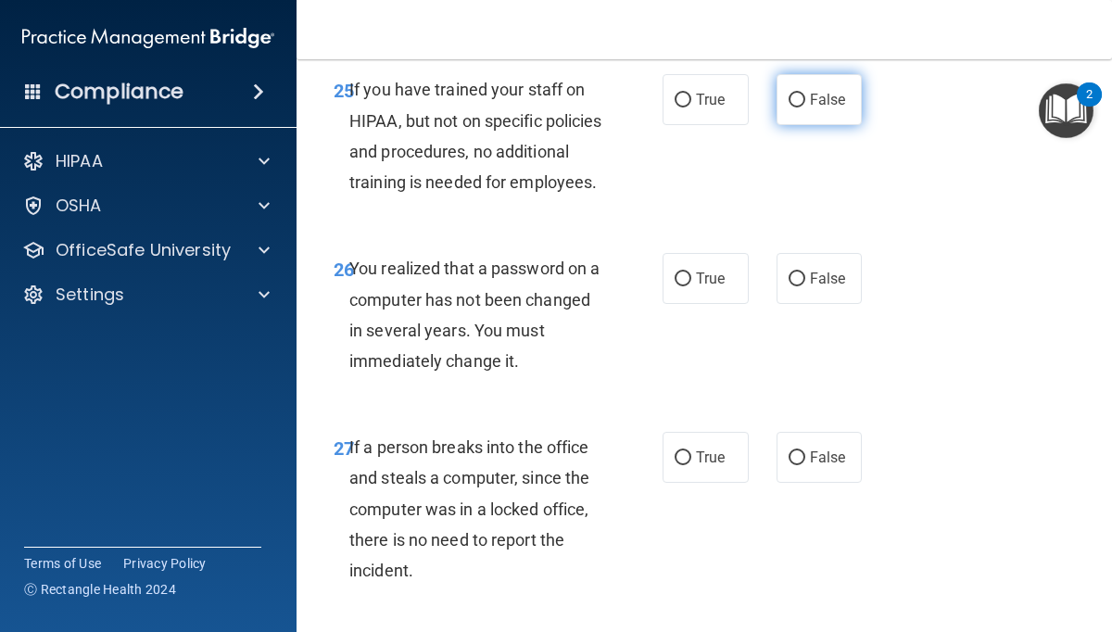
click at [795, 100] on input "False" at bounding box center [796, 101] width 17 height 14
radio input "true"
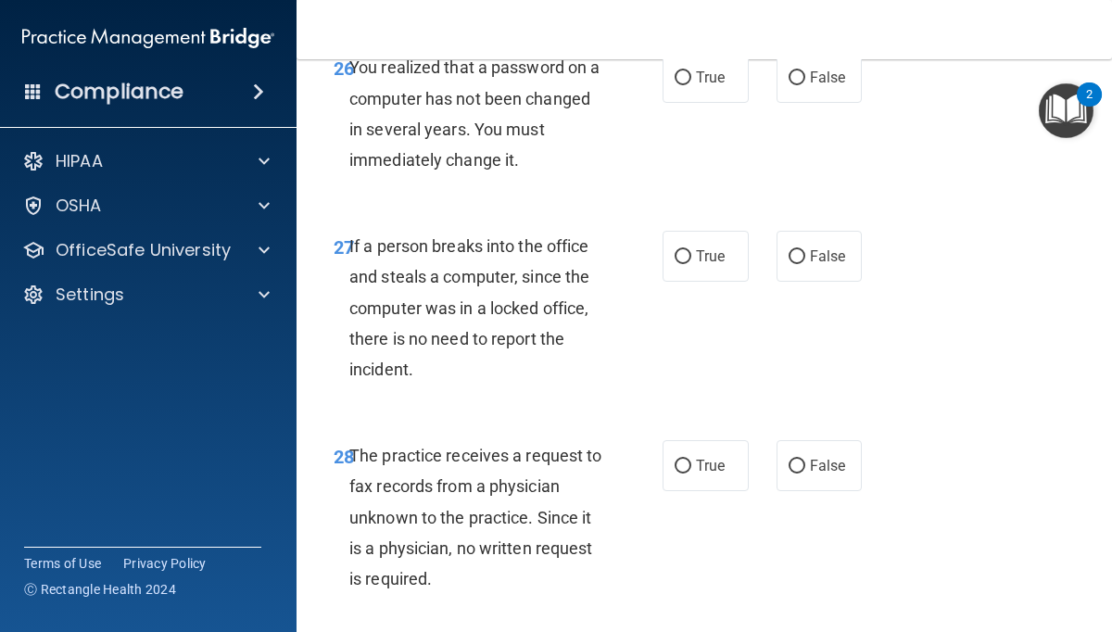
scroll to position [5269, 0]
click at [683, 86] on input "True" at bounding box center [683, 79] width 17 height 14
radio input "true"
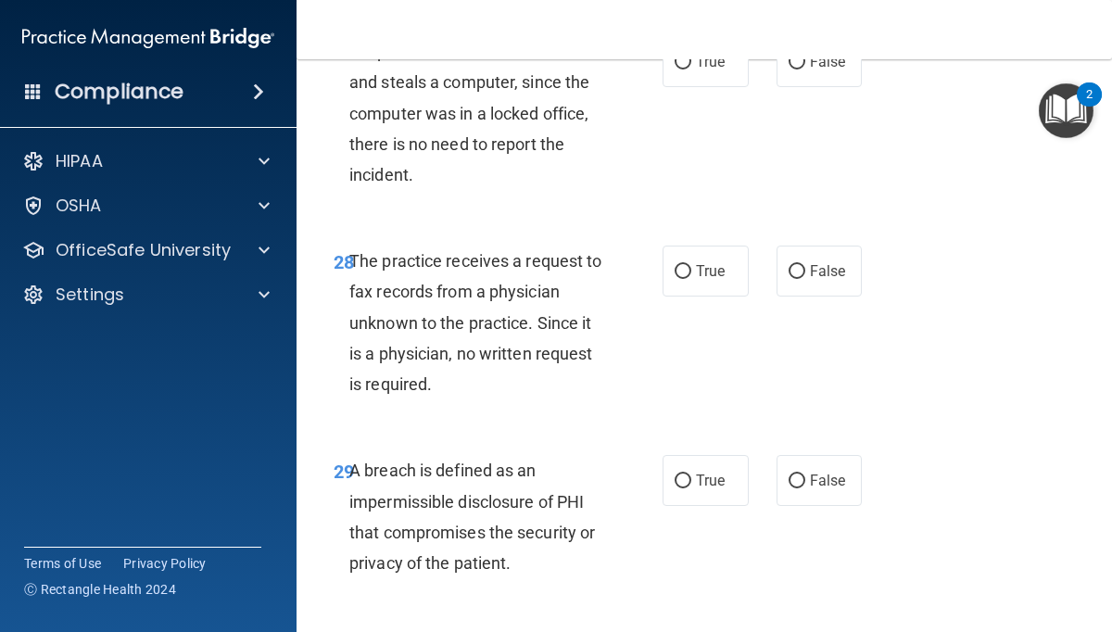
scroll to position [5461, 0]
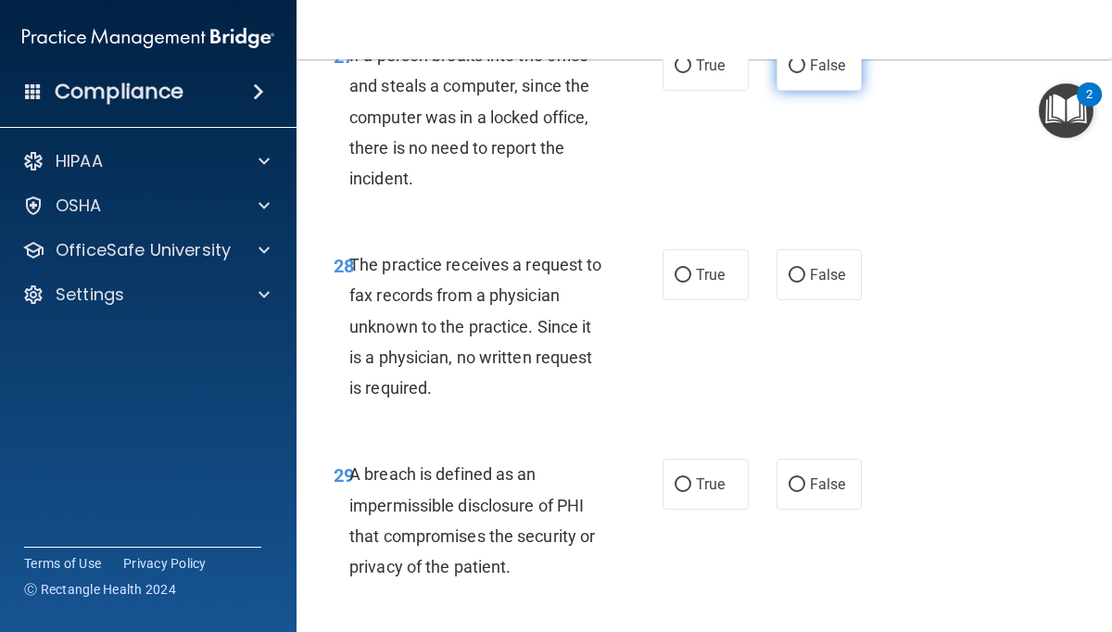
click at [804, 73] on input "False" at bounding box center [796, 66] width 17 height 14
radio input "true"
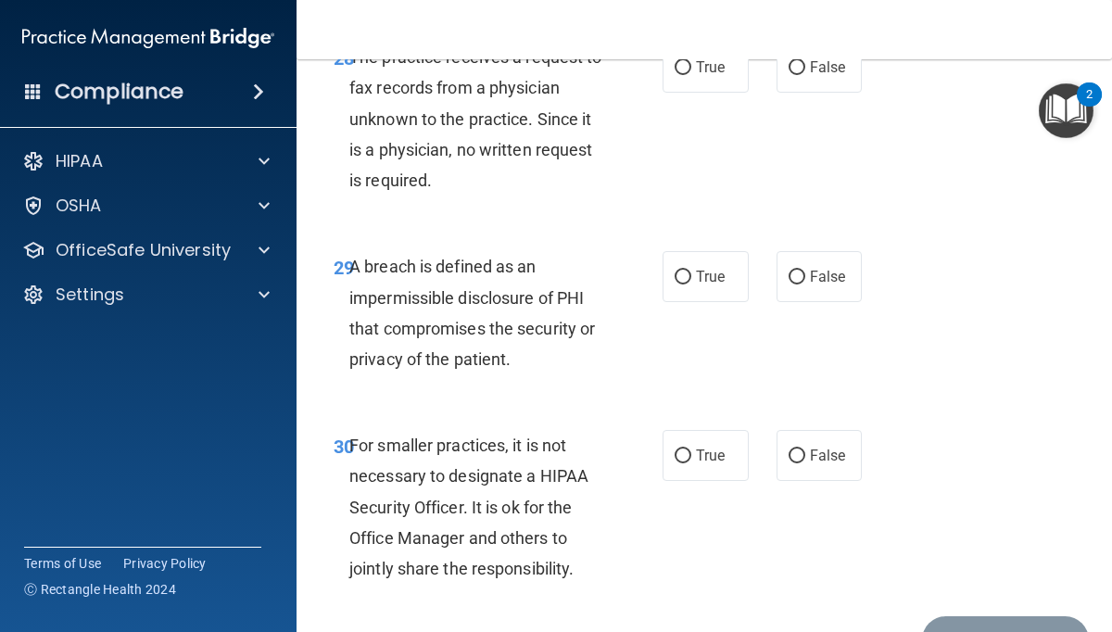
scroll to position [5675, 0]
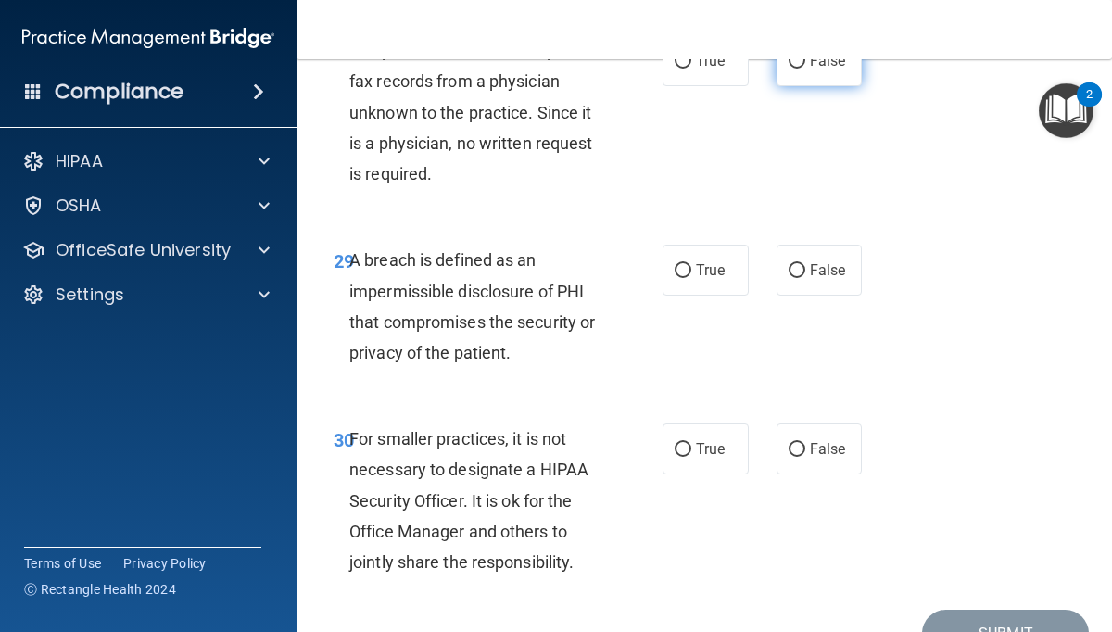
click at [801, 69] on input "False" at bounding box center [796, 62] width 17 height 14
radio input "true"
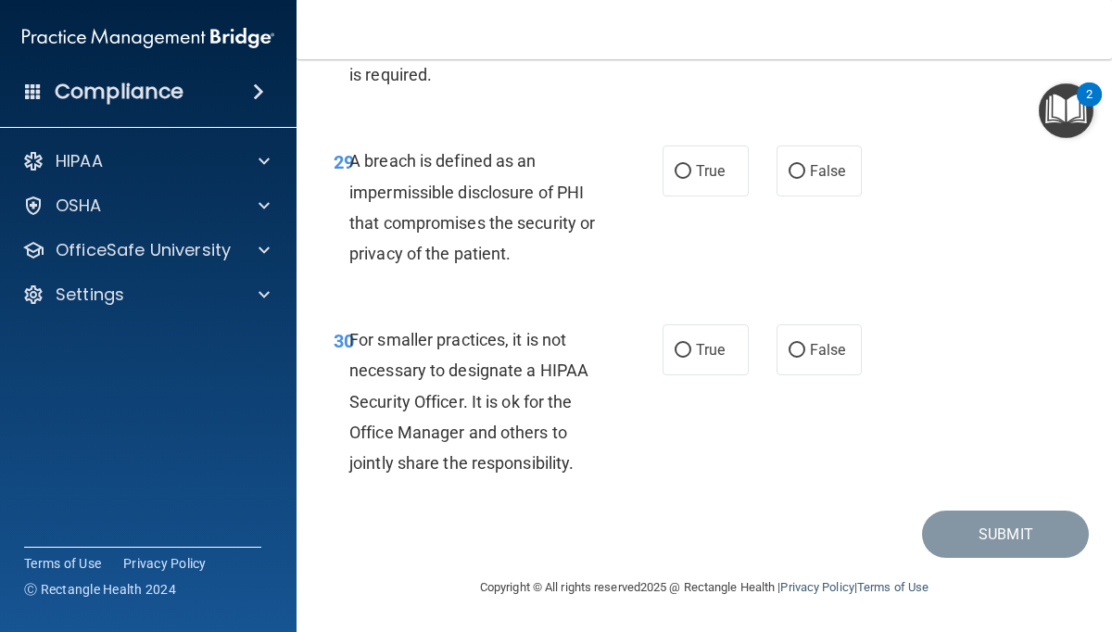
scroll to position [5806, 0]
click at [682, 170] on input "True" at bounding box center [683, 172] width 17 height 14
radio input "true"
click at [677, 357] on input "True" at bounding box center [683, 351] width 17 height 14
radio input "true"
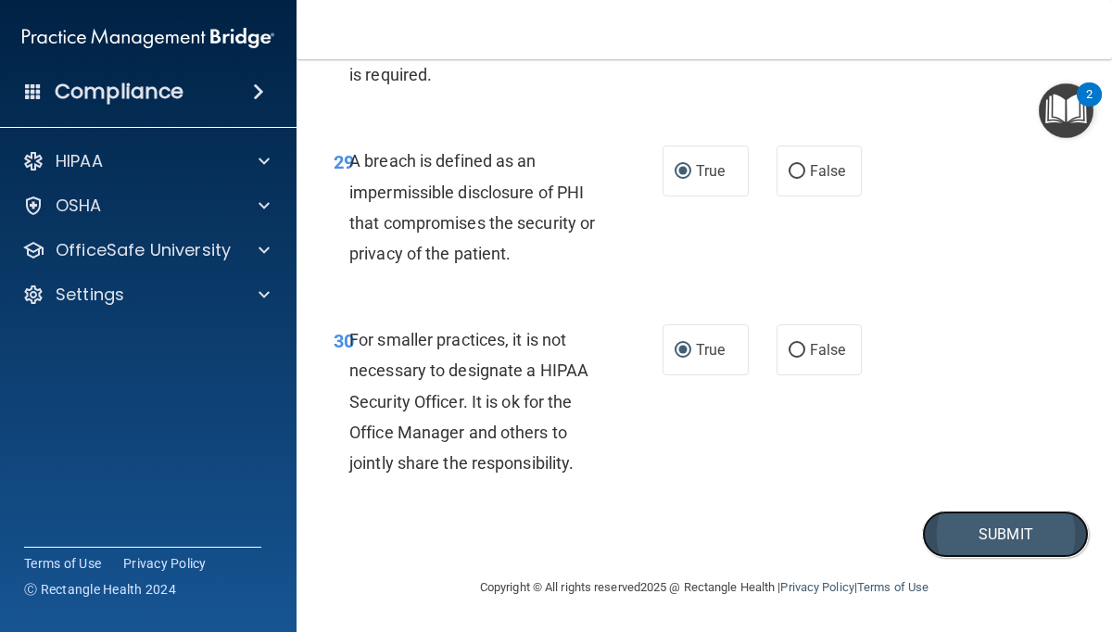
click at [969, 530] on button "Submit" at bounding box center [1005, 534] width 167 height 47
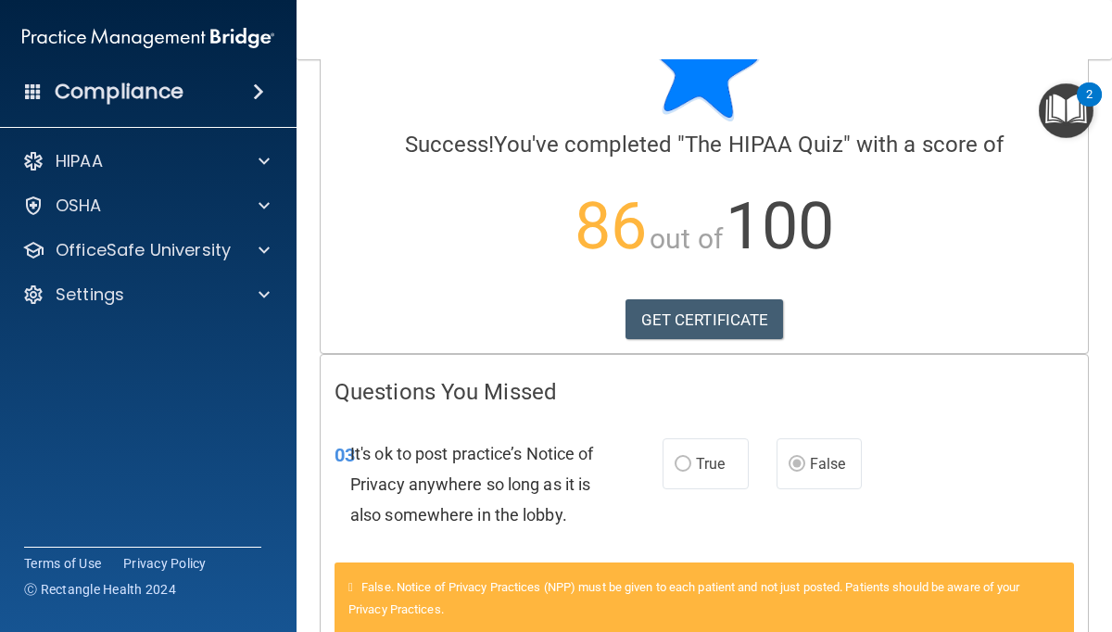
scroll to position [83, 0]
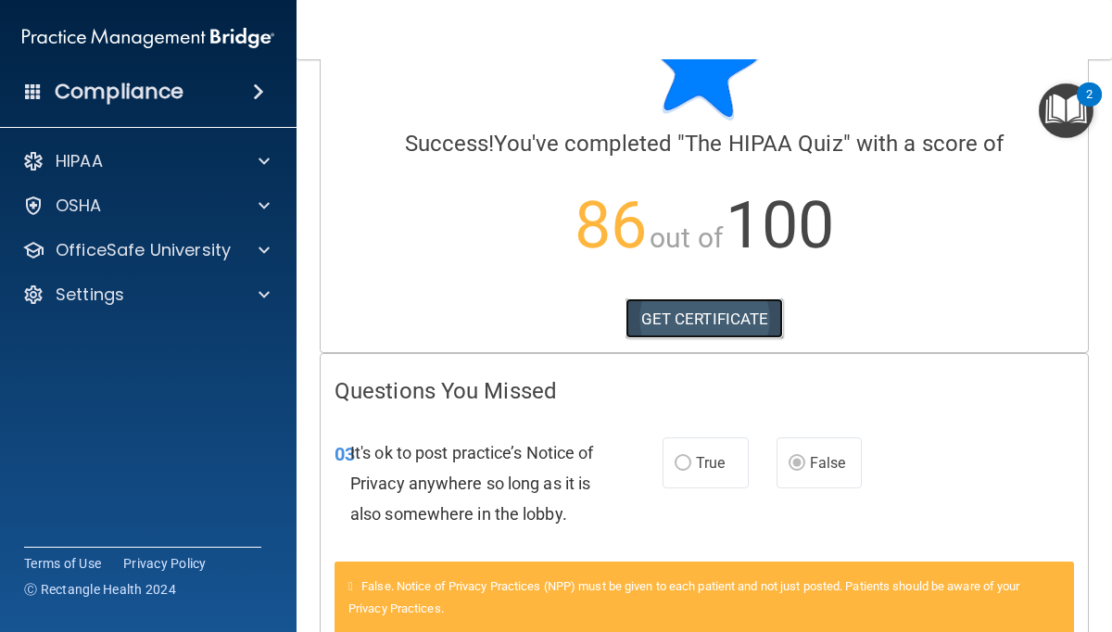
click at [723, 317] on link "GET CERTIFICATE" at bounding box center [704, 318] width 158 height 41
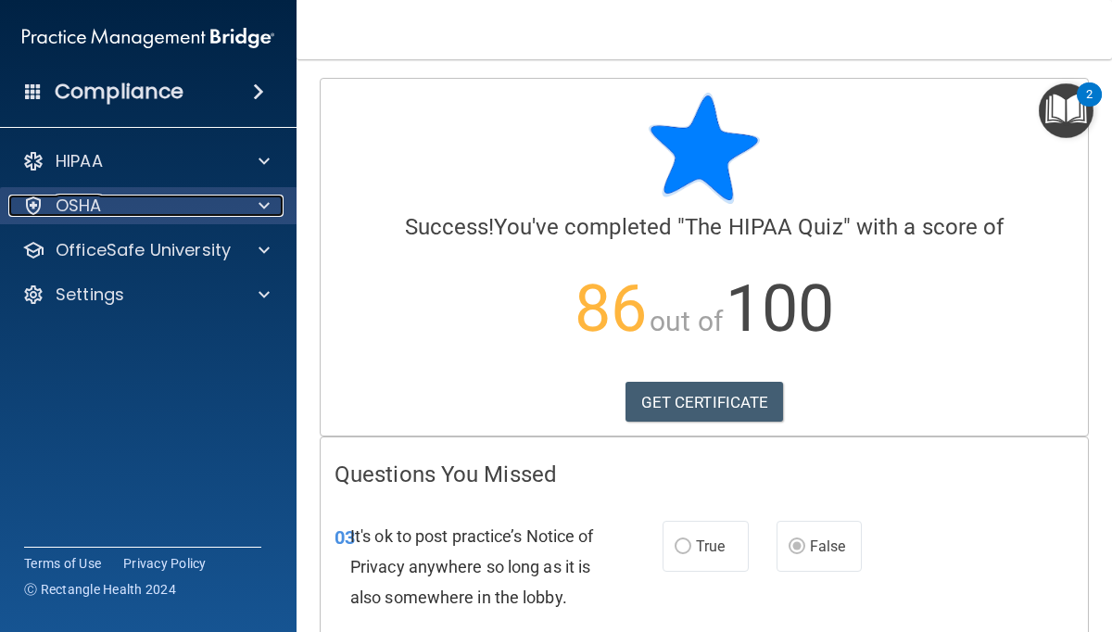
click at [262, 195] on span at bounding box center [263, 206] width 11 height 22
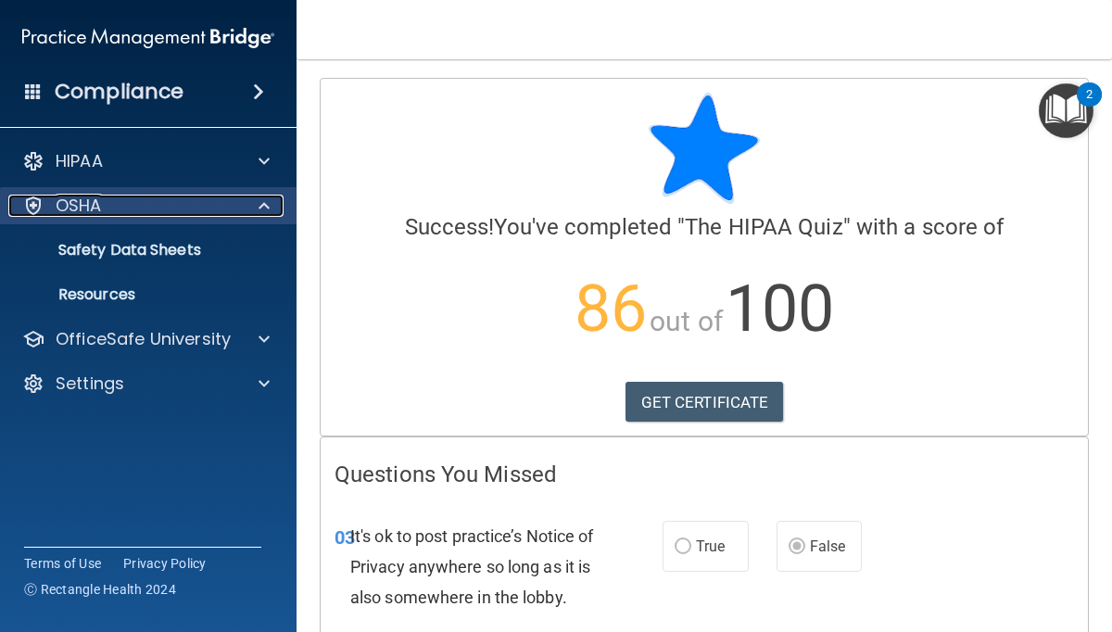
click at [120, 211] on div "OSHA" at bounding box center [123, 206] width 230 height 22
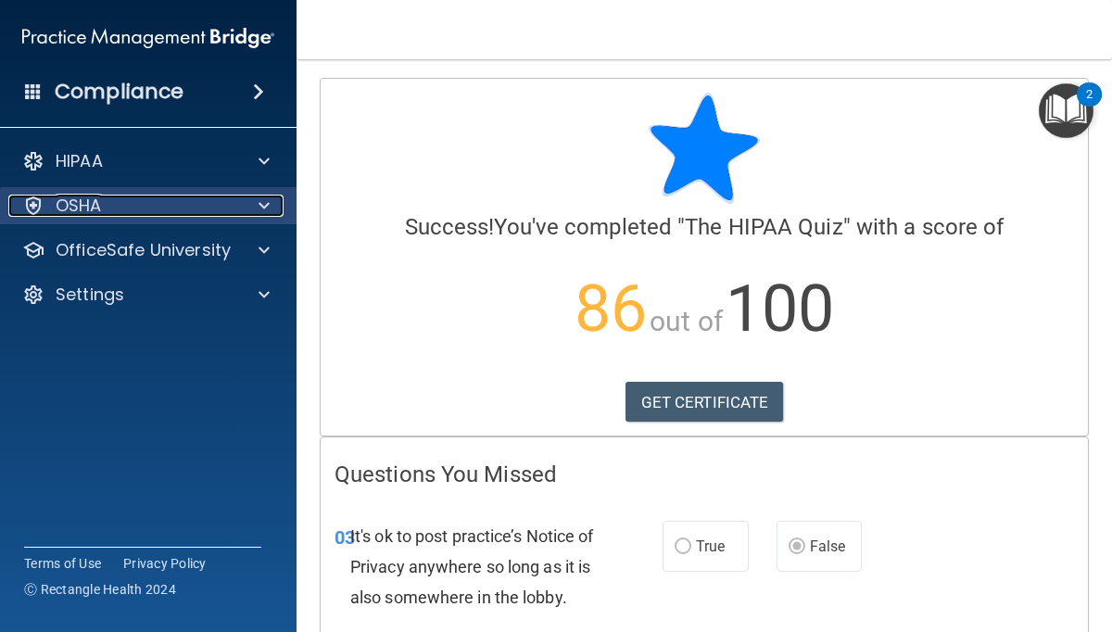
click at [99, 199] on p "OSHA" at bounding box center [79, 206] width 46 height 22
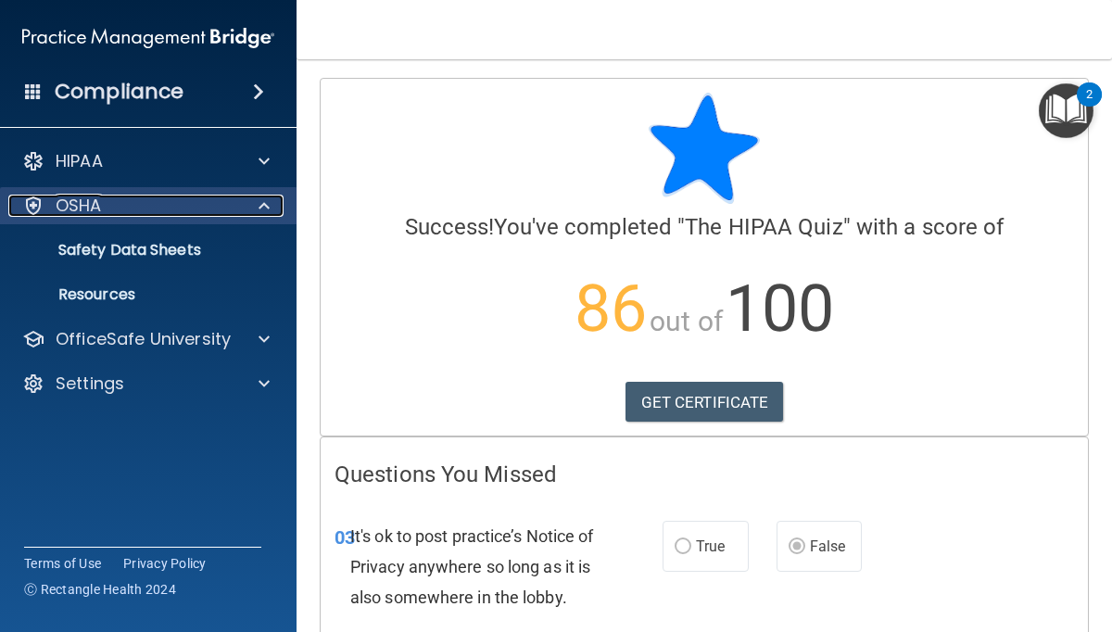
click at [34, 205] on div at bounding box center [33, 206] width 22 height 22
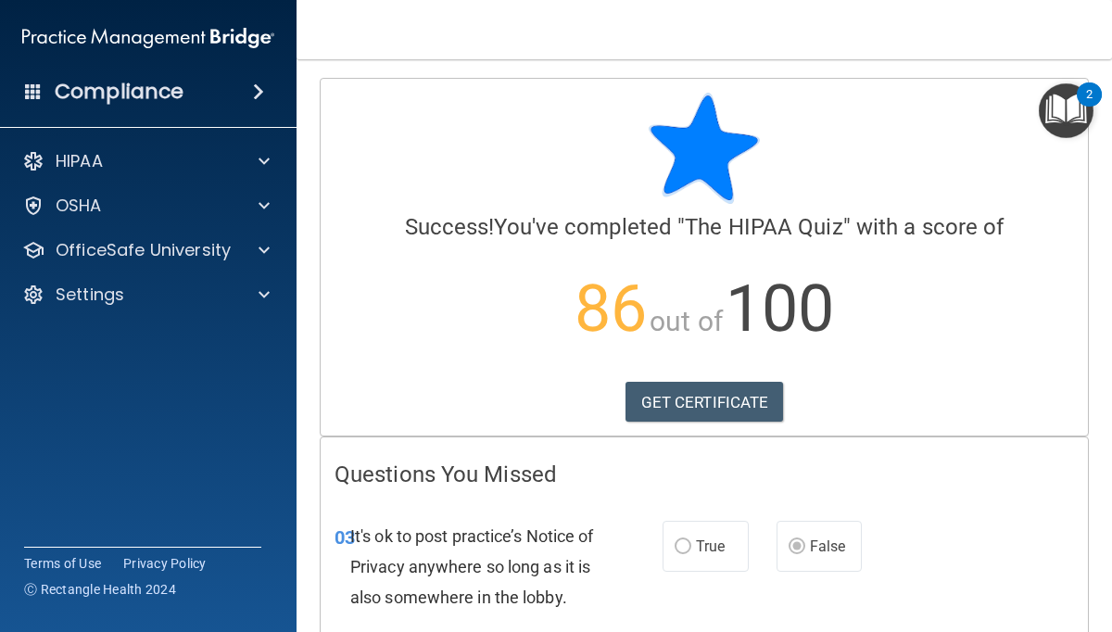
click at [116, 93] on h4 "Compliance" at bounding box center [119, 92] width 129 height 26
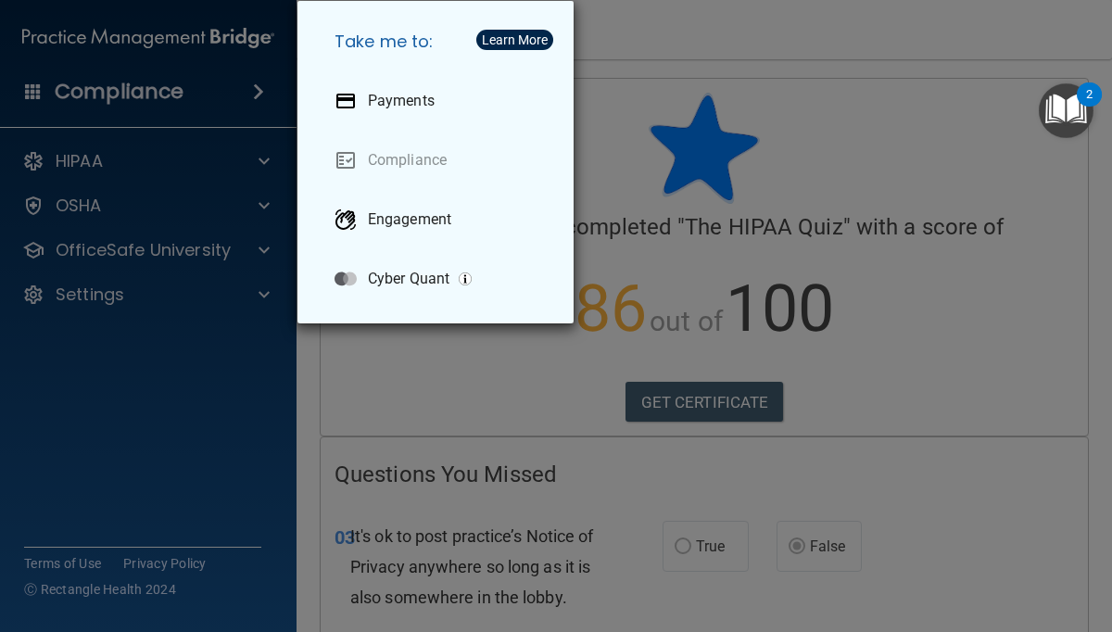
click at [198, 392] on div "Take me to: Payments Compliance Engagement Cyber Quant" at bounding box center [556, 316] width 1112 height 632
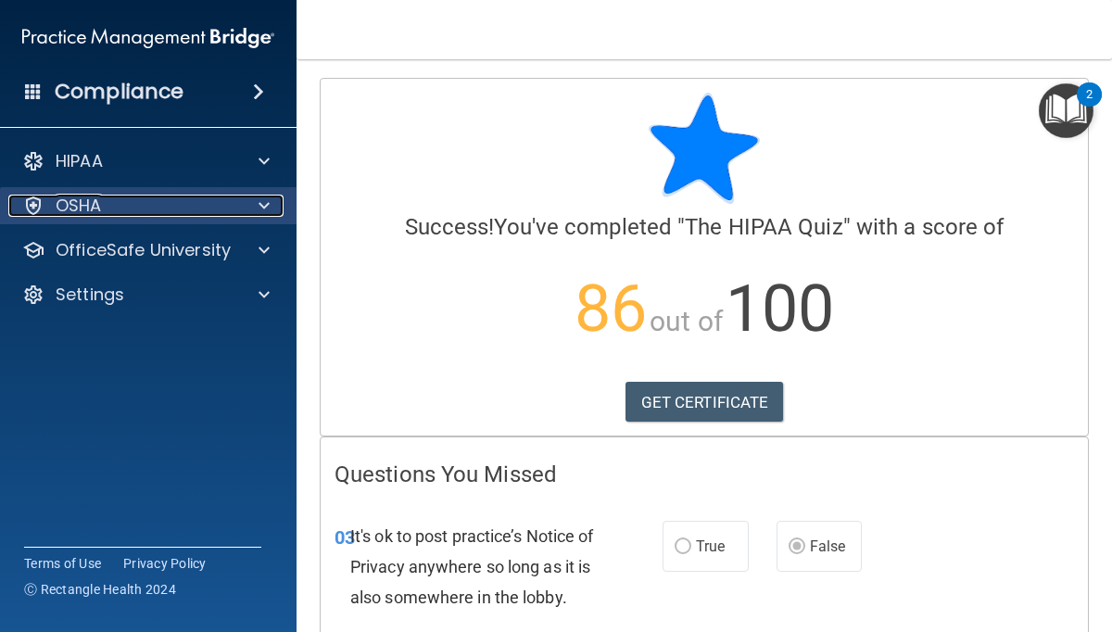
click at [91, 201] on p "OSHA" at bounding box center [79, 206] width 46 height 22
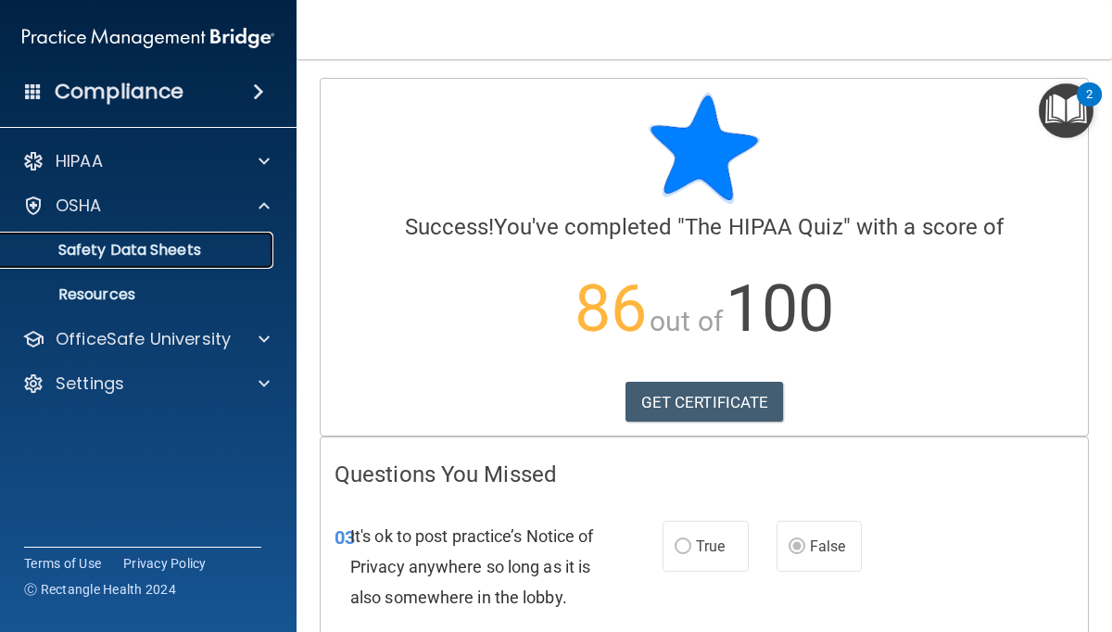
click at [93, 250] on p "Safety Data Sheets" at bounding box center [138, 250] width 253 height 19
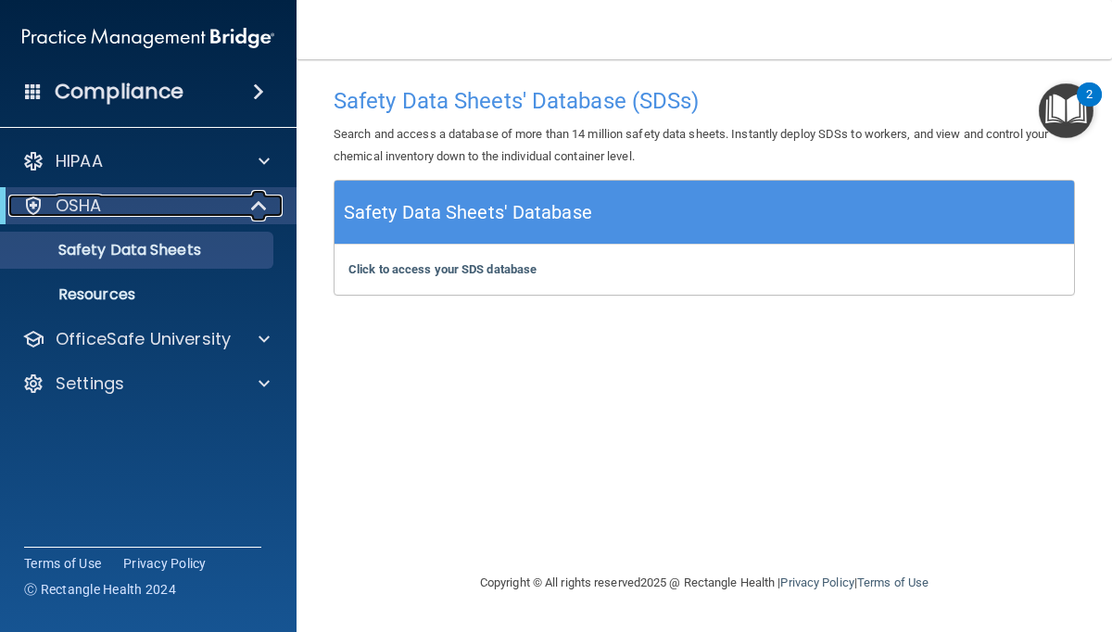
click at [120, 201] on div "OSHA" at bounding box center [122, 206] width 229 height 22
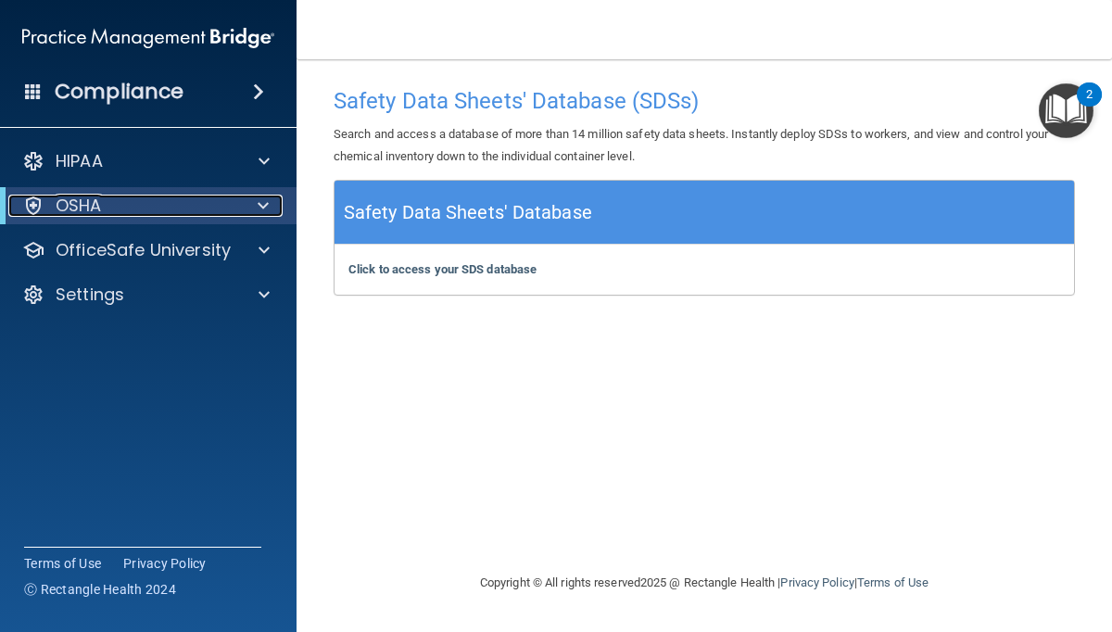
click at [258, 199] on span at bounding box center [263, 206] width 11 height 22
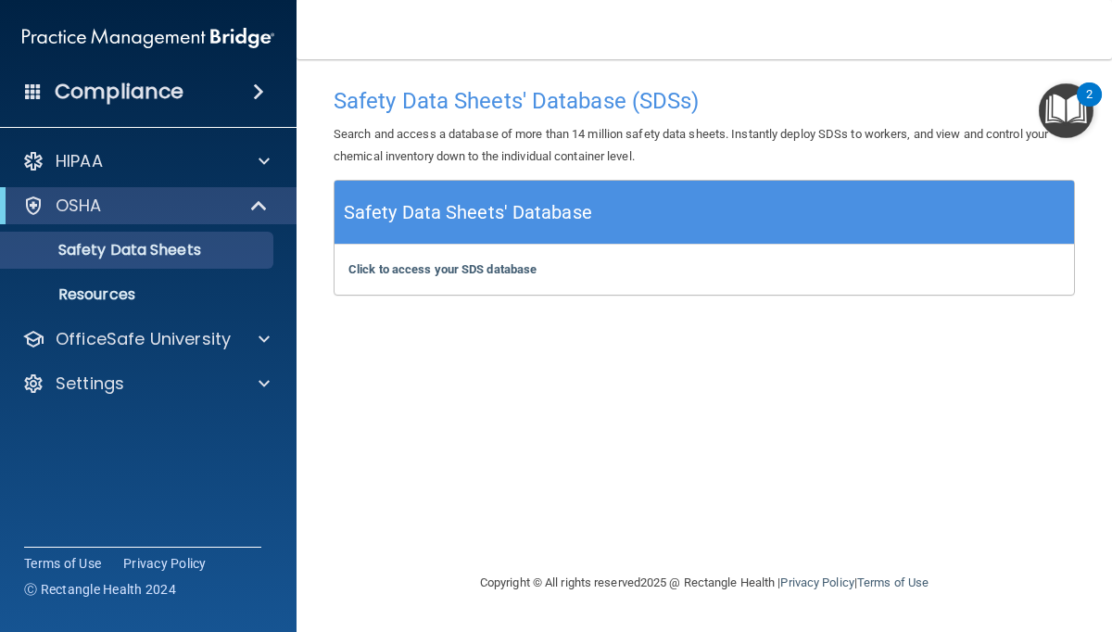
click at [254, 87] on span at bounding box center [258, 92] width 11 height 22
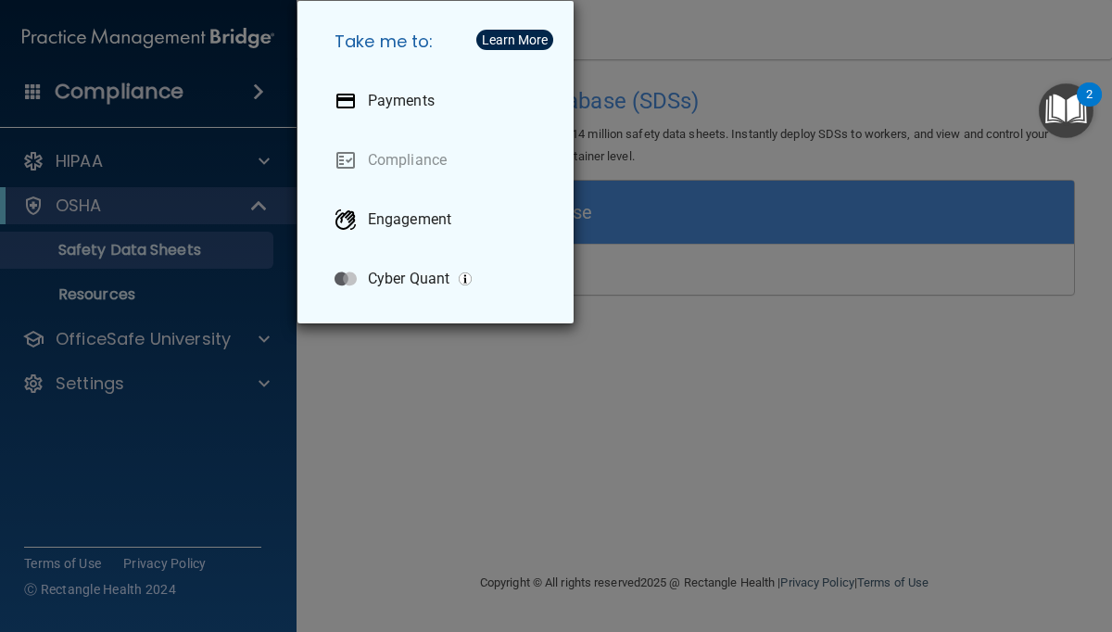
click at [820, 36] on div "Take me to: Payments Compliance Engagement Cyber Quant" at bounding box center [556, 316] width 1112 height 632
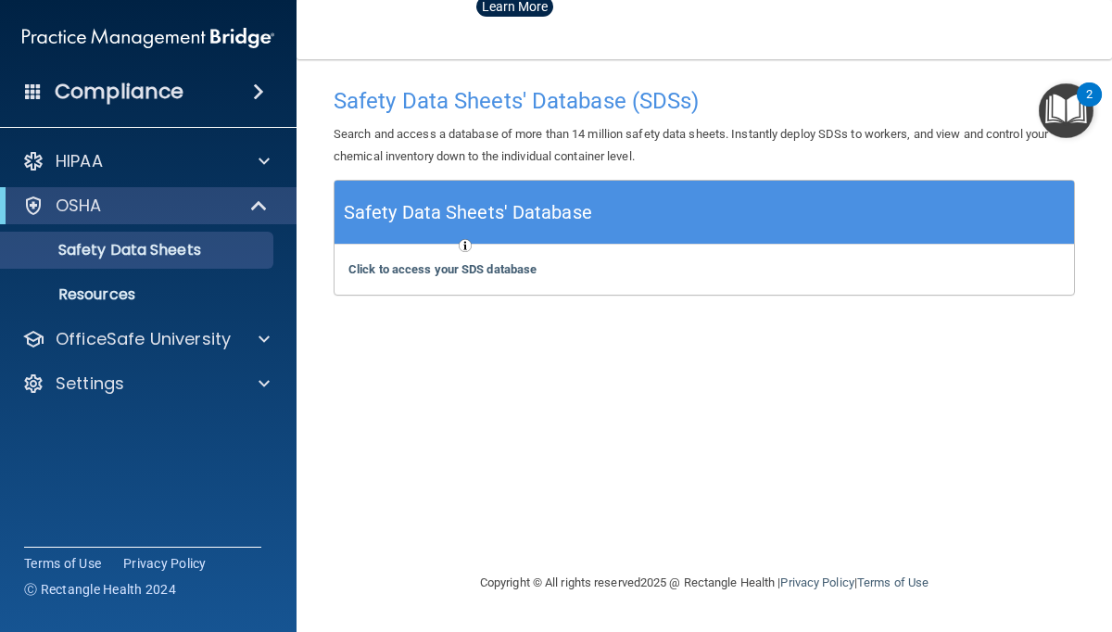
click at [1071, 98] on img "Open Resource Center, 2 new notifications" at bounding box center [1066, 110] width 55 height 55
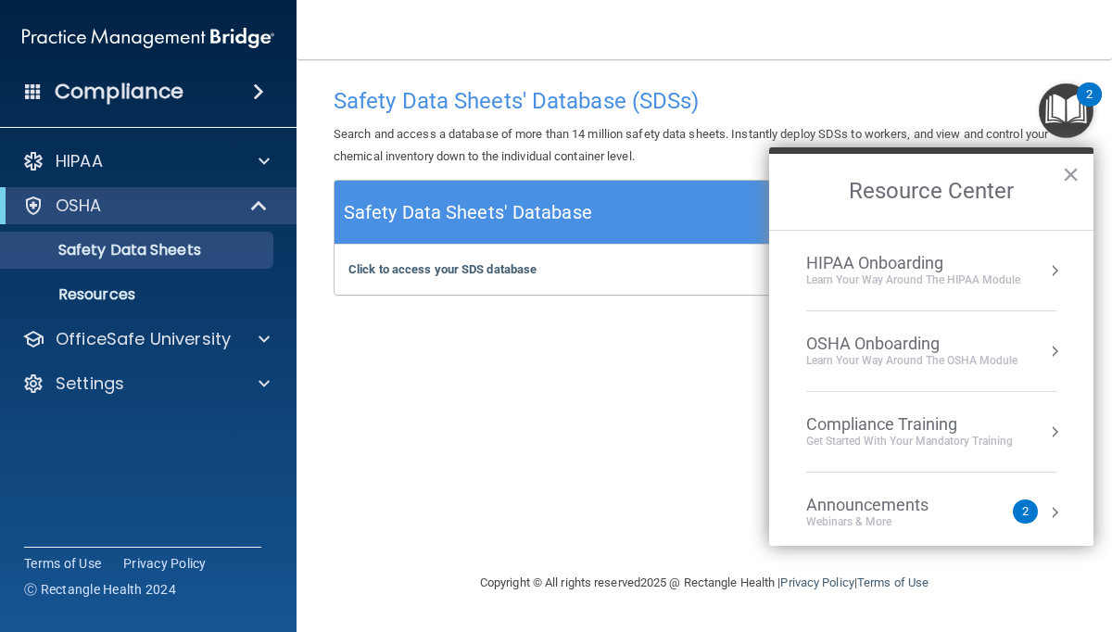
click at [876, 341] on div "OSHA Onboarding" at bounding box center [911, 344] width 211 height 20
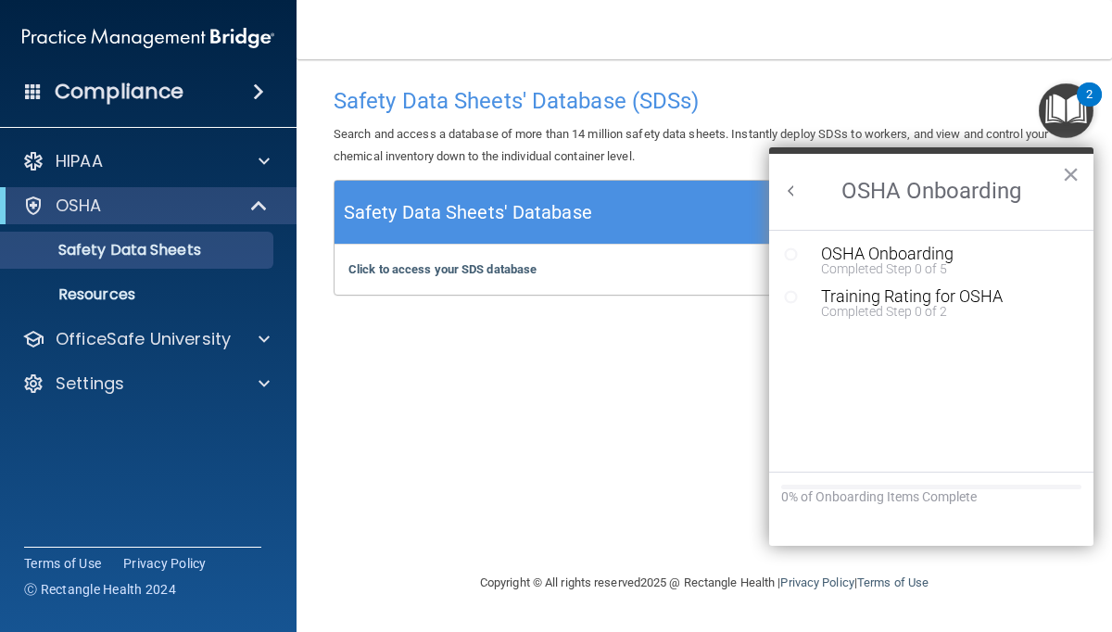
click at [788, 192] on button "Back to Resource Center Home" at bounding box center [791, 191] width 19 height 19
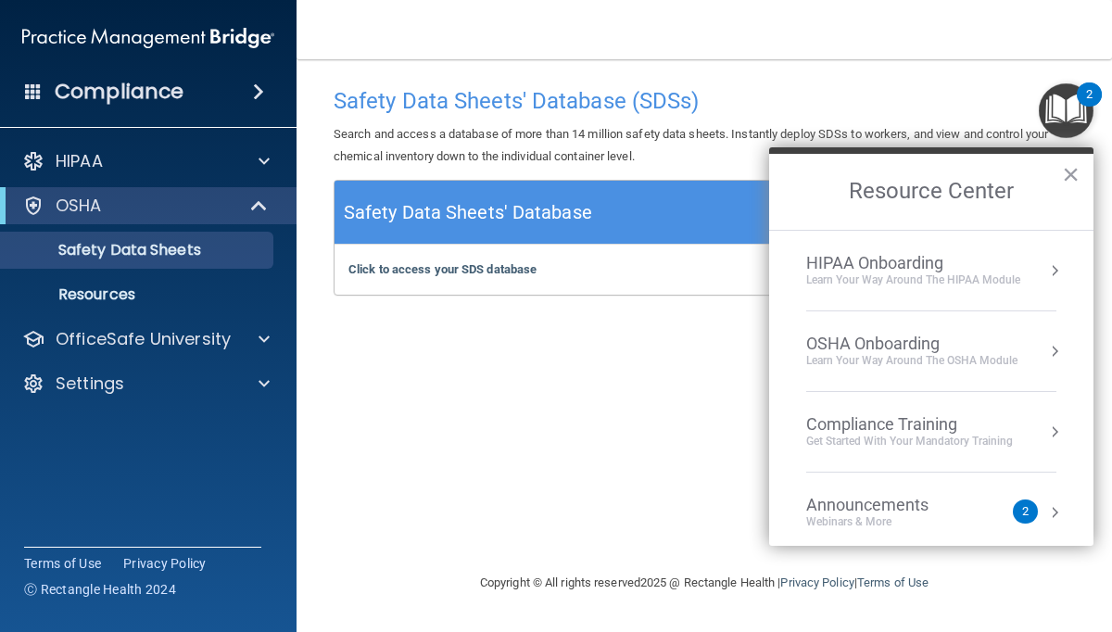
click at [924, 435] on div "Get Started with your mandatory training" at bounding box center [909, 442] width 207 height 16
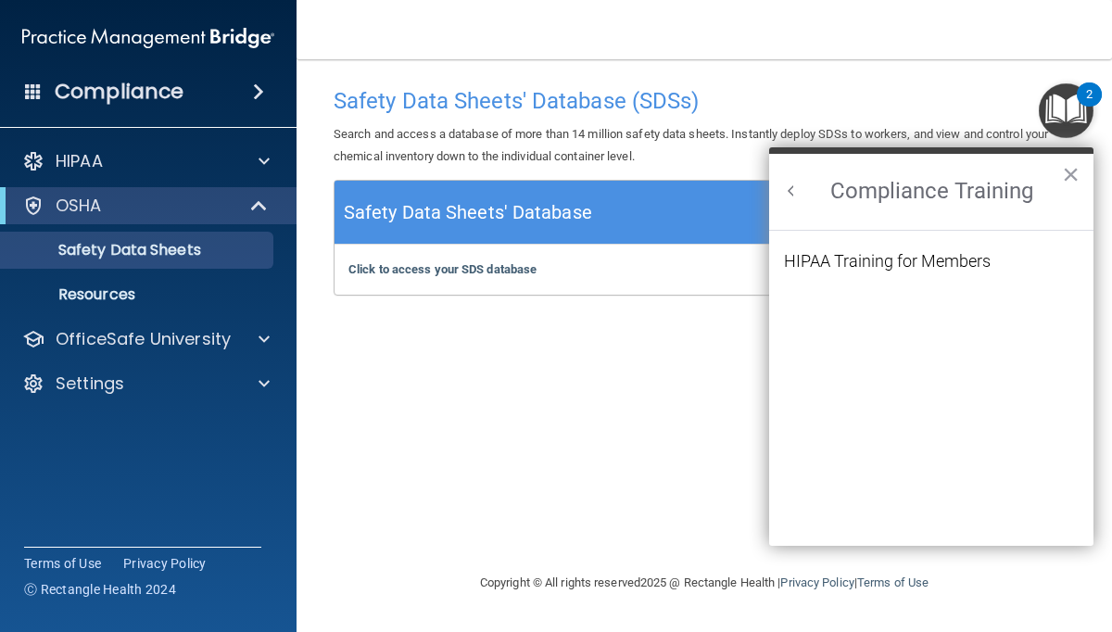
click at [786, 185] on button "Back to Resource Center Home" at bounding box center [791, 191] width 19 height 19
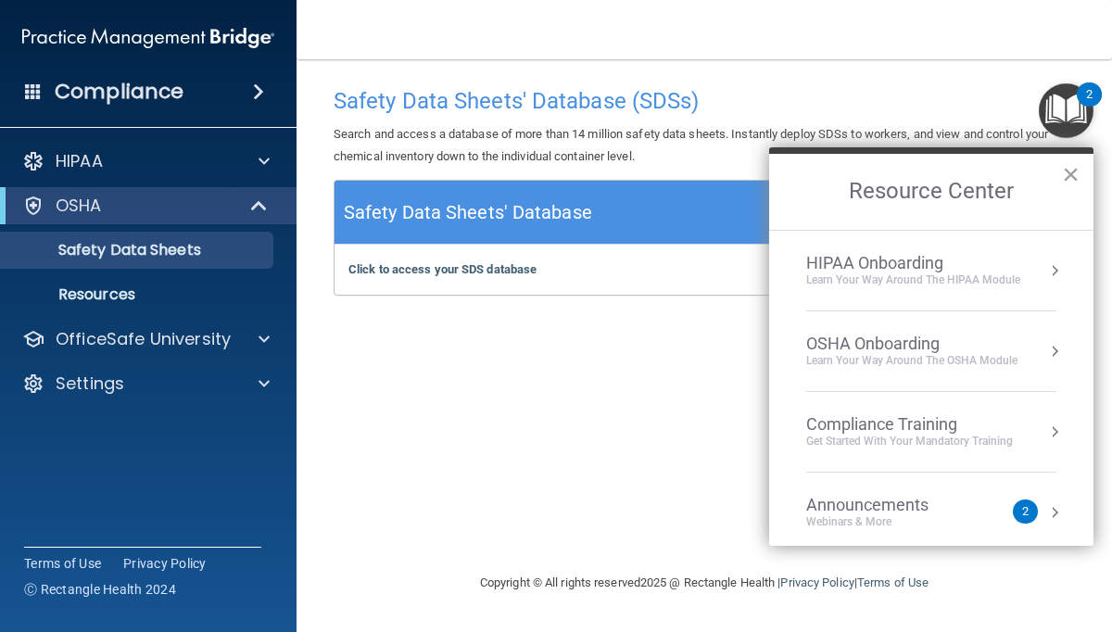
click at [868, 352] on div "OSHA Onboarding" at bounding box center [911, 344] width 211 height 20
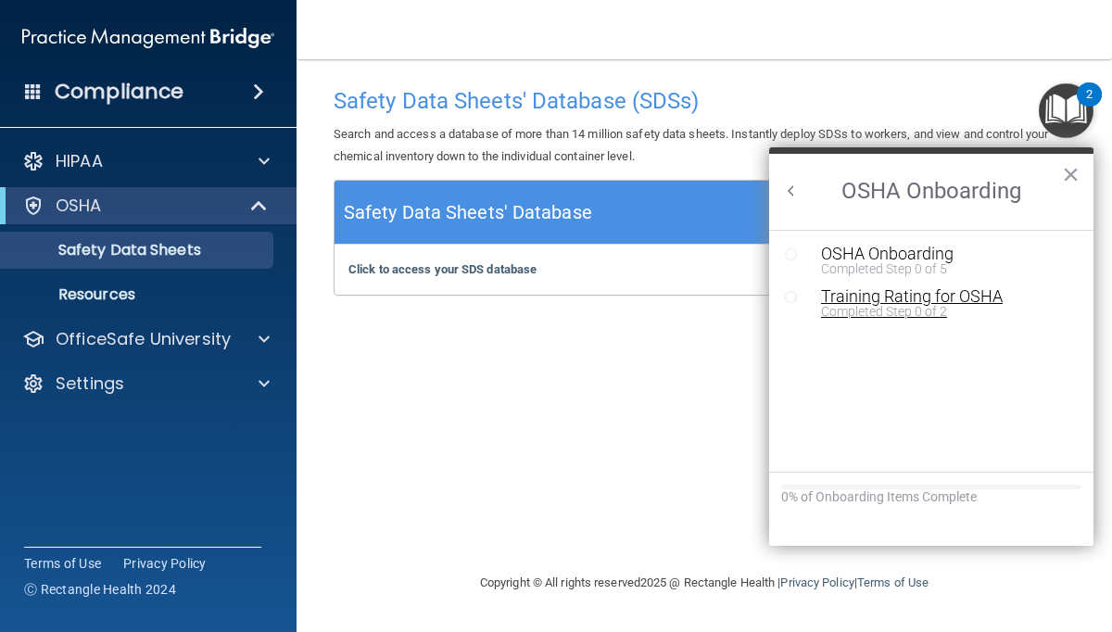
click at [890, 295] on div "Training Rating for OSHA" at bounding box center [945, 296] width 248 height 17
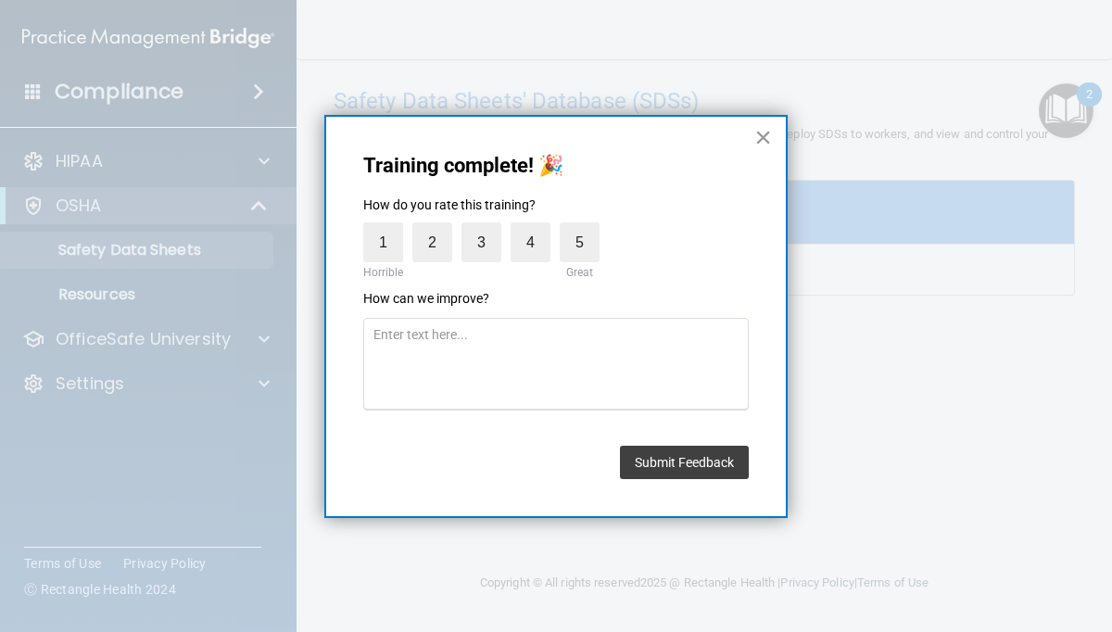
click at [754, 129] on button "×" at bounding box center [763, 137] width 18 height 30
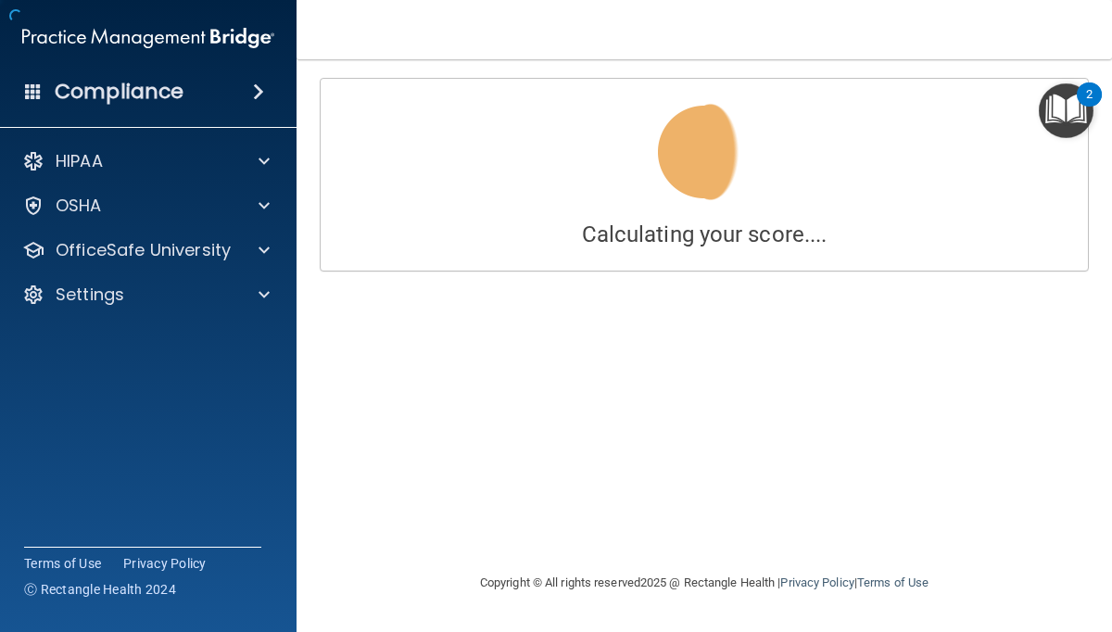
click at [167, 106] on div "Compliance" at bounding box center [148, 91] width 296 height 41
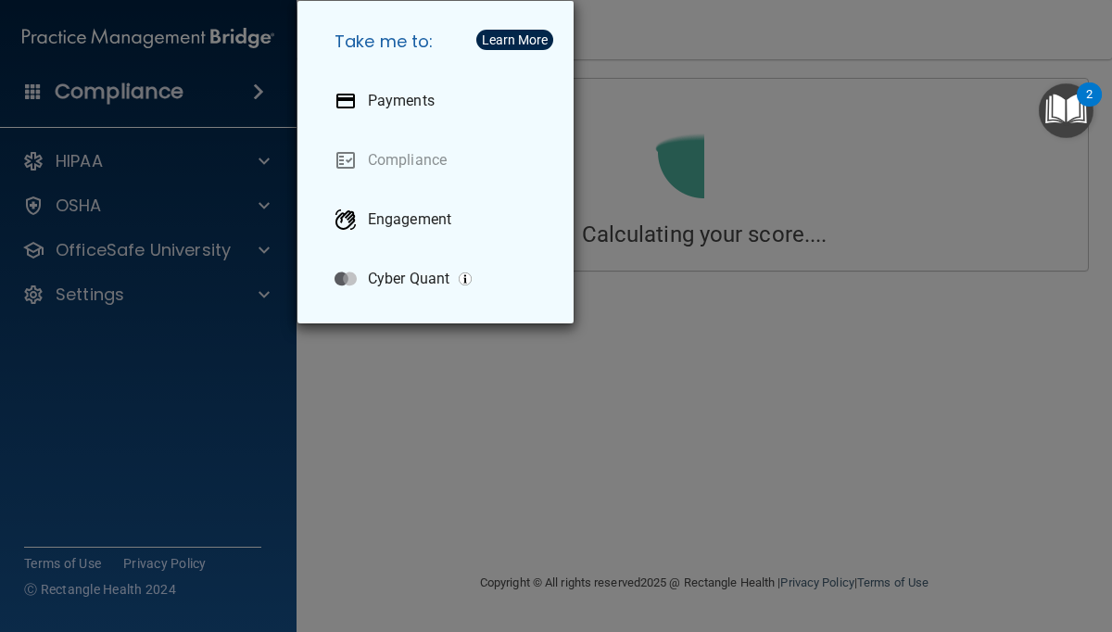
click at [957, 167] on div "Take me to: Payments Compliance Engagement Cyber Quant" at bounding box center [556, 316] width 1112 height 632
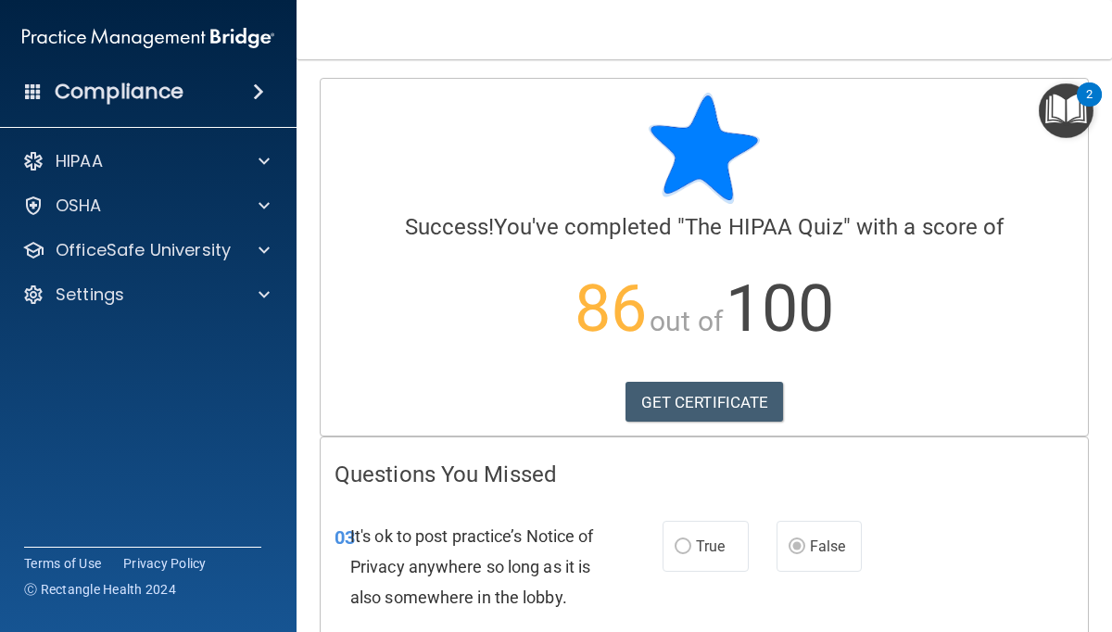
click at [1066, 127] on img "Open Resource Center, 2 new notifications" at bounding box center [1066, 110] width 55 height 55
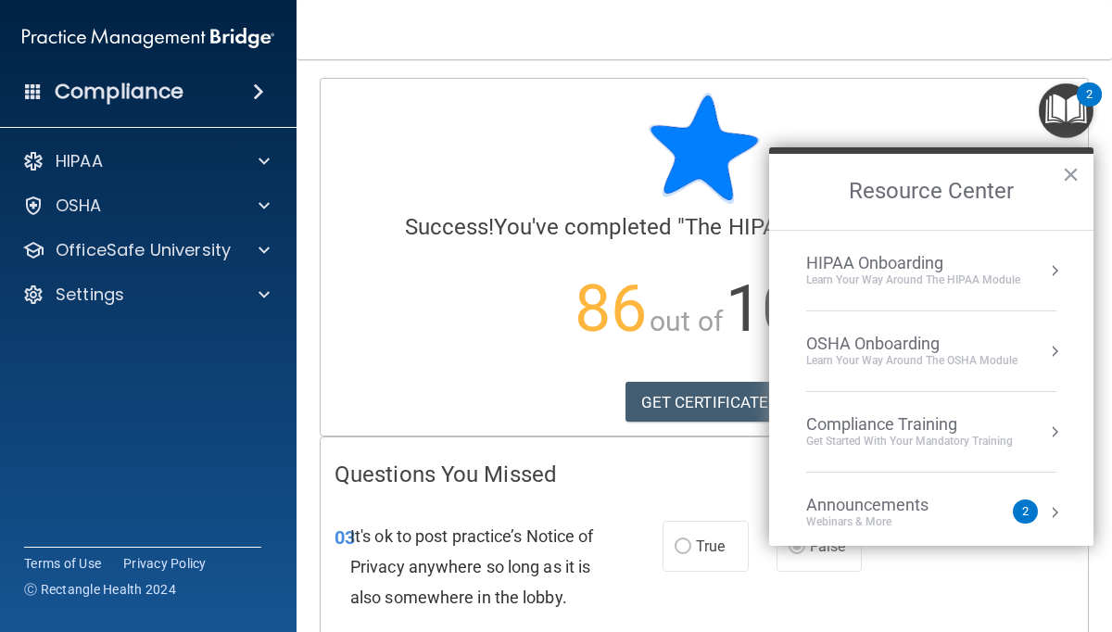
click at [879, 347] on div "OSHA Onboarding" at bounding box center [911, 344] width 211 height 20
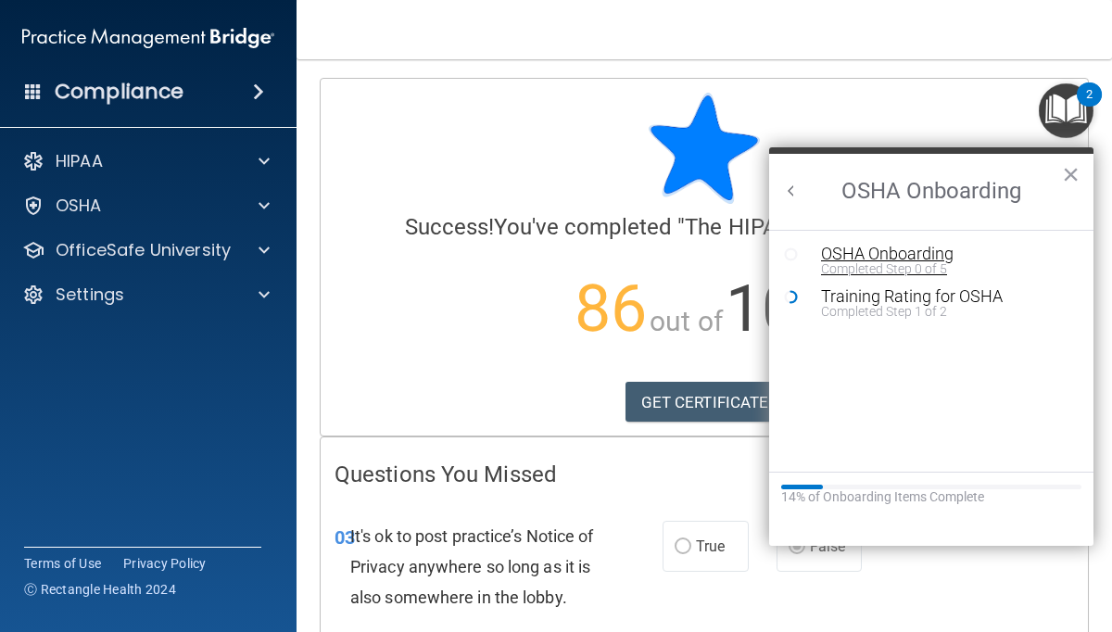
click at [862, 258] on div "OSHA Onboarding" at bounding box center [945, 254] width 248 height 17
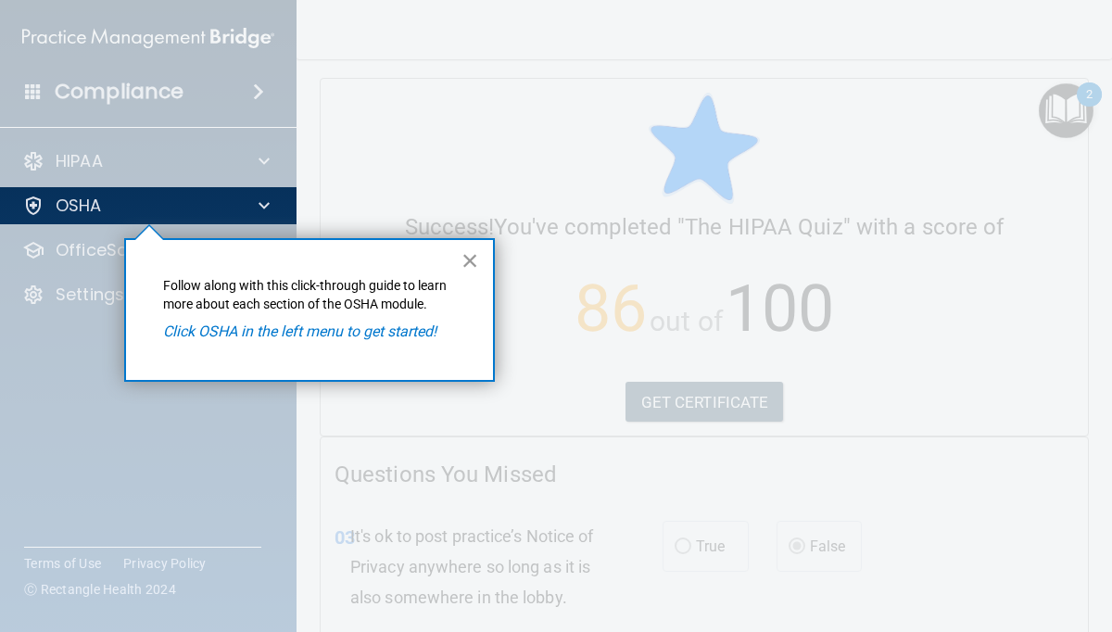
click at [465, 264] on button "×" at bounding box center [470, 261] width 18 height 30
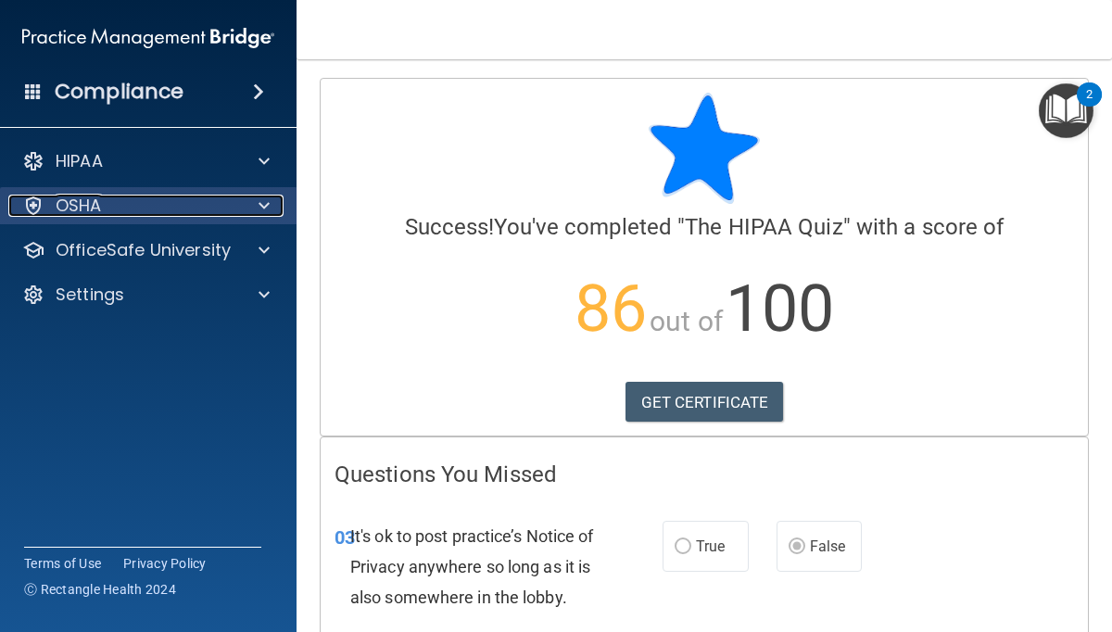
click at [258, 204] on div at bounding box center [261, 206] width 46 height 22
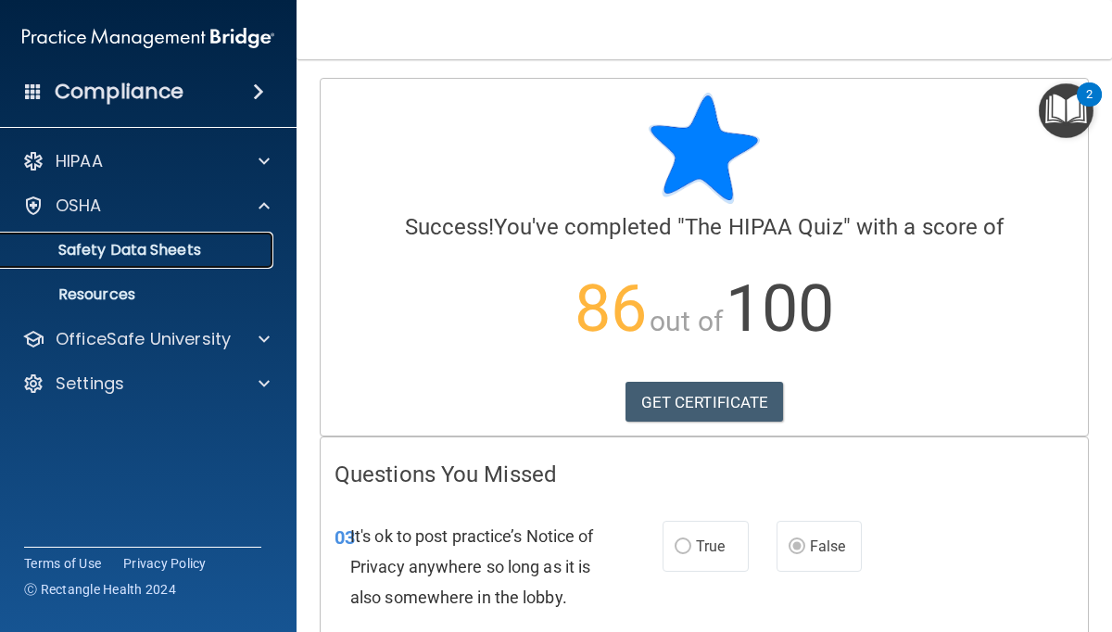
click at [110, 250] on p "Safety Data Sheets" at bounding box center [138, 250] width 253 height 19
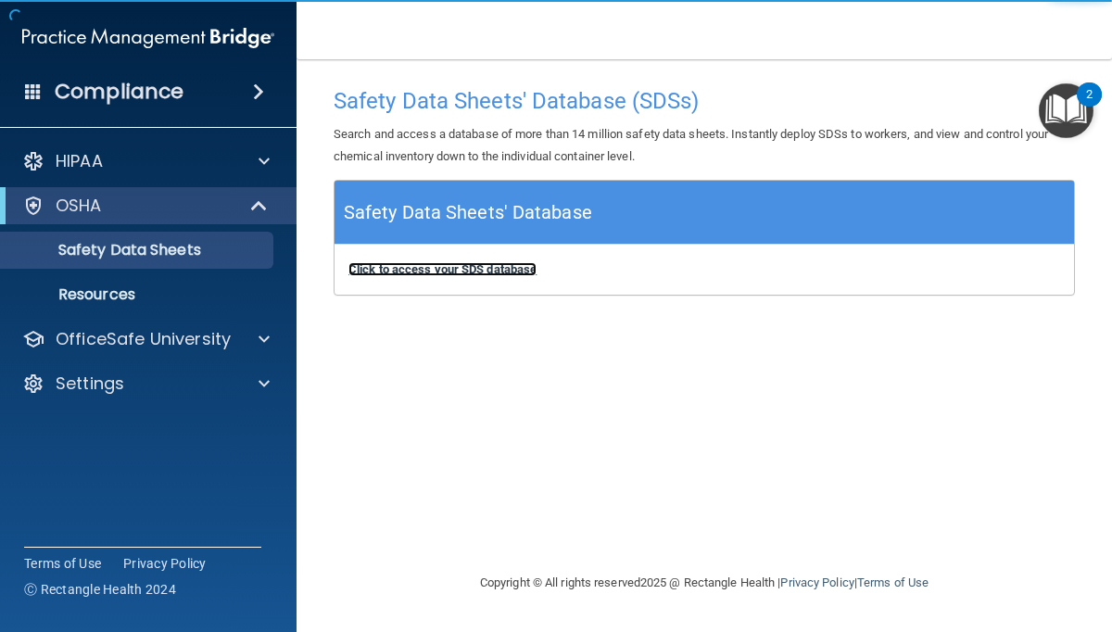
click at [458, 270] on b "Click to access your SDS database" at bounding box center [442, 269] width 188 height 14
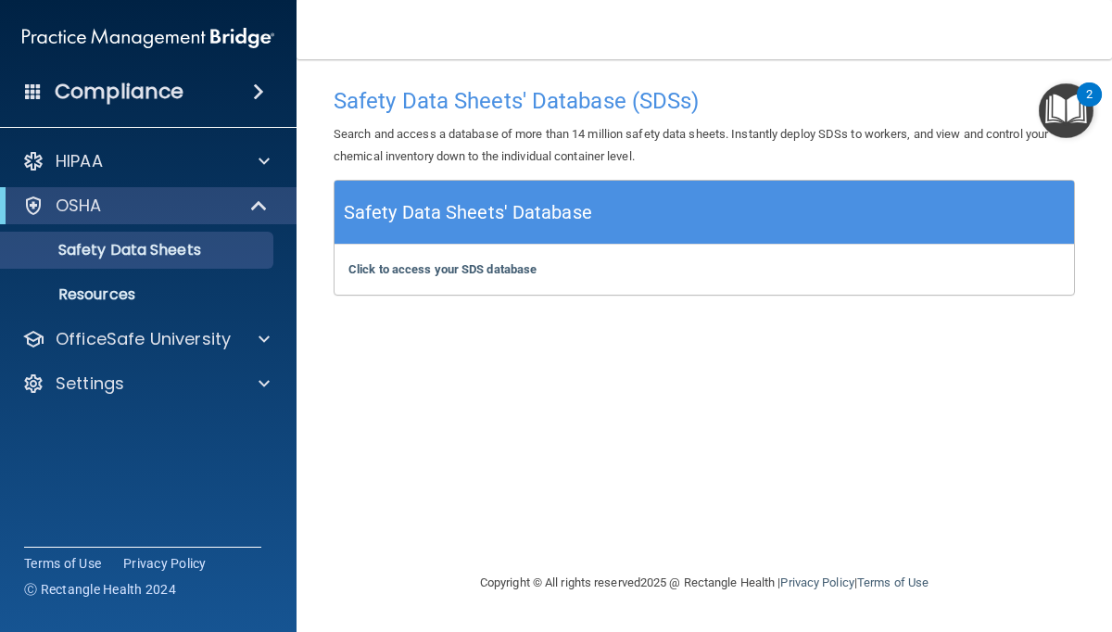
click at [1068, 123] on img "Open Resource Center, 2 new notifications" at bounding box center [1066, 110] width 55 height 55
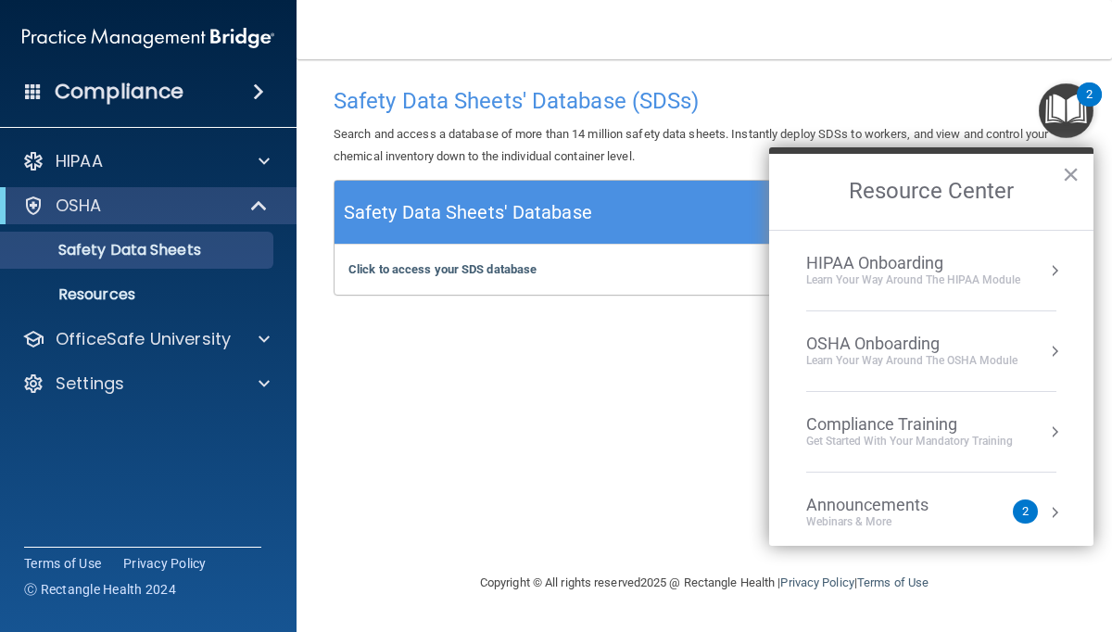
click at [1035, 422] on div "Compliance Training Get Started with your mandatory training" at bounding box center [931, 431] width 250 height 35
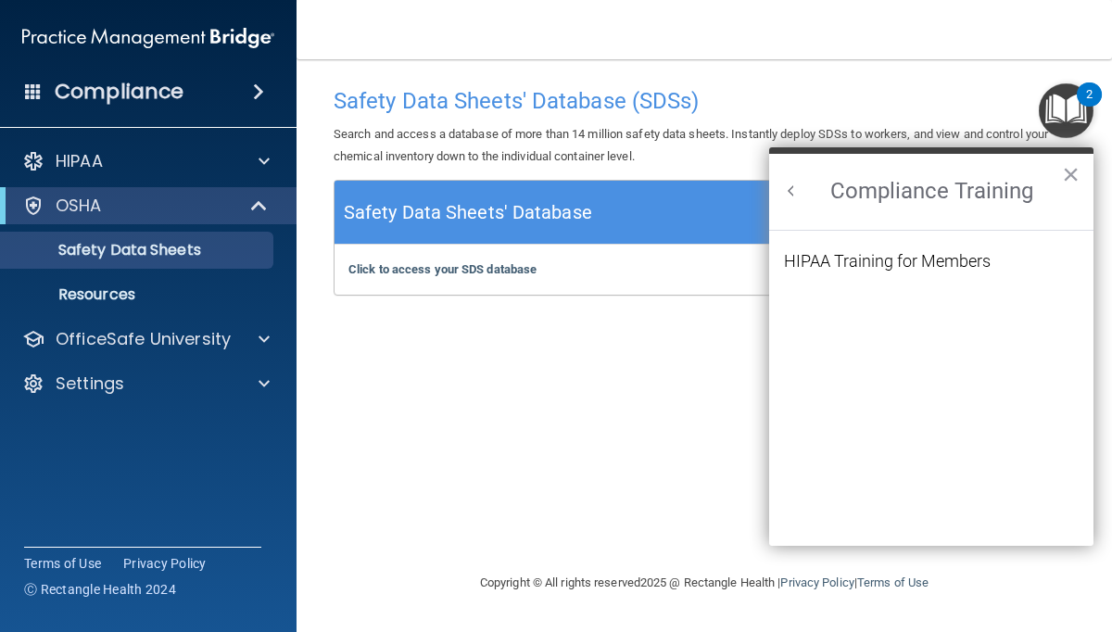
click at [792, 194] on button "Back to Resource Center Home" at bounding box center [791, 191] width 19 height 19
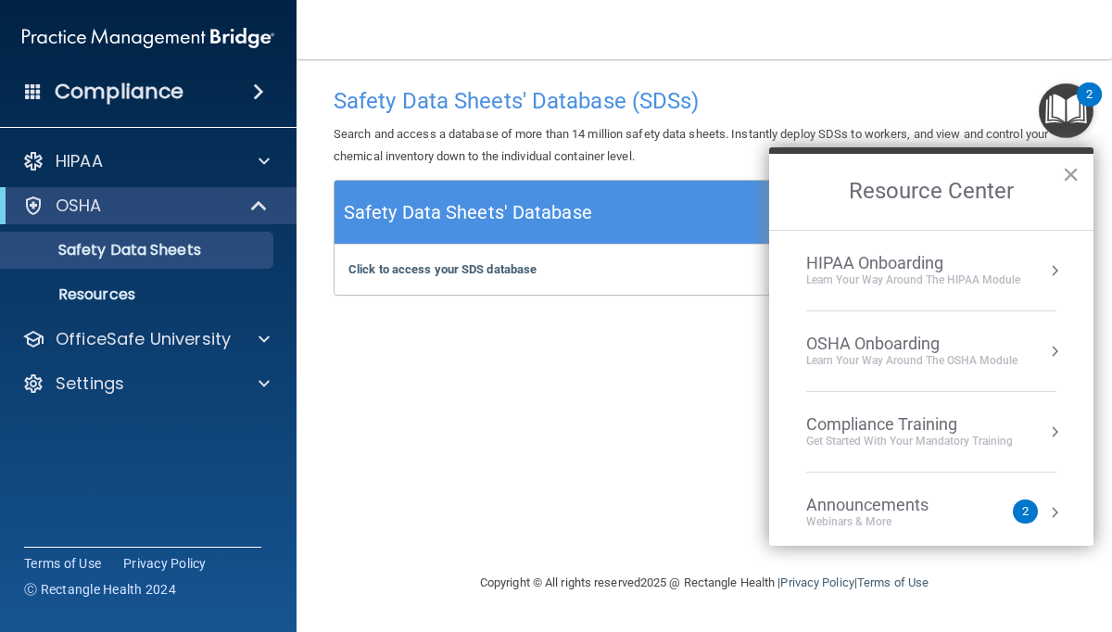
click at [891, 276] on div "Learn Your Way around the HIPAA module" at bounding box center [913, 280] width 214 height 16
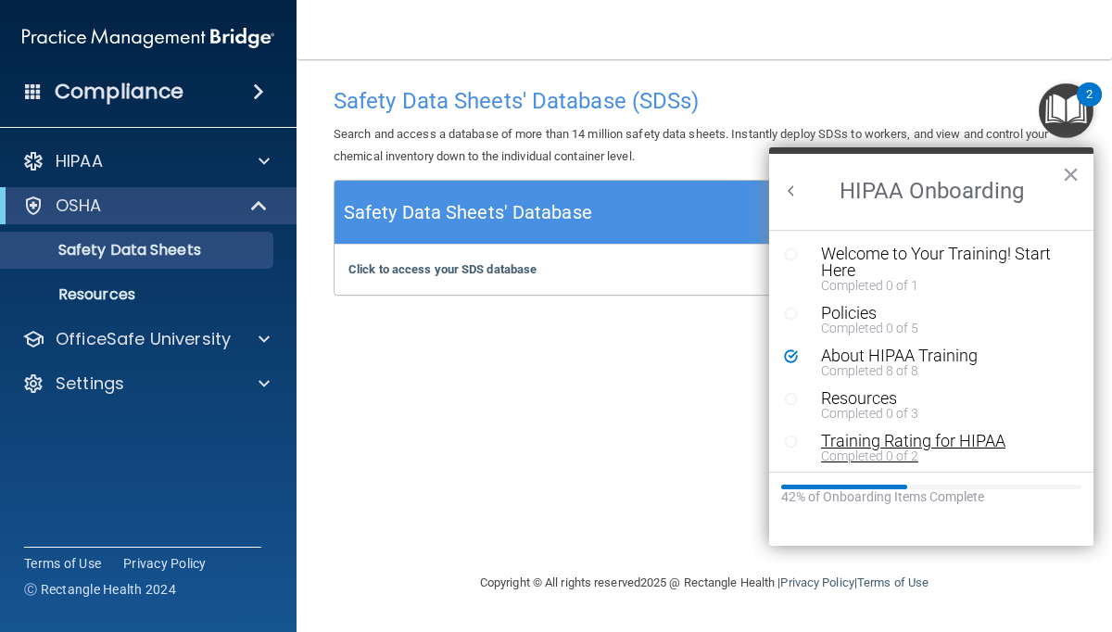
scroll to position [4, 0]
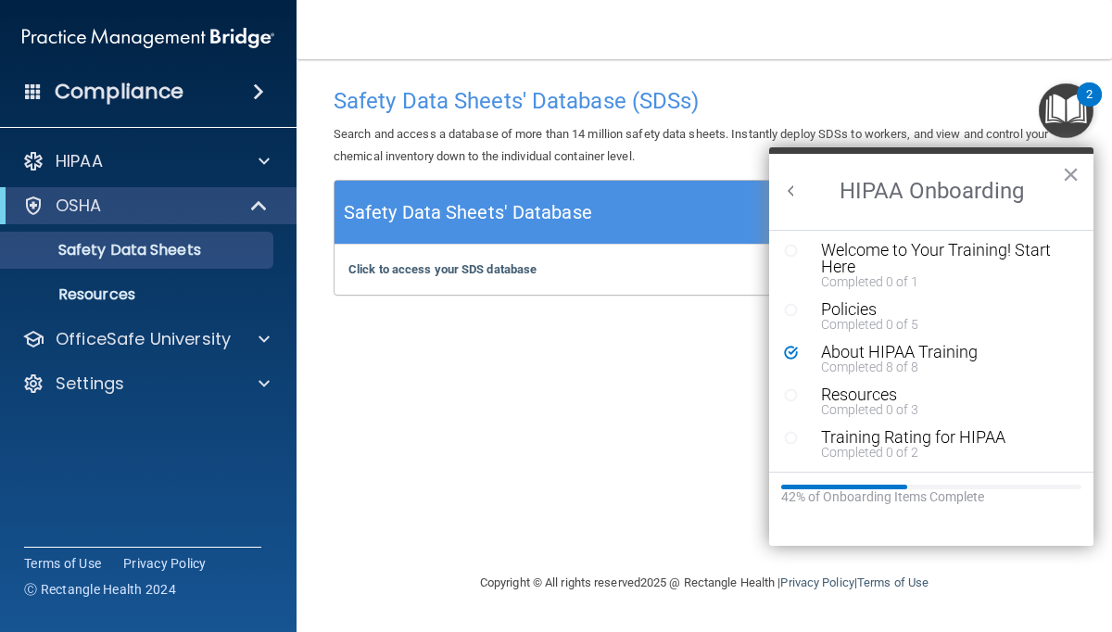
click at [796, 185] on button "Back to Resource Center Home" at bounding box center [791, 191] width 19 height 19
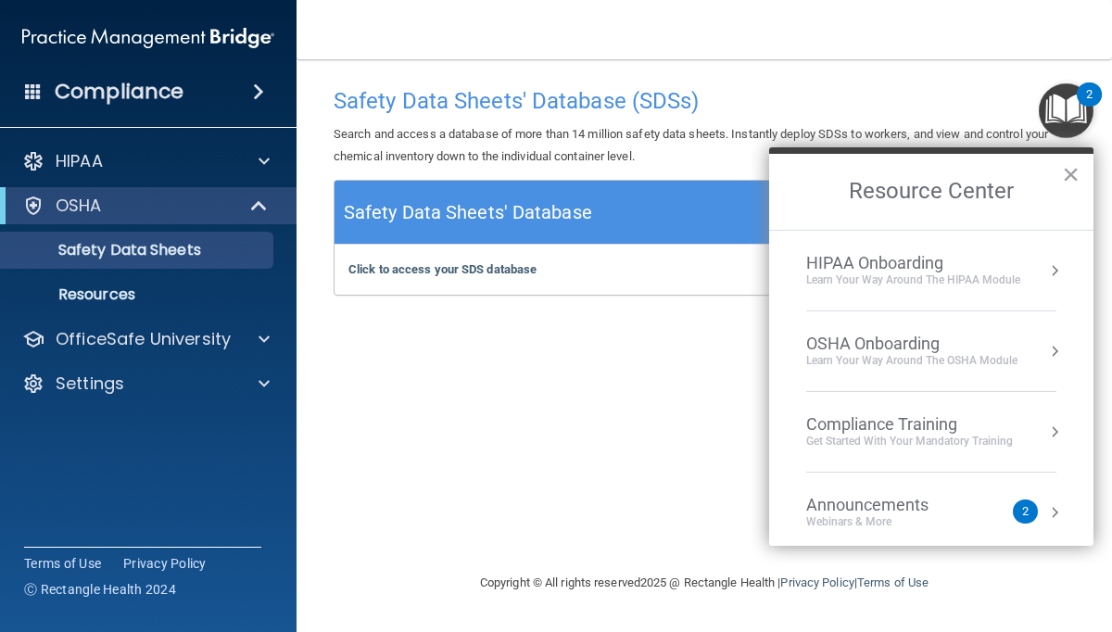
scroll to position [0, 0]
click at [858, 351] on div "OSHA Onboarding" at bounding box center [911, 344] width 211 height 20
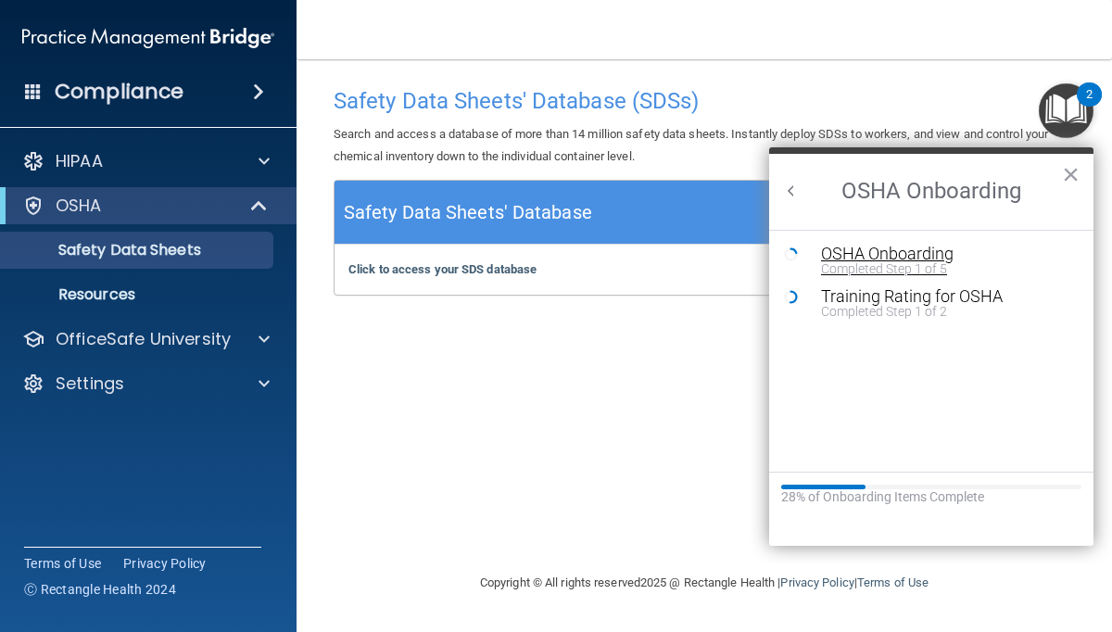
click at [843, 249] on div "OSHA Onboarding" at bounding box center [945, 254] width 248 height 17
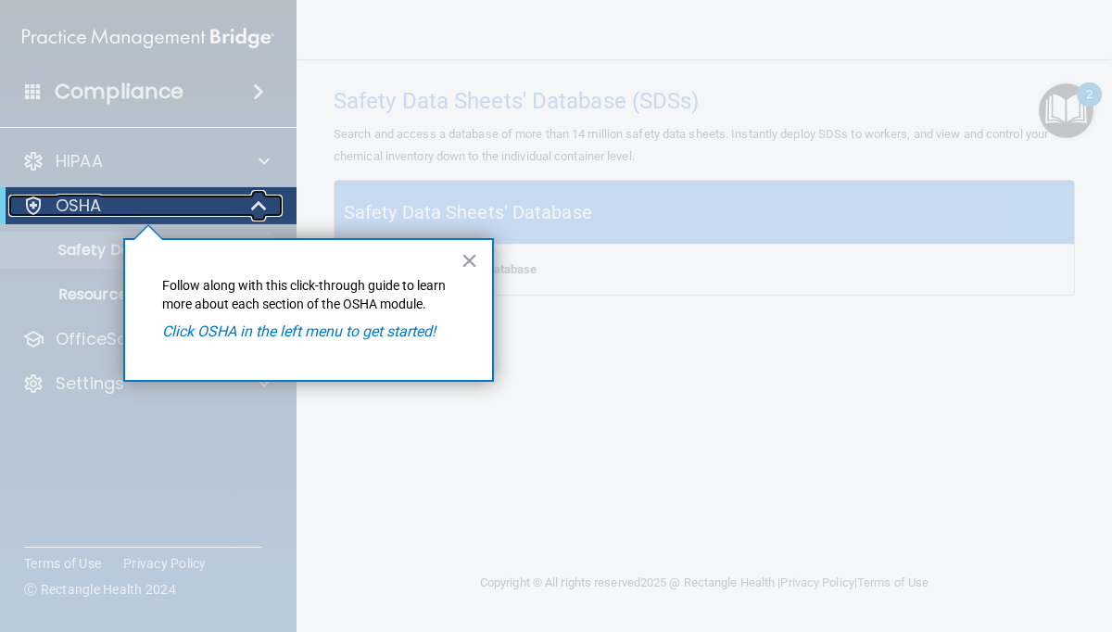
click at [139, 206] on div "OSHA" at bounding box center [122, 206] width 229 height 22
click at [187, 208] on div "OSHA" at bounding box center [122, 206] width 229 height 22
click at [469, 261] on button "×" at bounding box center [469, 261] width 18 height 30
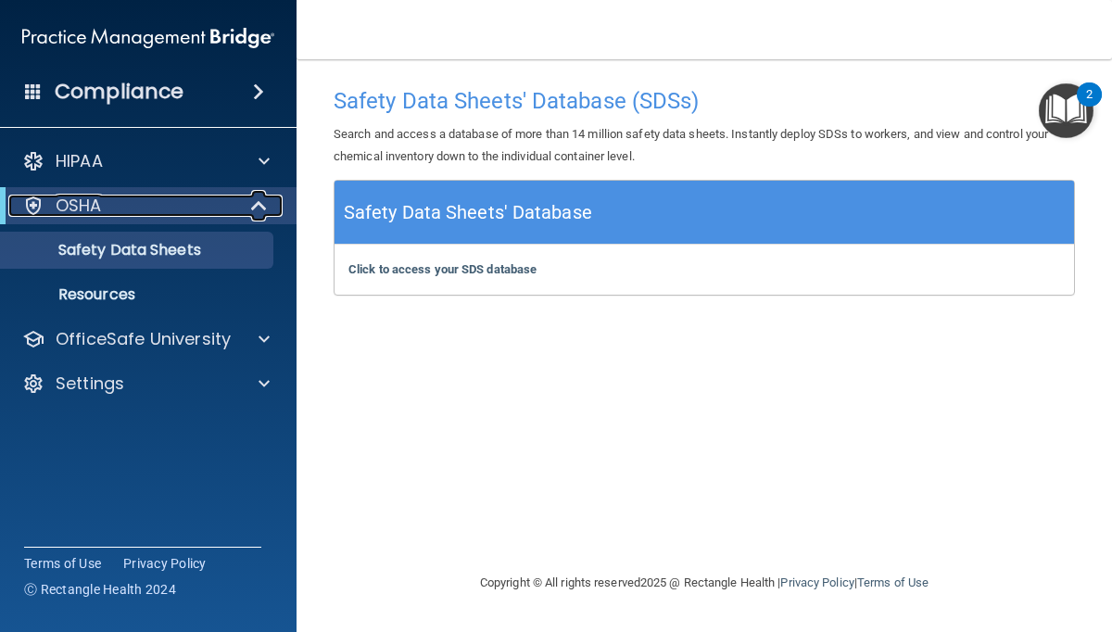
click at [102, 205] on div "OSHA" at bounding box center [122, 206] width 229 height 22
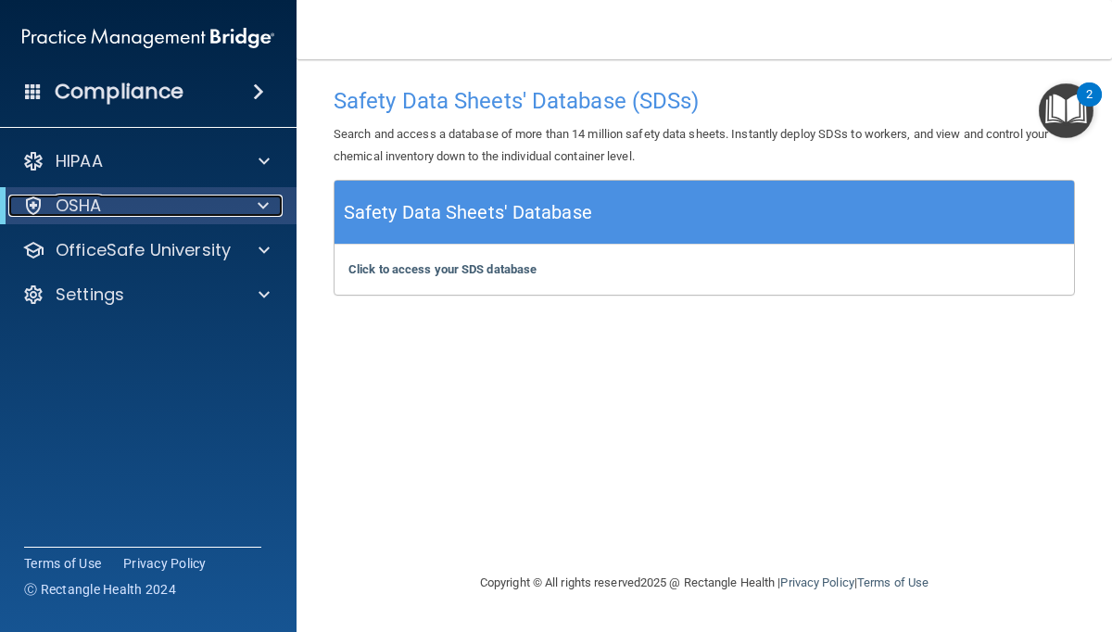
click at [102, 205] on div "OSHA" at bounding box center [122, 206] width 229 height 22
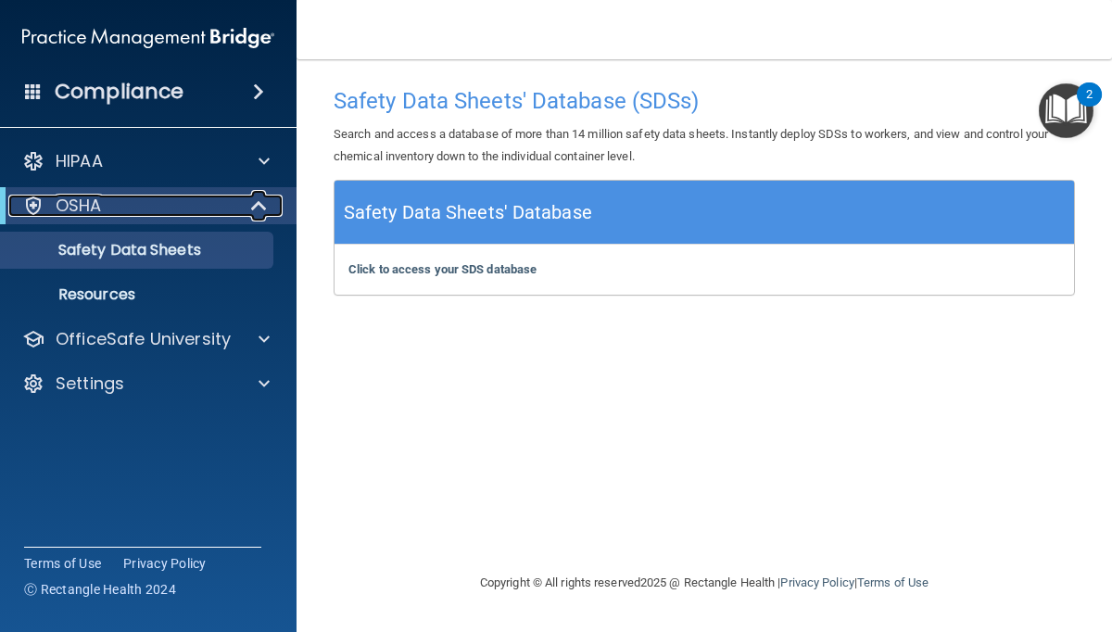
click at [256, 209] on span at bounding box center [261, 206] width 16 height 22
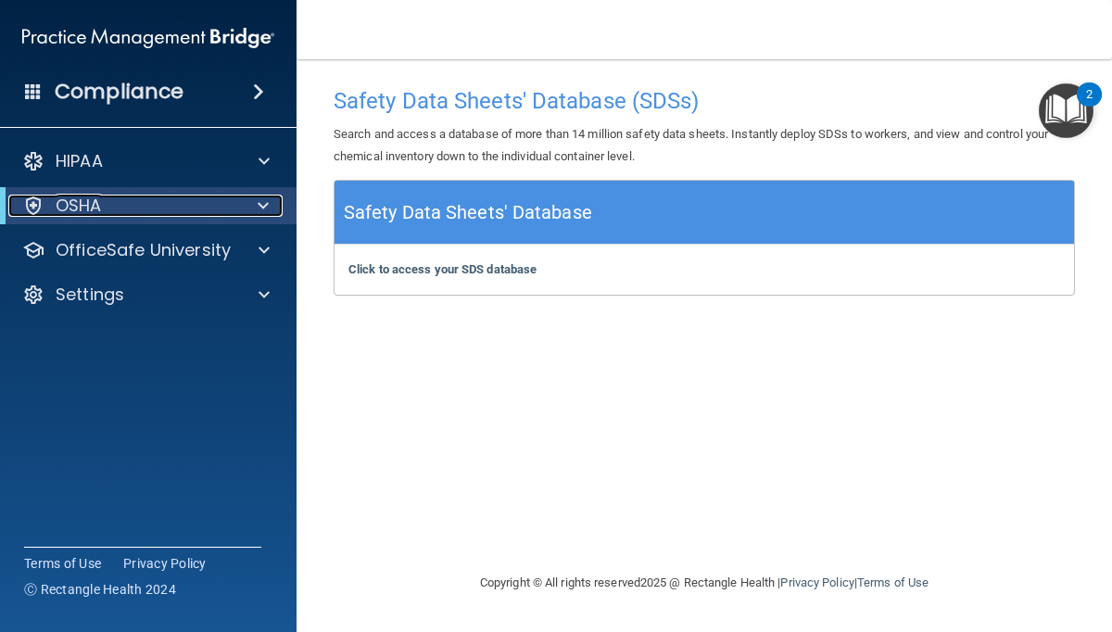
click at [256, 208] on div at bounding box center [259, 206] width 45 height 22
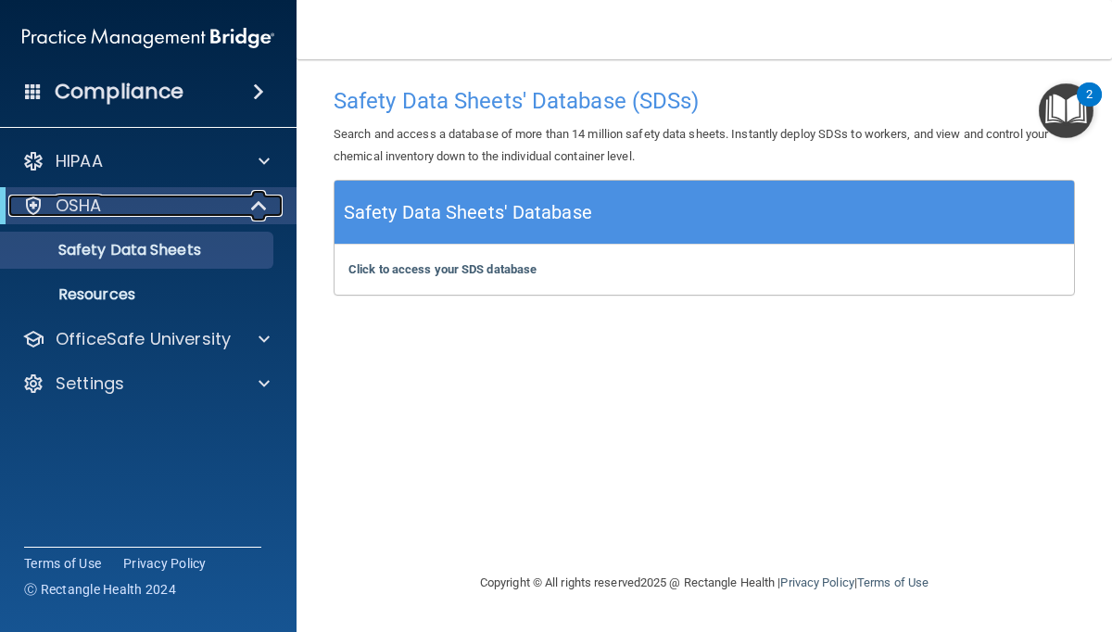
click at [32, 204] on div at bounding box center [33, 206] width 22 height 22
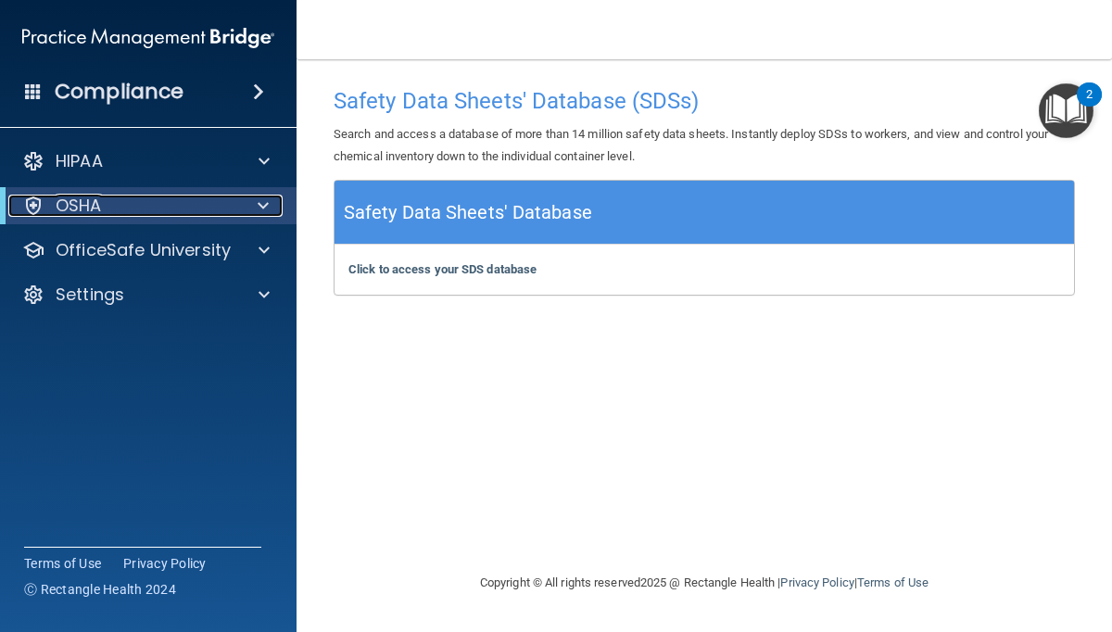
click at [32, 204] on div at bounding box center [33, 206] width 22 height 22
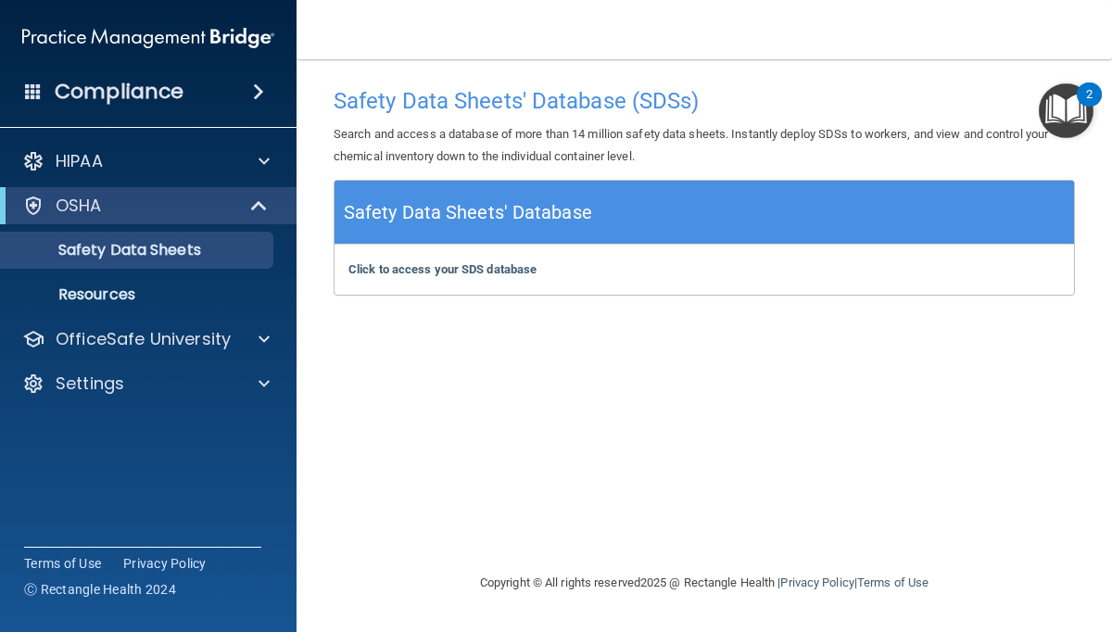
click at [1050, 102] on img "Open Resource Center, 2 new notifications" at bounding box center [1066, 110] width 55 height 55
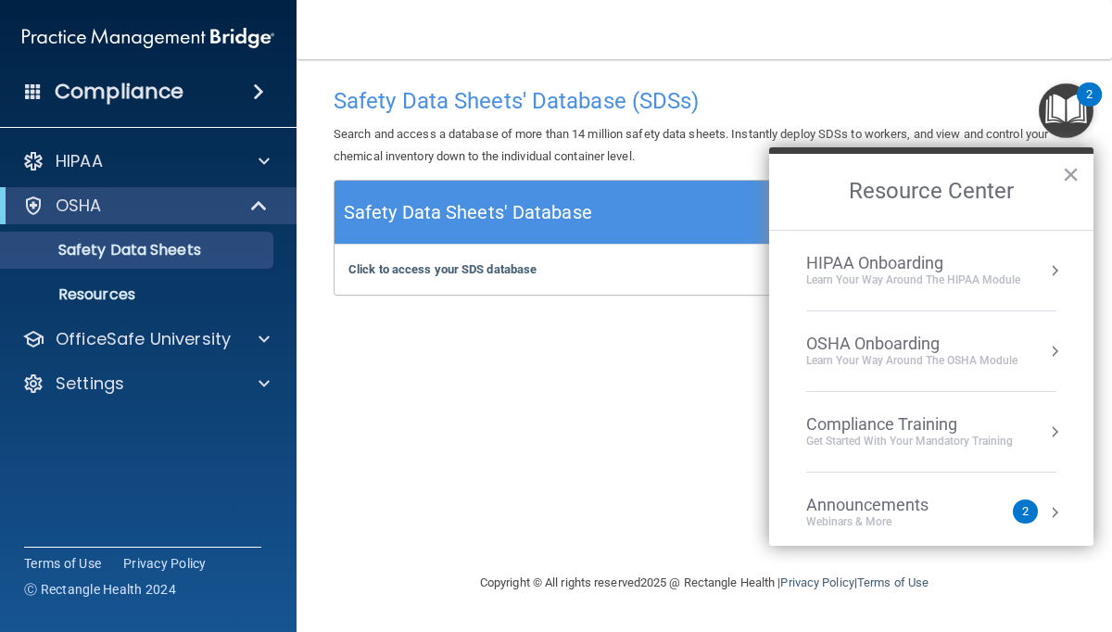
click at [881, 350] on div "OSHA Onboarding" at bounding box center [911, 344] width 211 height 20
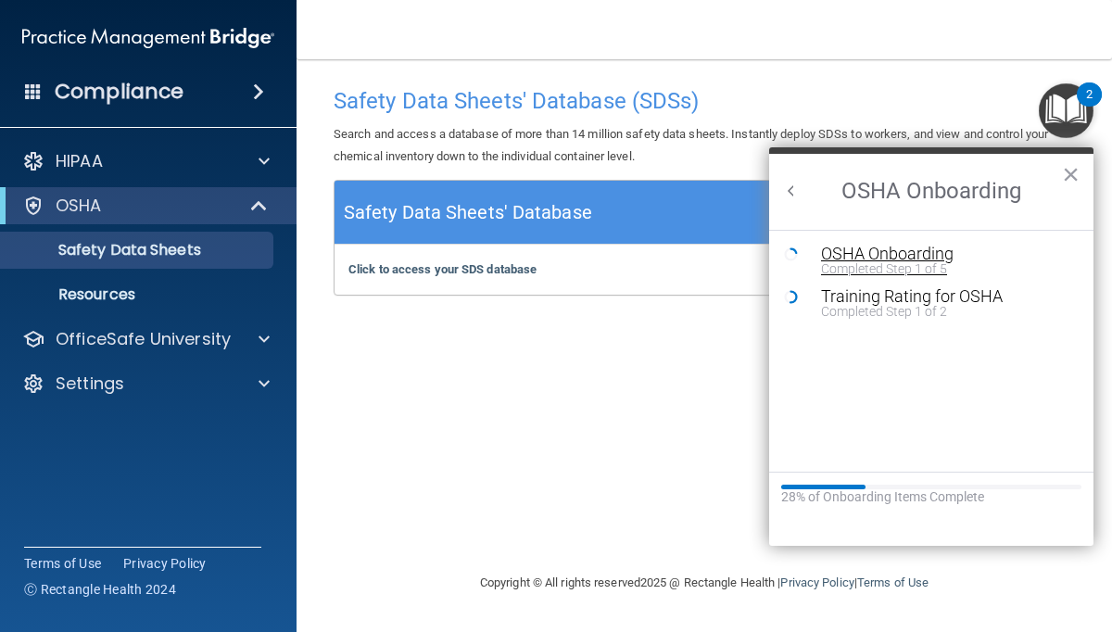
click at [873, 263] on div "Completed Step 1 of 5" at bounding box center [945, 268] width 248 height 13
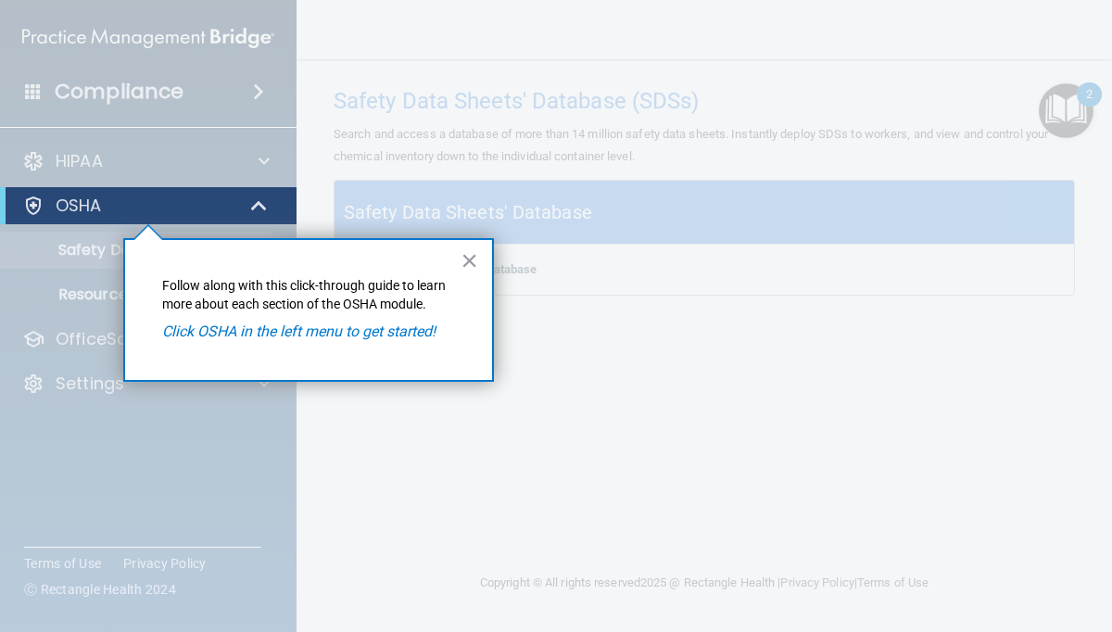
click at [283, 334] on em "Click OSHA in the left menu to get started!" at bounding box center [298, 331] width 273 height 18
click at [161, 217] on div "OSHA" at bounding box center [148, 205] width 296 height 37
click at [95, 204] on p "OSHA" at bounding box center [79, 206] width 46 height 22
click at [94, 203] on p "OSHA" at bounding box center [79, 206] width 46 height 22
click at [473, 258] on button "×" at bounding box center [469, 261] width 18 height 30
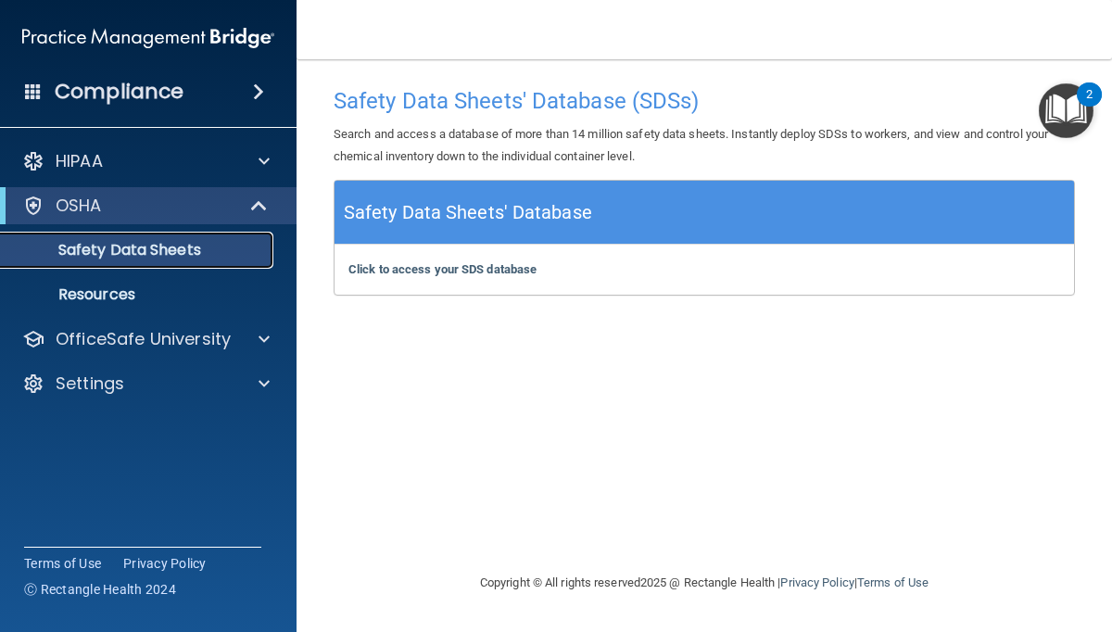
click at [87, 254] on p "Safety Data Sheets" at bounding box center [138, 250] width 253 height 19
click at [95, 294] on p "Resources" at bounding box center [138, 294] width 253 height 19
